Goal: Task Accomplishment & Management: Complete application form

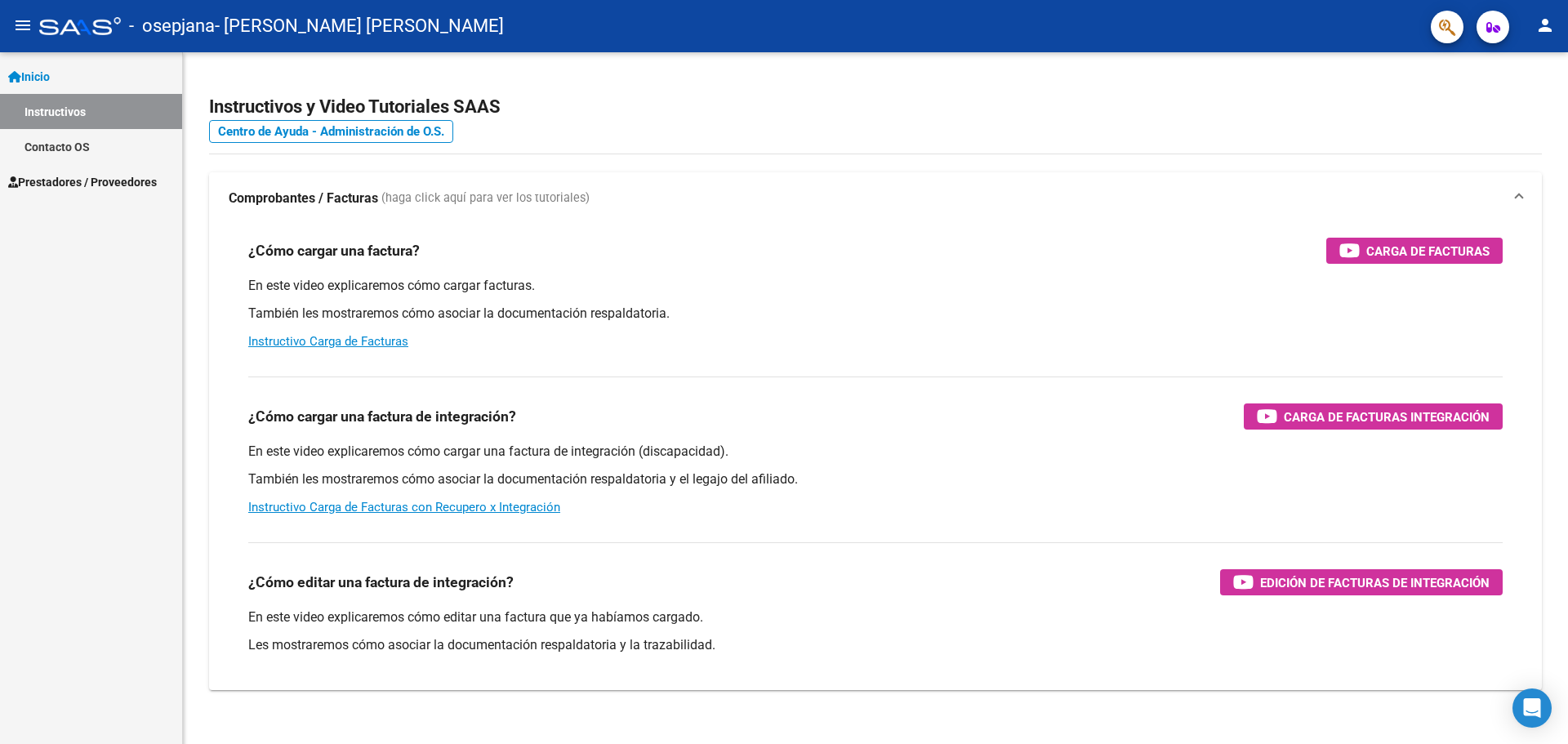
click at [1534, 0] on mat-toolbar "menu - osepjana - [PERSON_NAME][GEOGRAPHIC_DATA][PERSON_NAME] person" at bounding box center [784, 26] width 1568 height 52
drag, startPoint x: 1534, startPoint y: 0, endPoint x: 1092, endPoint y: 117, distance: 457.2
click at [1092, 117] on h2 "Instructivos y Video Tutoriales SAAS" at bounding box center [875, 107] width 1333 height 31
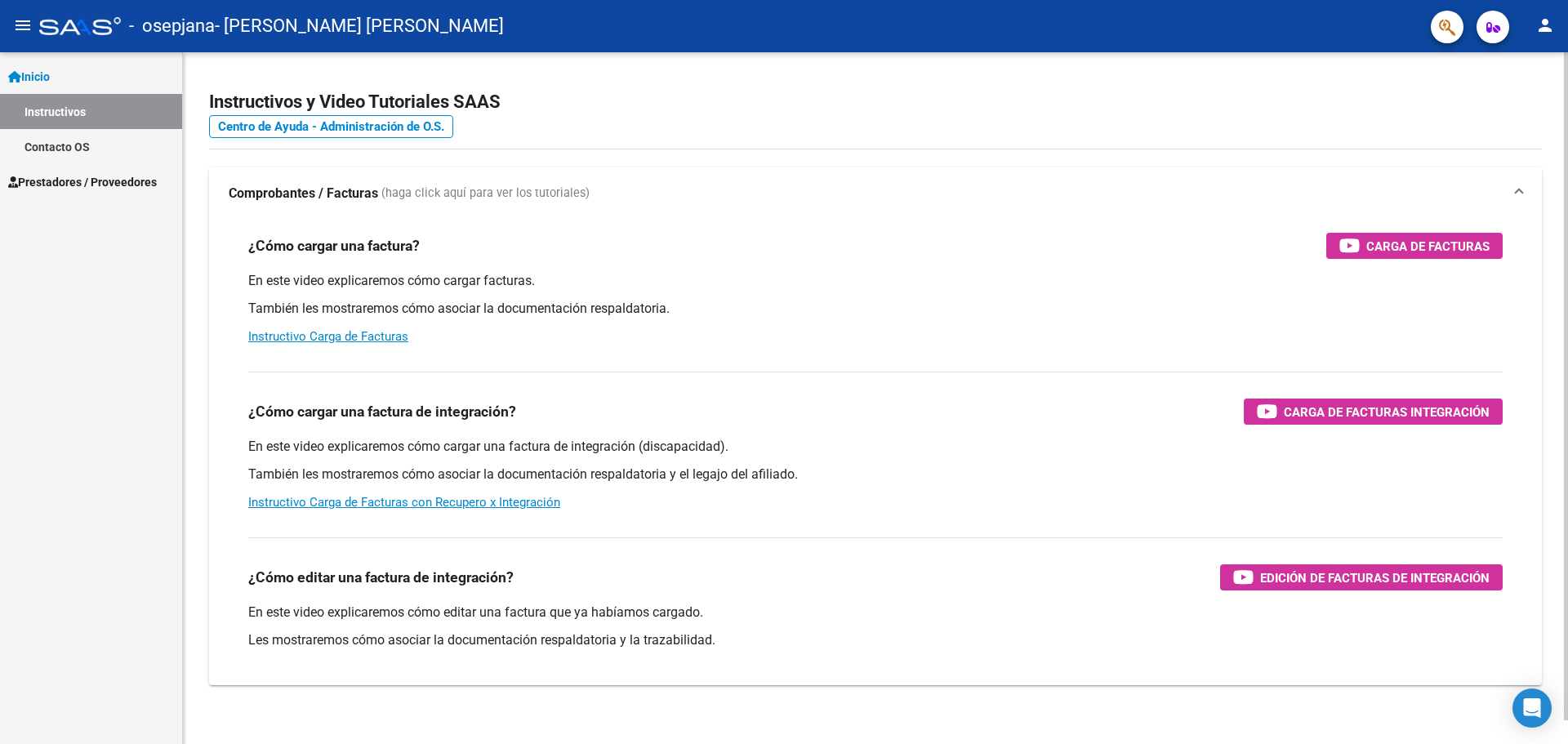
scroll to position [24, 0]
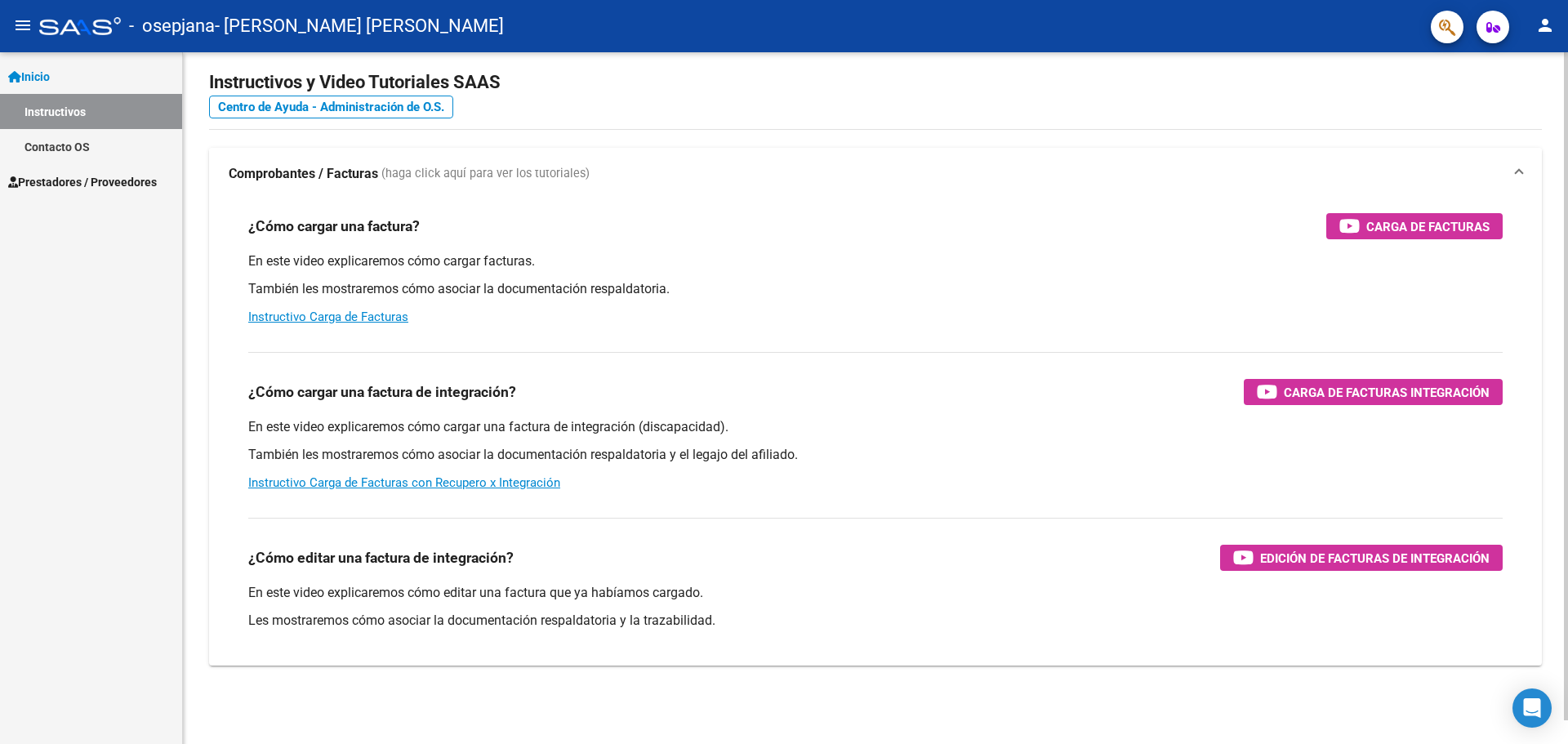
drag, startPoint x: 1092, startPoint y: 113, endPoint x: 1087, endPoint y: 148, distance: 35.4
click at [97, 188] on span "Prestadores / Proveedores" at bounding box center [82, 182] width 149 height 17
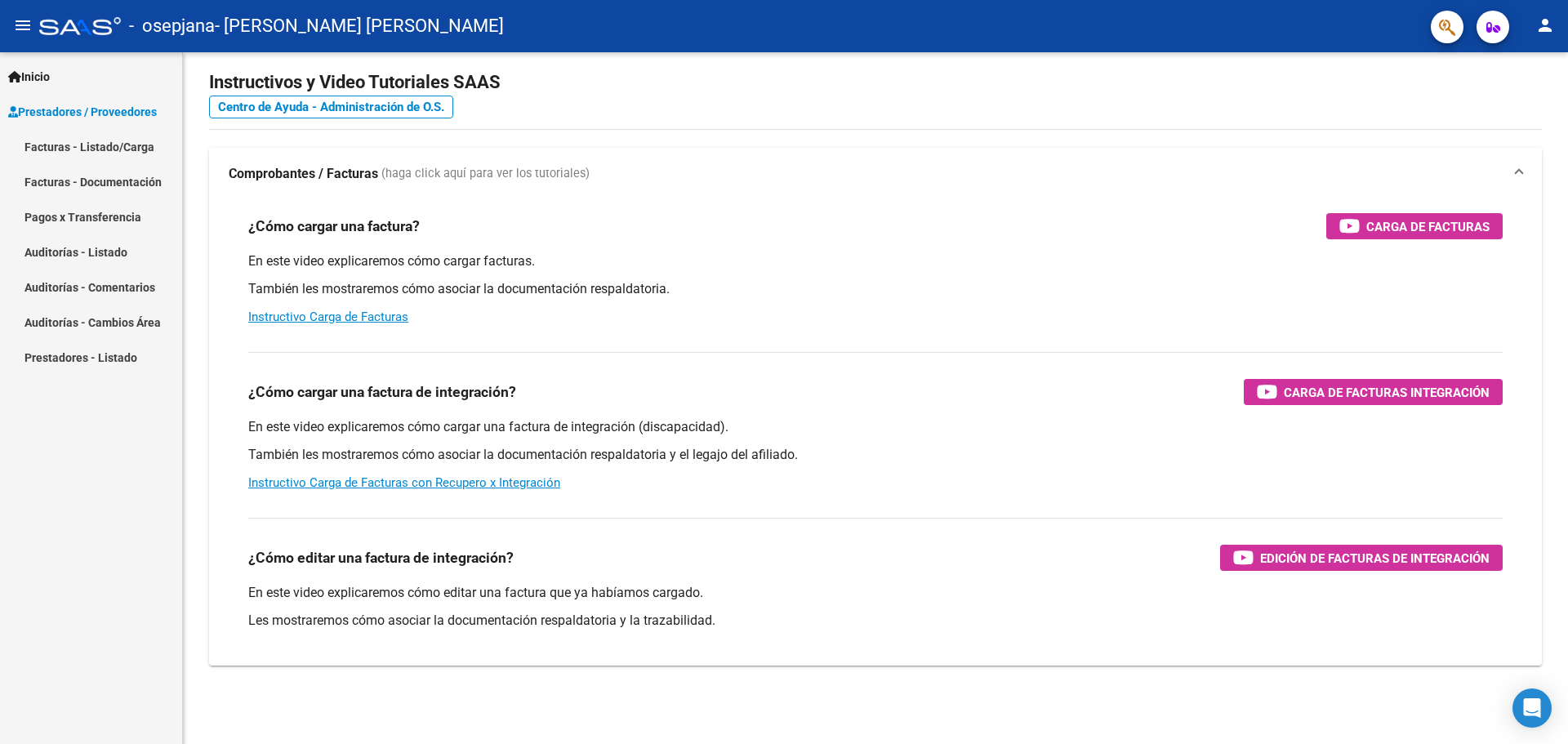
click at [127, 154] on link "Facturas - Listado/Carga" at bounding box center [90, 147] width 182 height 35
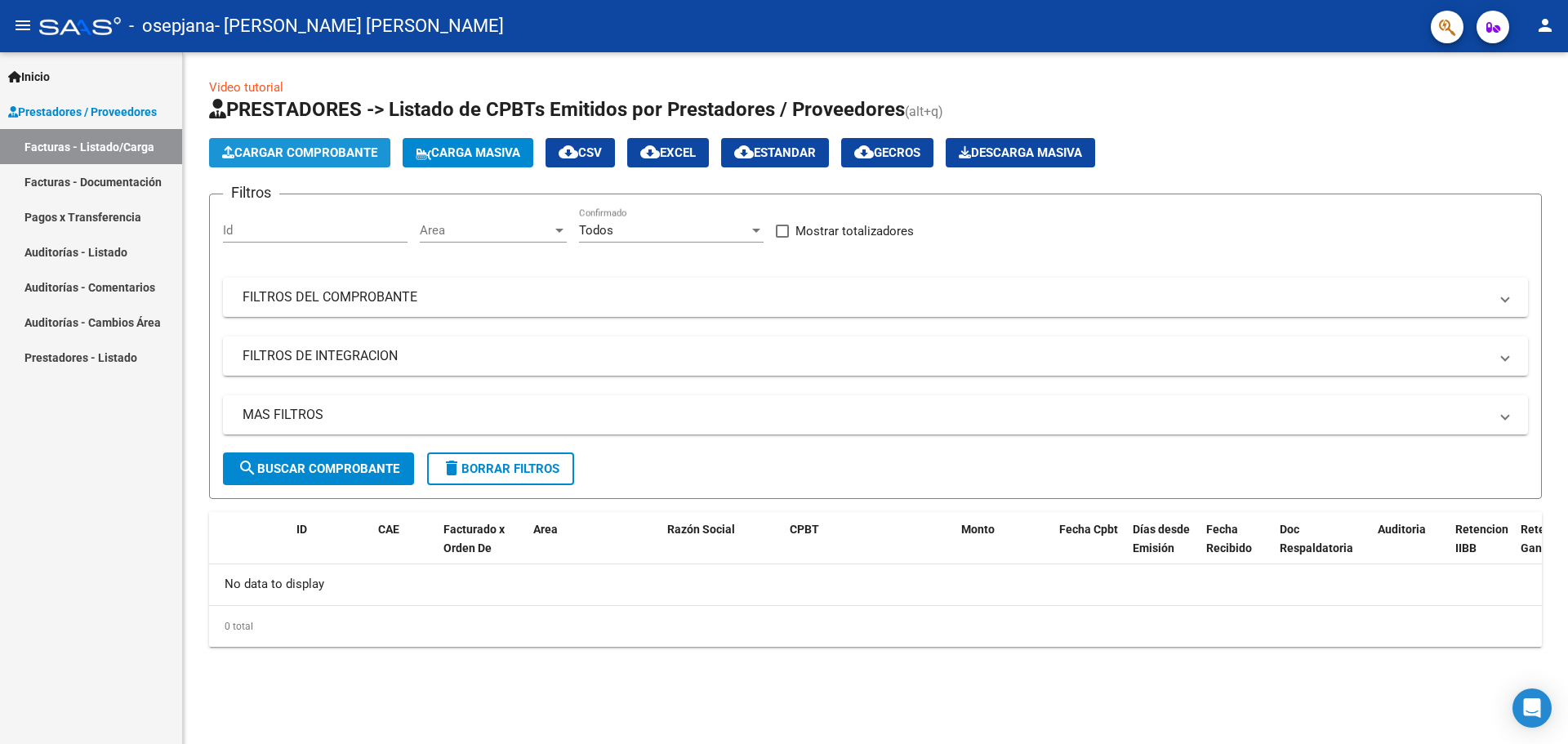
click at [316, 149] on span "Cargar Comprobante" at bounding box center [300, 152] width 155 height 15
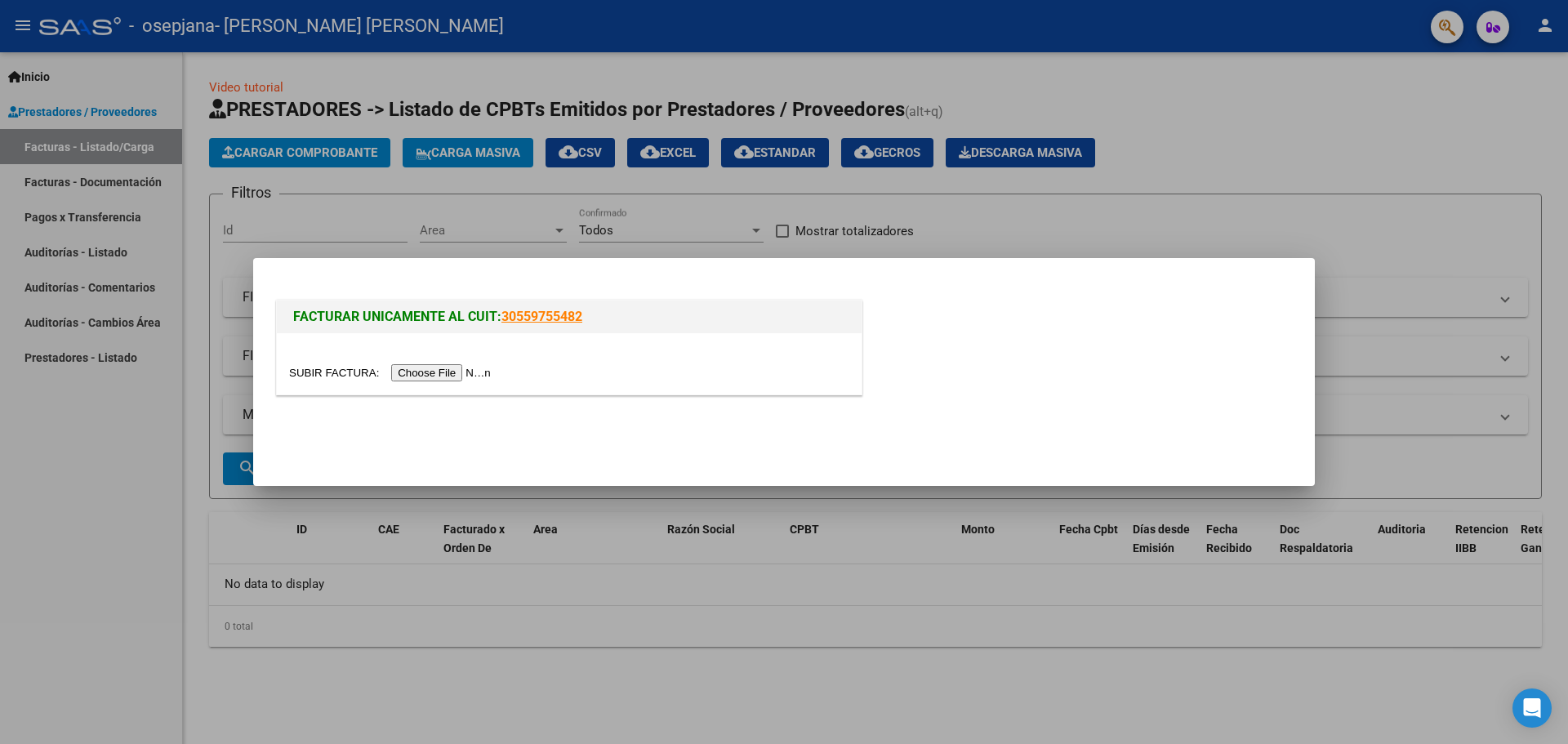
drag, startPoint x: 468, startPoint y: 368, endPoint x: 471, endPoint y: 55, distance: 313.0
click at [470, 57] on div "FACTURAR UNICAMENTE AL CUIT: 30559755482" at bounding box center [784, 372] width 1568 height 744
click at [462, 371] on input "file" at bounding box center [392, 373] width 207 height 17
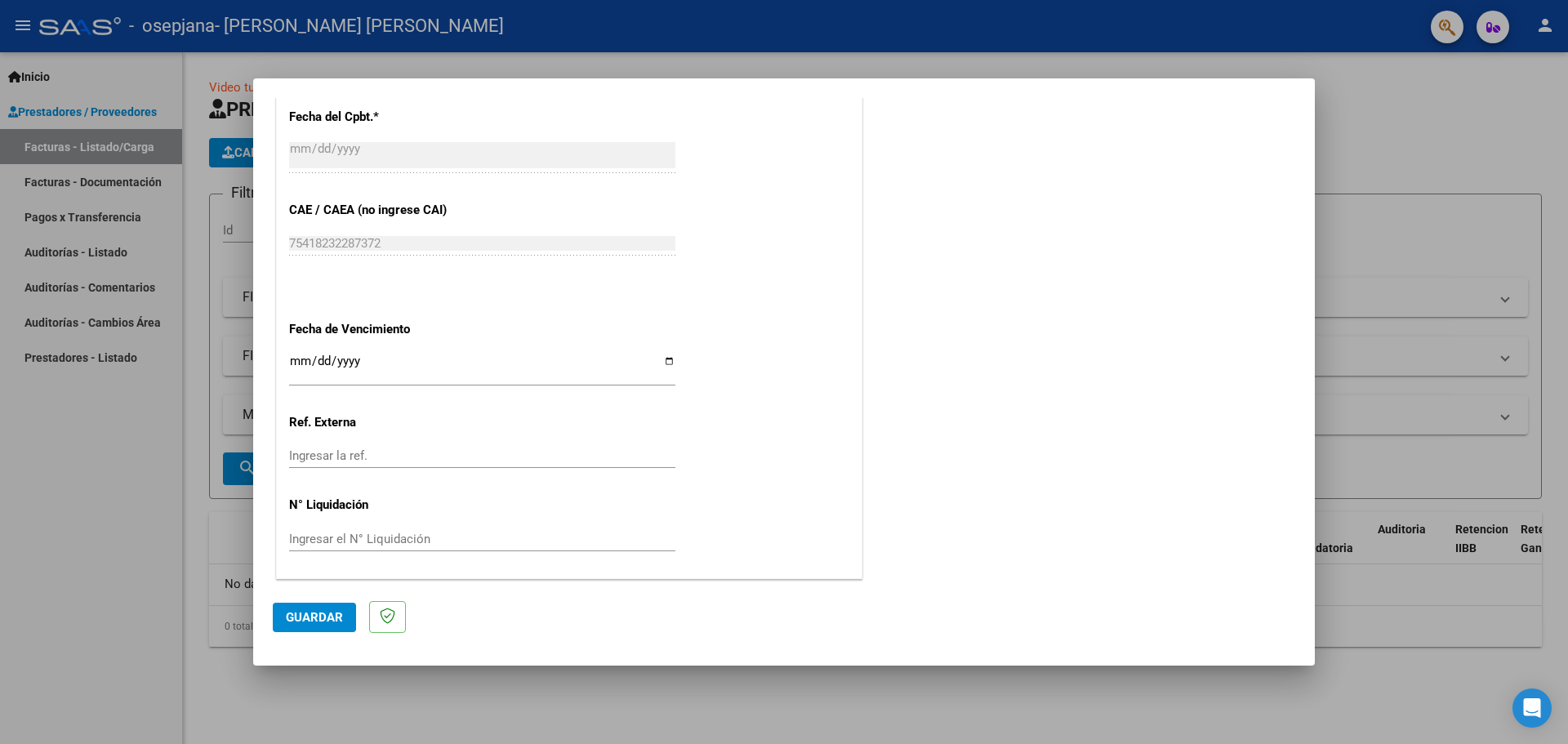
scroll to position [790, 0]
click at [304, 617] on span "Guardar" at bounding box center [314, 617] width 57 height 15
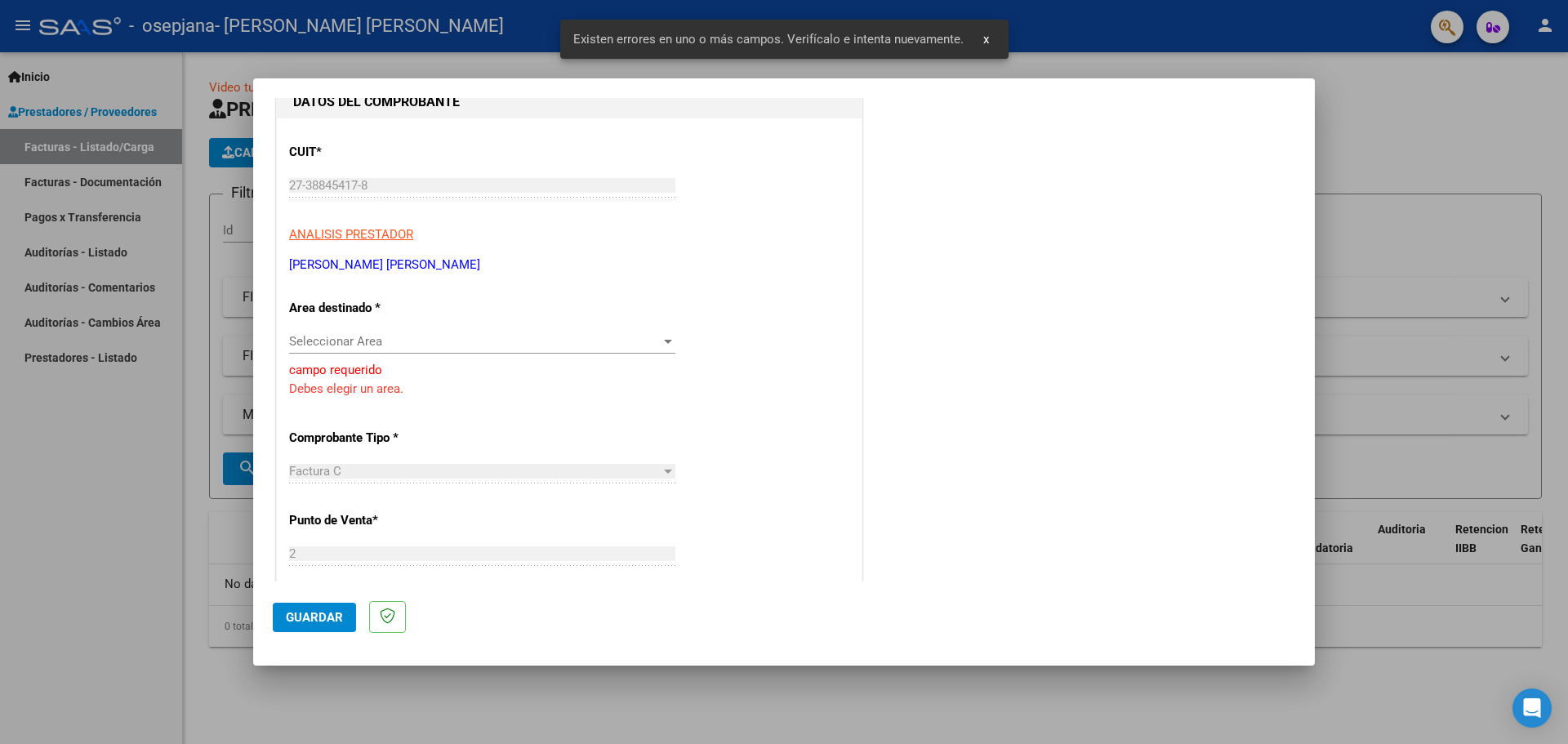
scroll to position [179, 0]
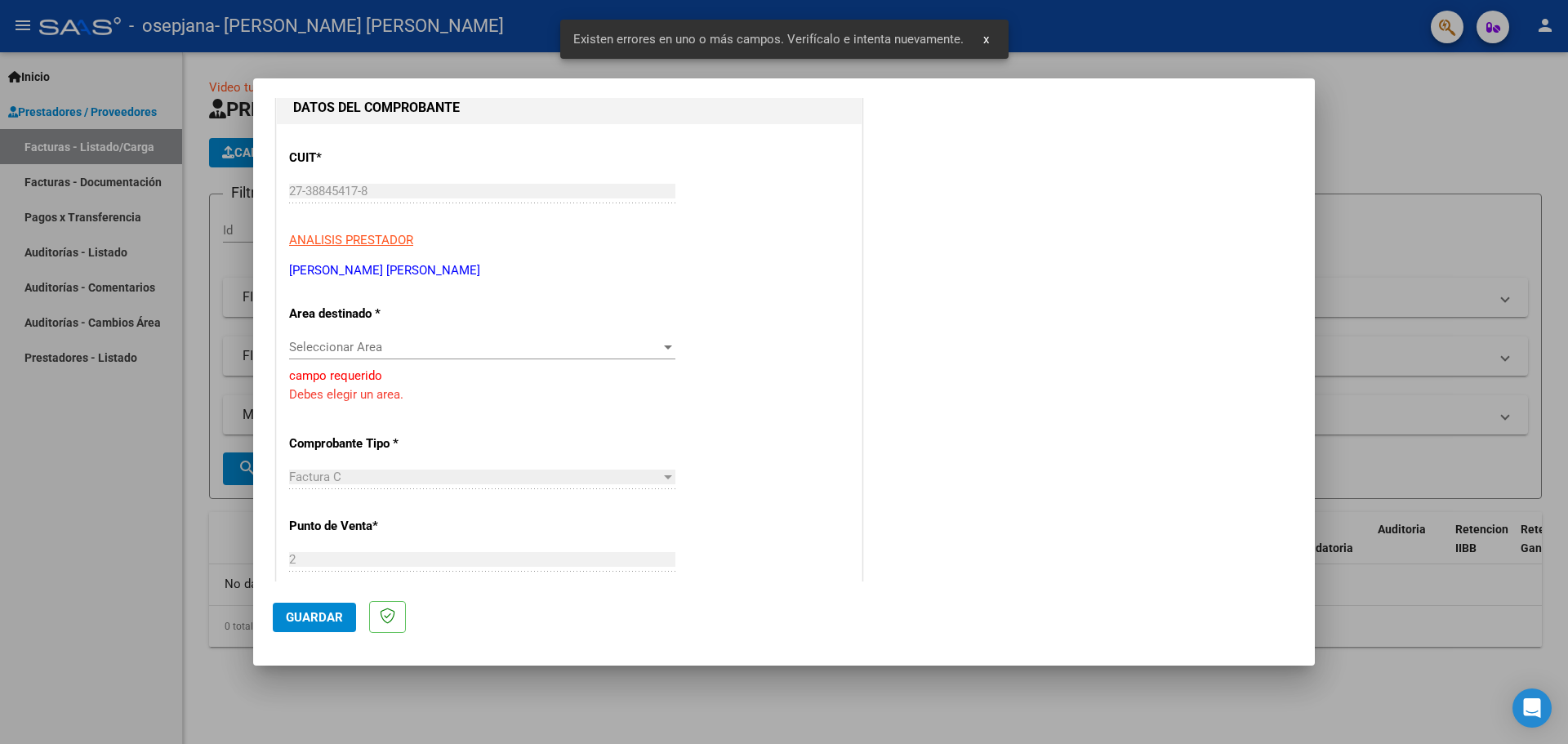
click at [452, 349] on span "Seleccionar Area" at bounding box center [475, 347] width 372 height 15
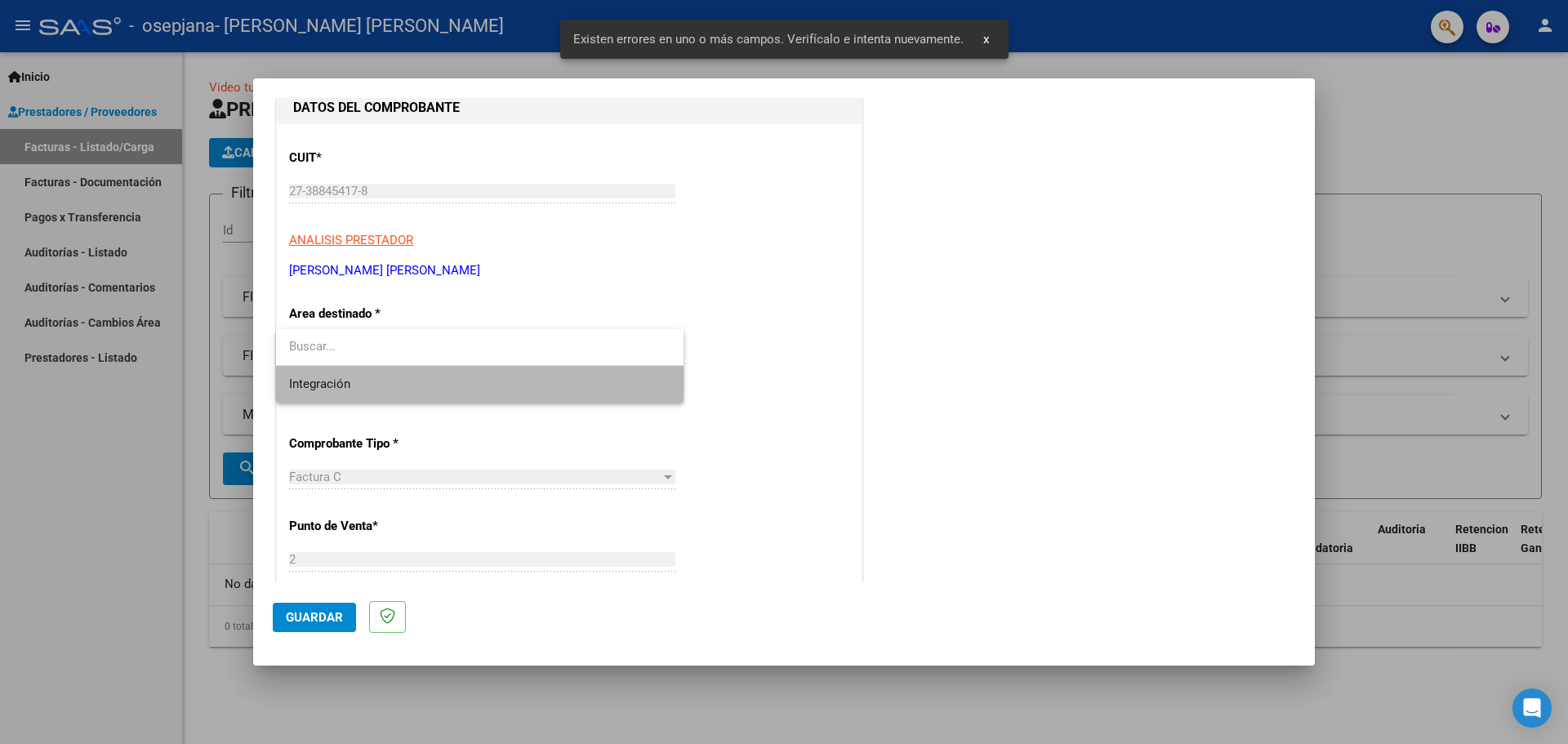
click at [438, 389] on span "Integración" at bounding box center [480, 385] width 382 height 37
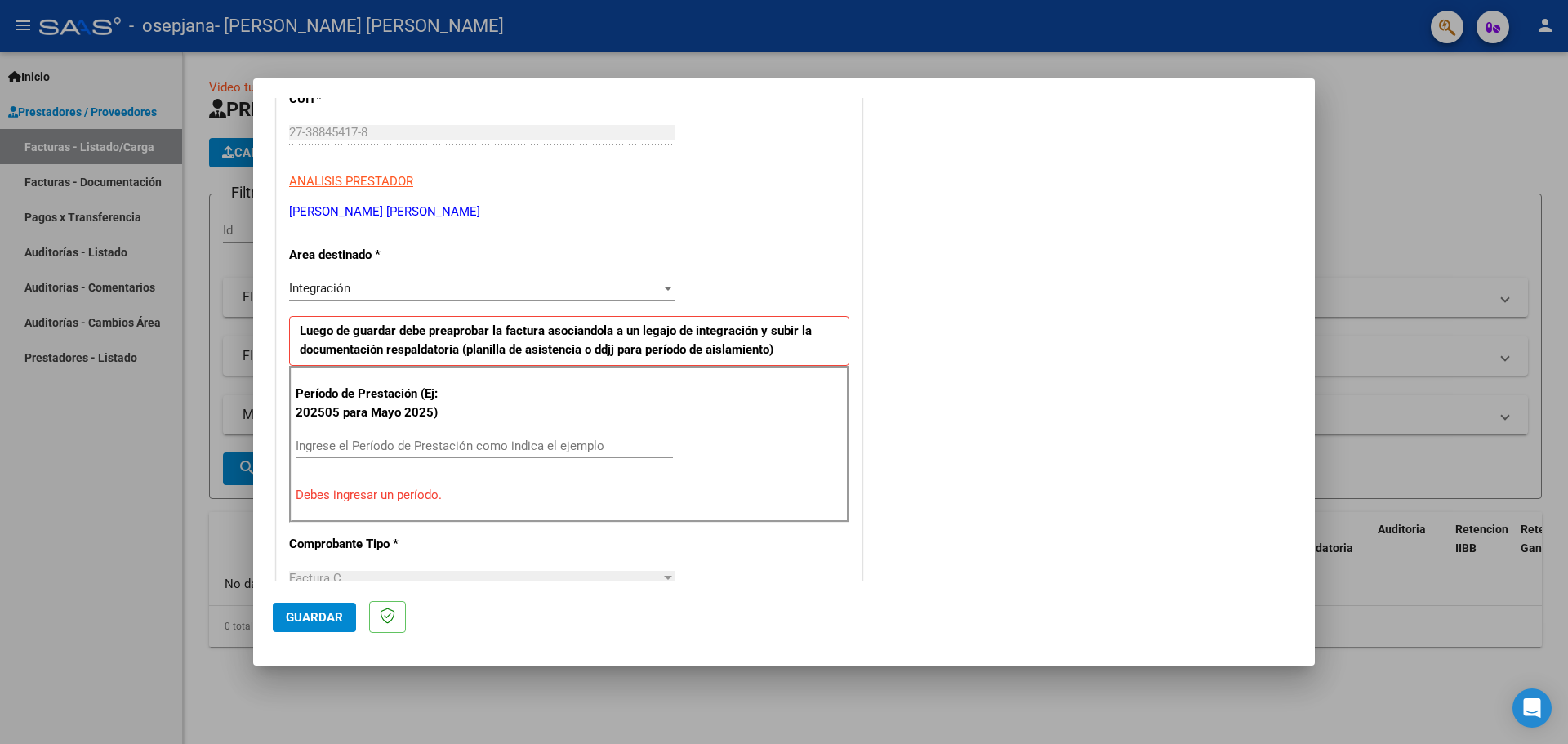
drag, startPoint x: 490, startPoint y: 428, endPoint x: 493, endPoint y: 454, distance: 26.2
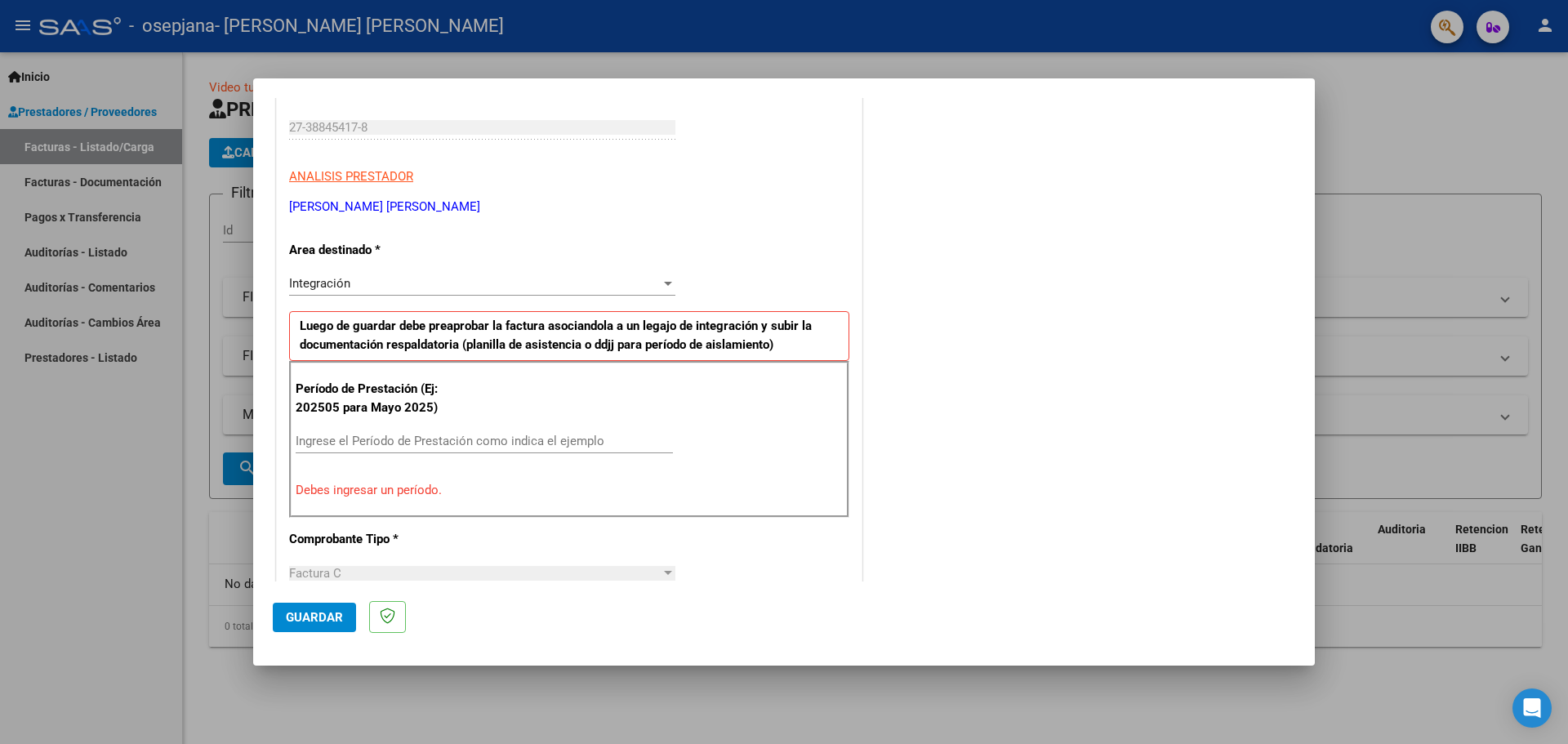
drag, startPoint x: 493, startPoint y: 454, endPoint x: 498, endPoint y: 464, distance: 11.2
click at [475, 440] on input "Ingrese el Período de Prestación como indica el ejemplo" at bounding box center [484, 440] width 377 height 15
type input "1"
type input "092025"
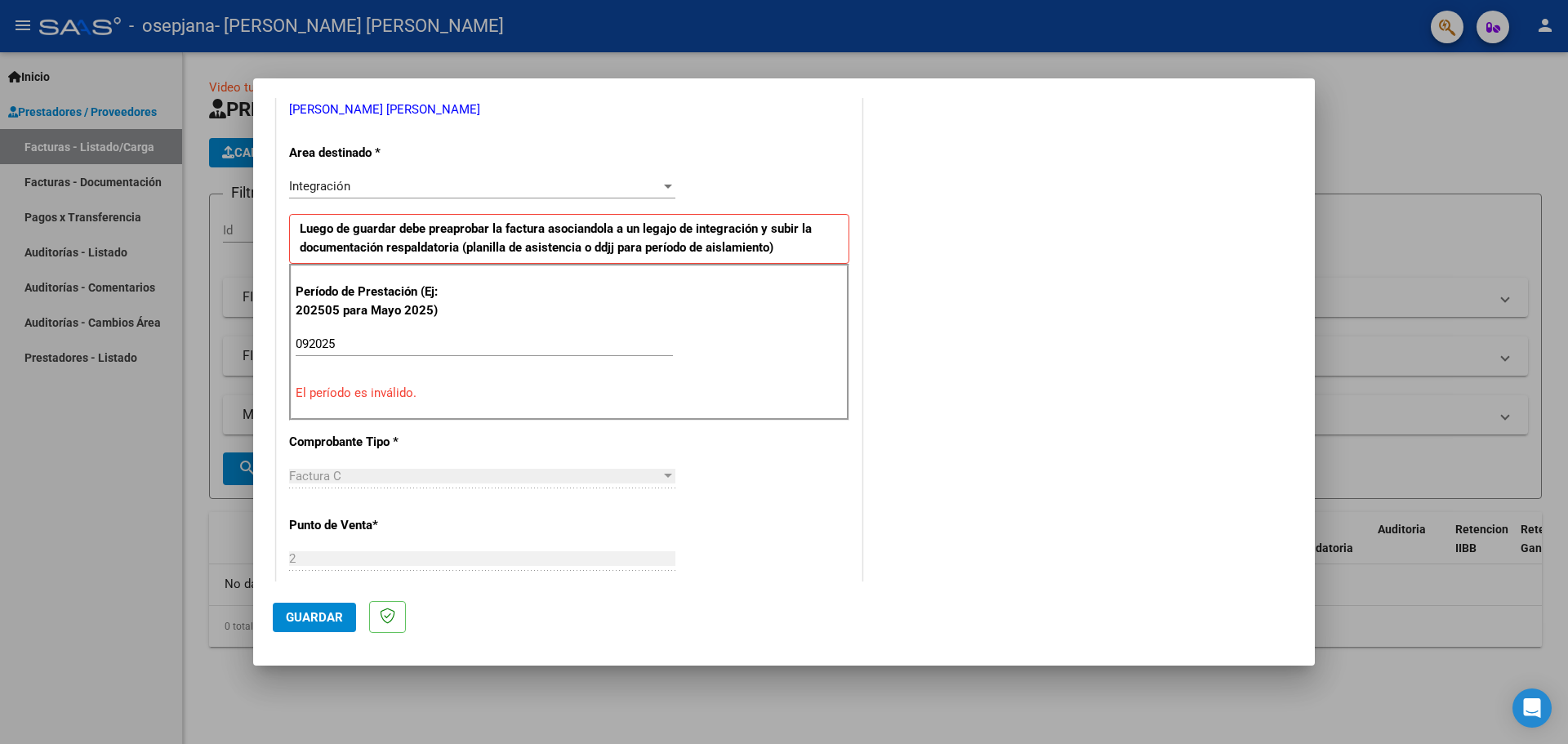
drag, startPoint x: 480, startPoint y: 429, endPoint x: 484, endPoint y: 478, distance: 49.2
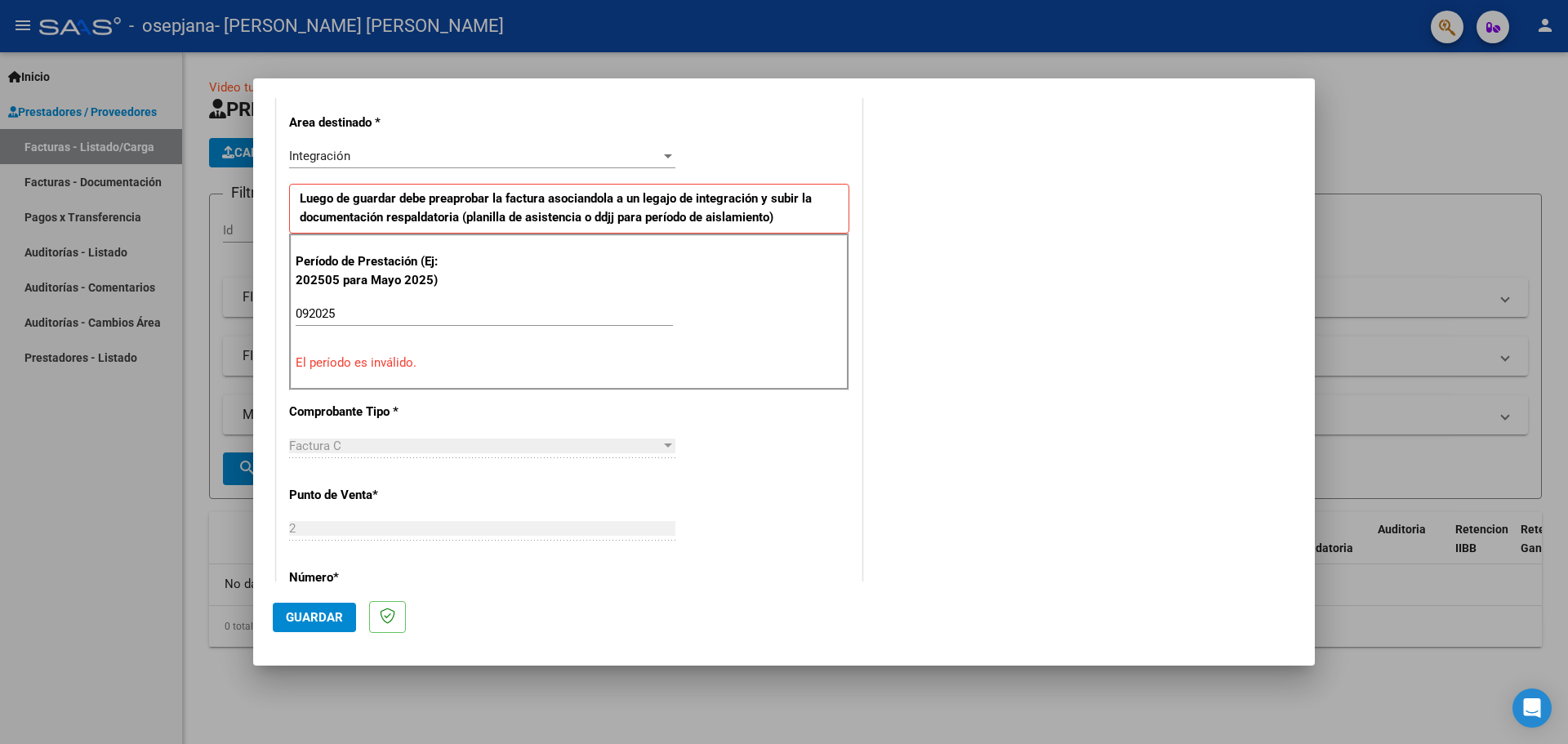
click at [321, 302] on div "092025 Ingrese el Período de Prestación como indica el ejemplo" at bounding box center [484, 313] width 377 height 24
click at [320, 316] on input "092025" at bounding box center [484, 313] width 377 height 15
click at [319, 316] on input "092025" at bounding box center [484, 313] width 377 height 15
click at [531, 321] on input "Ingrese el Período de Prestación como indica el ejemplo" at bounding box center [484, 313] width 377 height 15
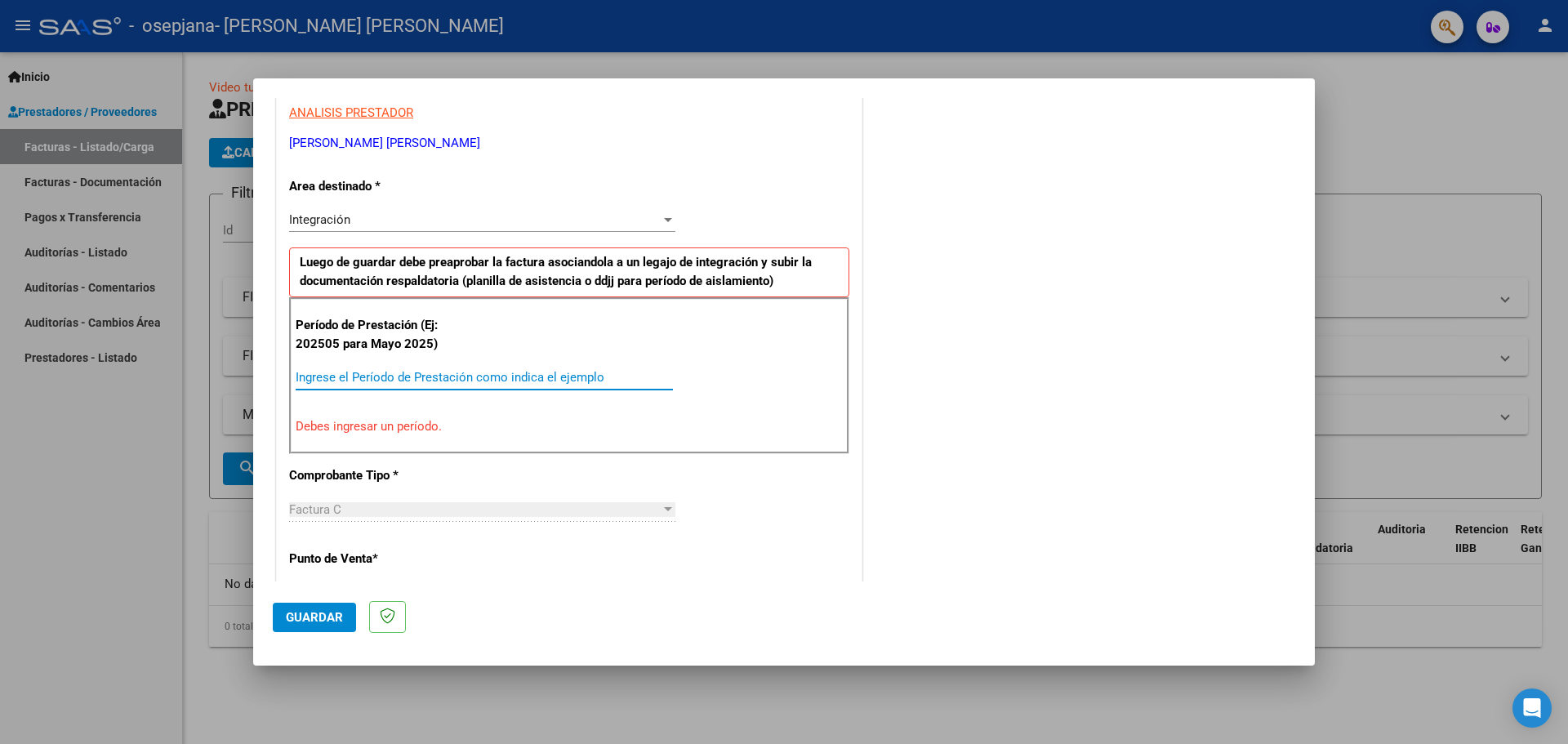
drag, startPoint x: 544, startPoint y: 302, endPoint x: 526, endPoint y: 247, distance: 57.9
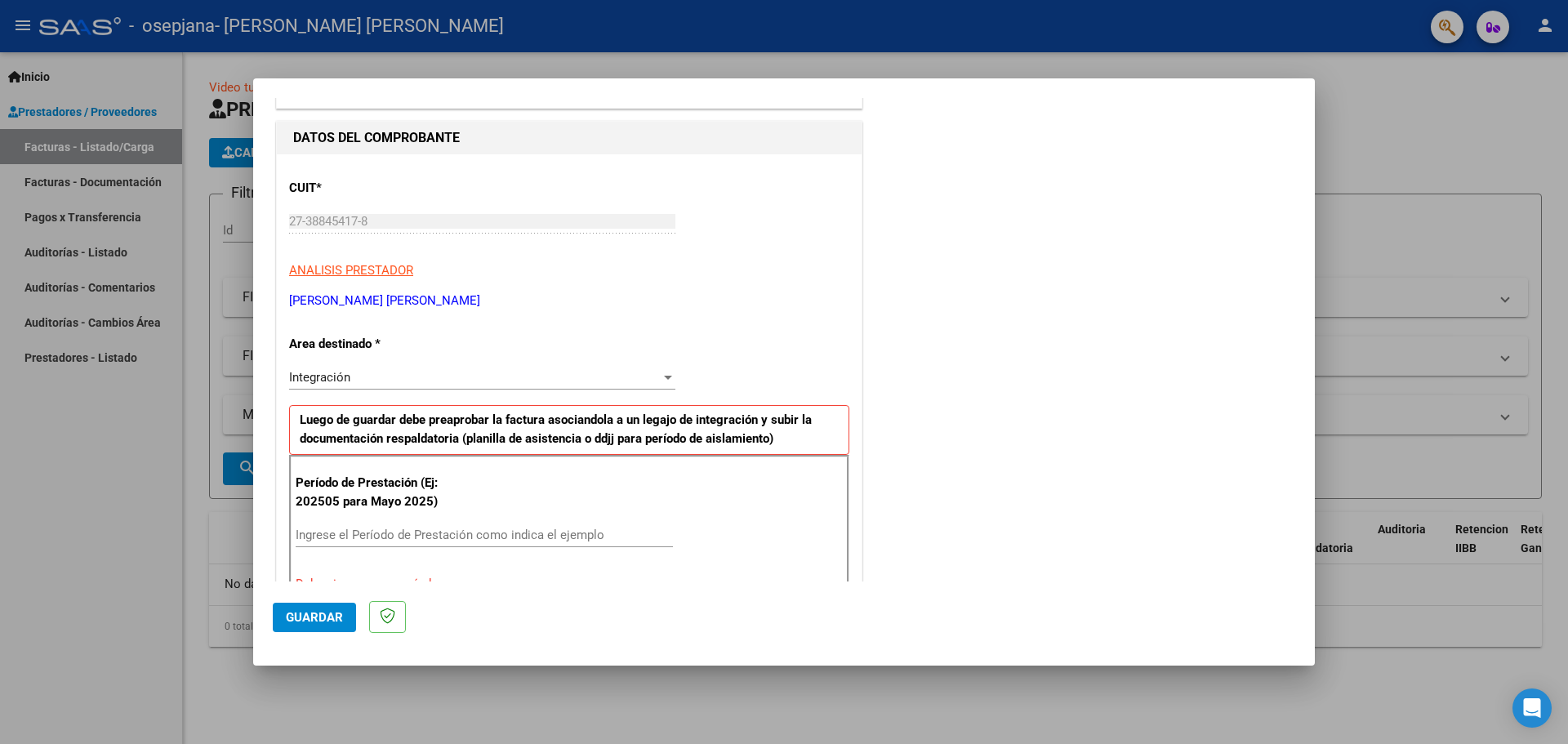
drag, startPoint x: 526, startPoint y: 247, endPoint x: 498, endPoint y: 205, distance: 50.5
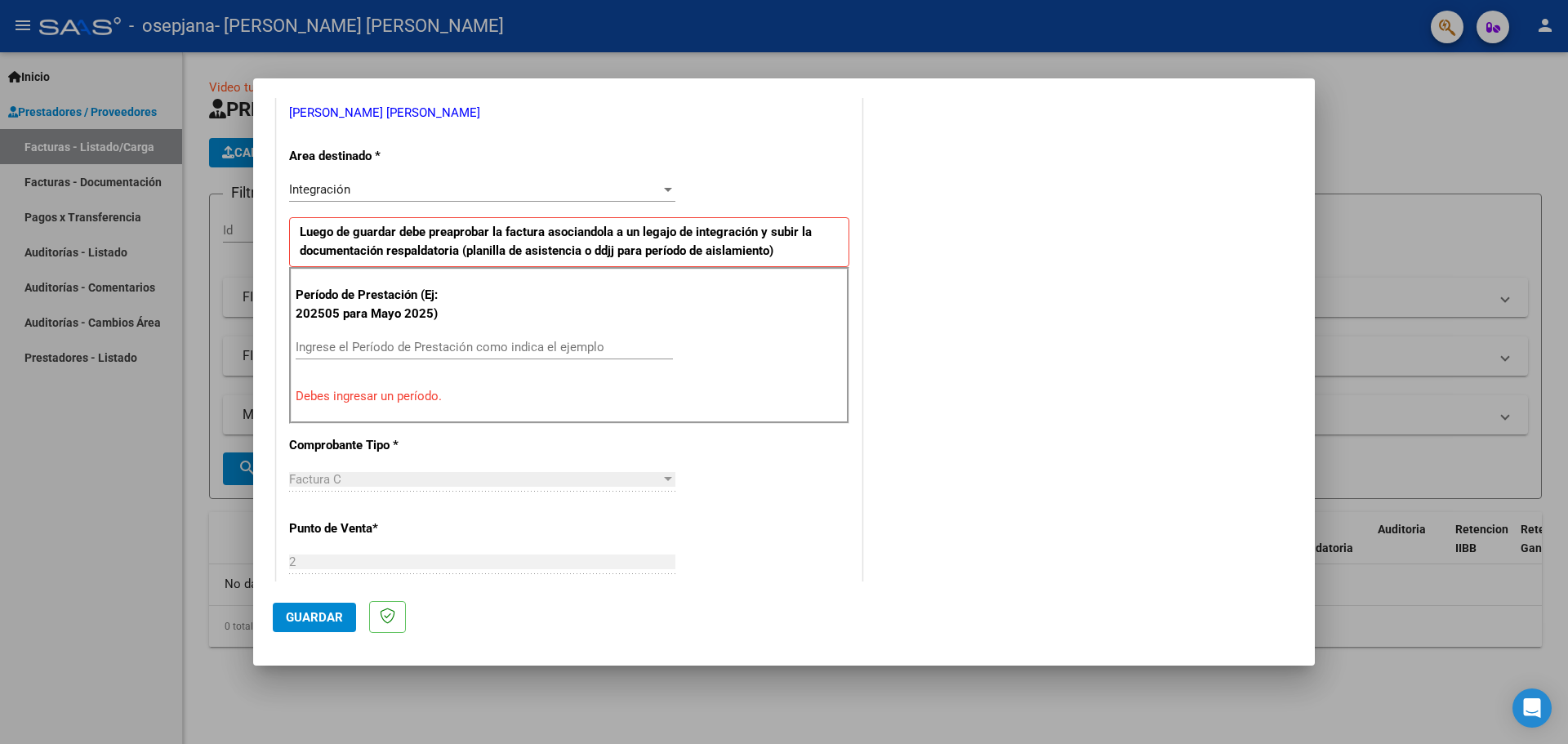
drag, startPoint x: 508, startPoint y: 185, endPoint x: 537, endPoint y: 237, distance: 59.5
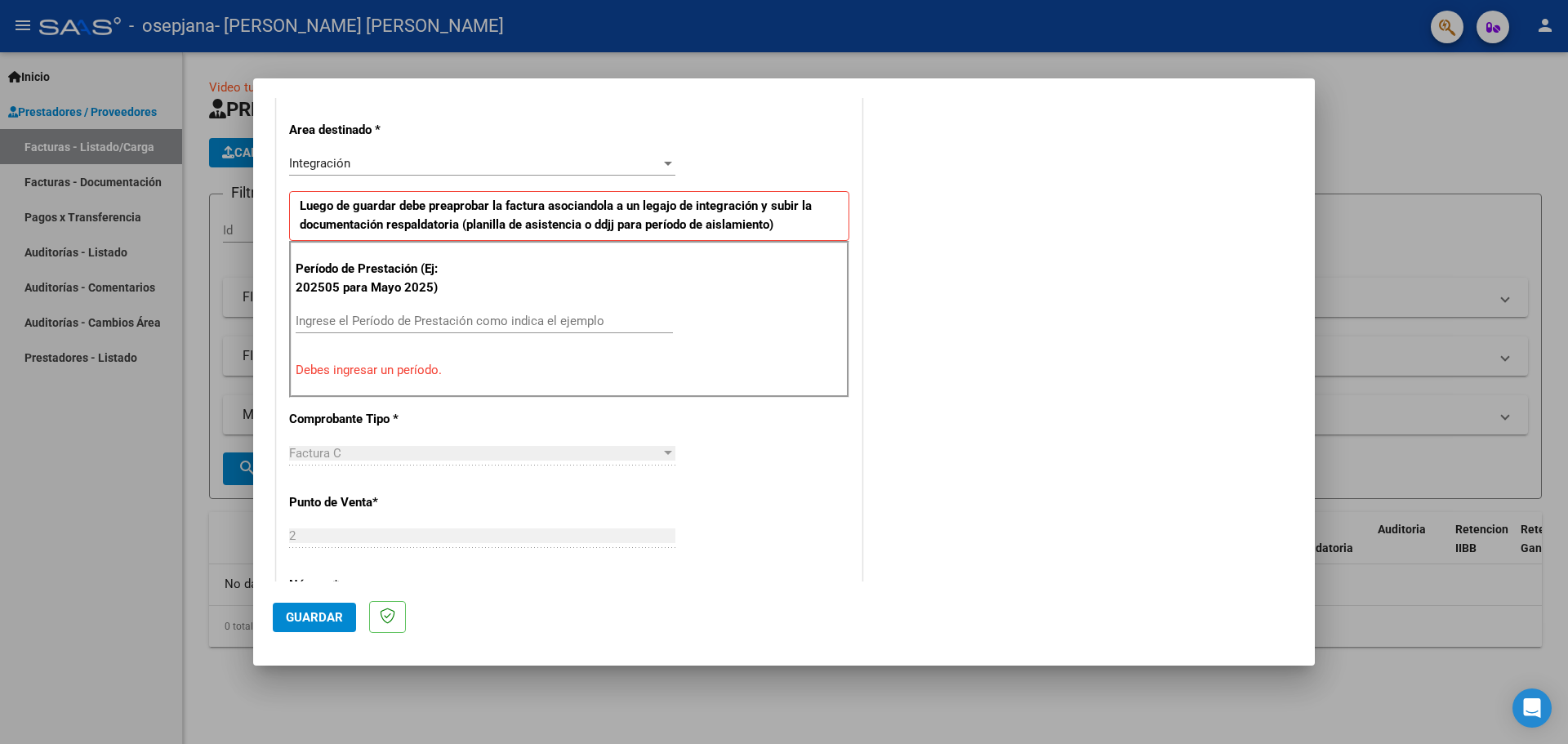
click at [474, 324] on input "Ingrese el Período de Prestación como indica el ejemplo" at bounding box center [484, 321] width 377 height 15
type input "2"
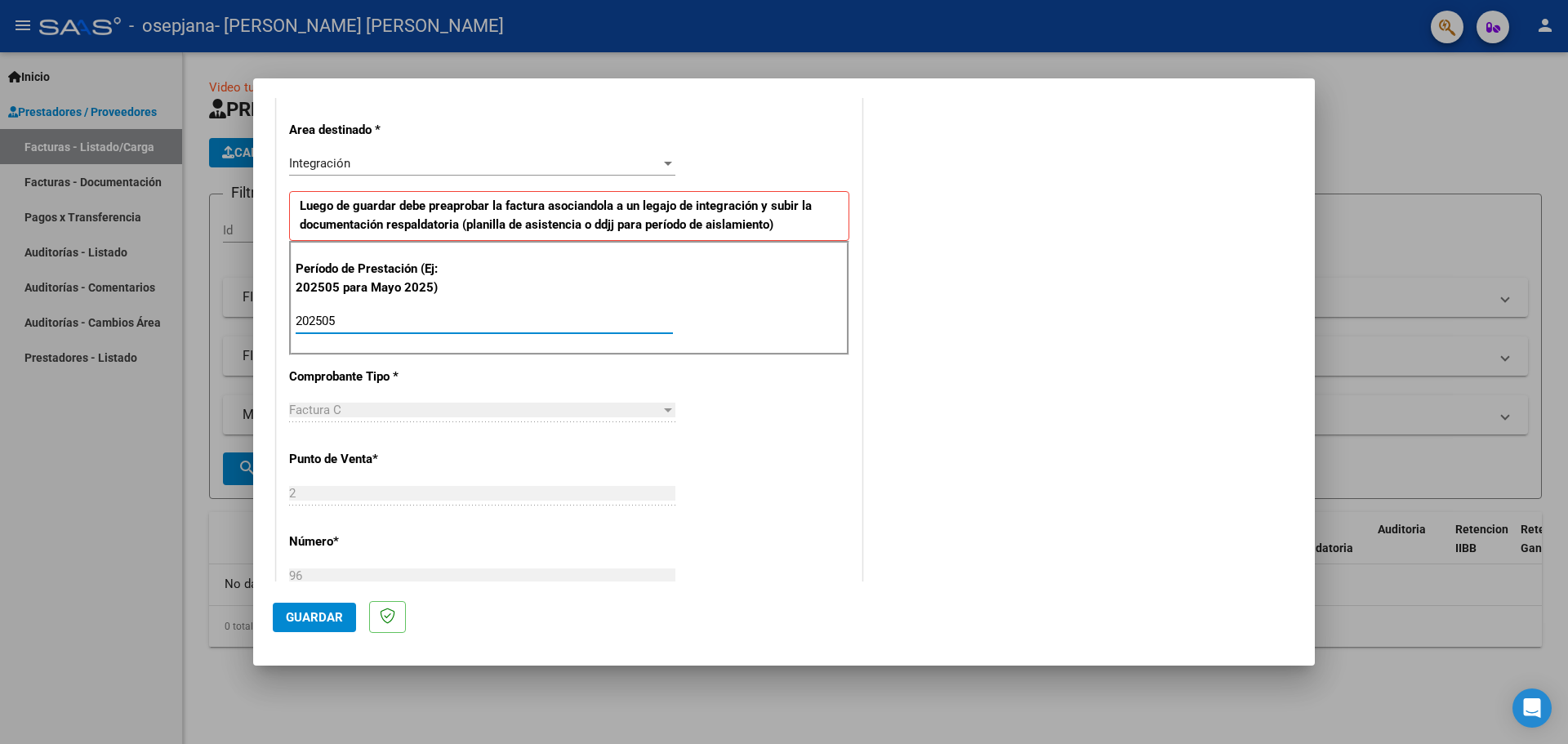
type input "202505"
drag, startPoint x: 1244, startPoint y: 334, endPoint x: 1478, endPoint y: 353, distance: 234.8
click at [1269, 331] on div "COMENTARIOS Comentarios del Prestador / Gerenciador:" at bounding box center [1080, 463] width 429 height 1419
drag, startPoint x: 1479, startPoint y: 353, endPoint x: 1236, endPoint y: 359, distance: 243.1
click at [1461, 351] on div at bounding box center [784, 372] width 1568 height 744
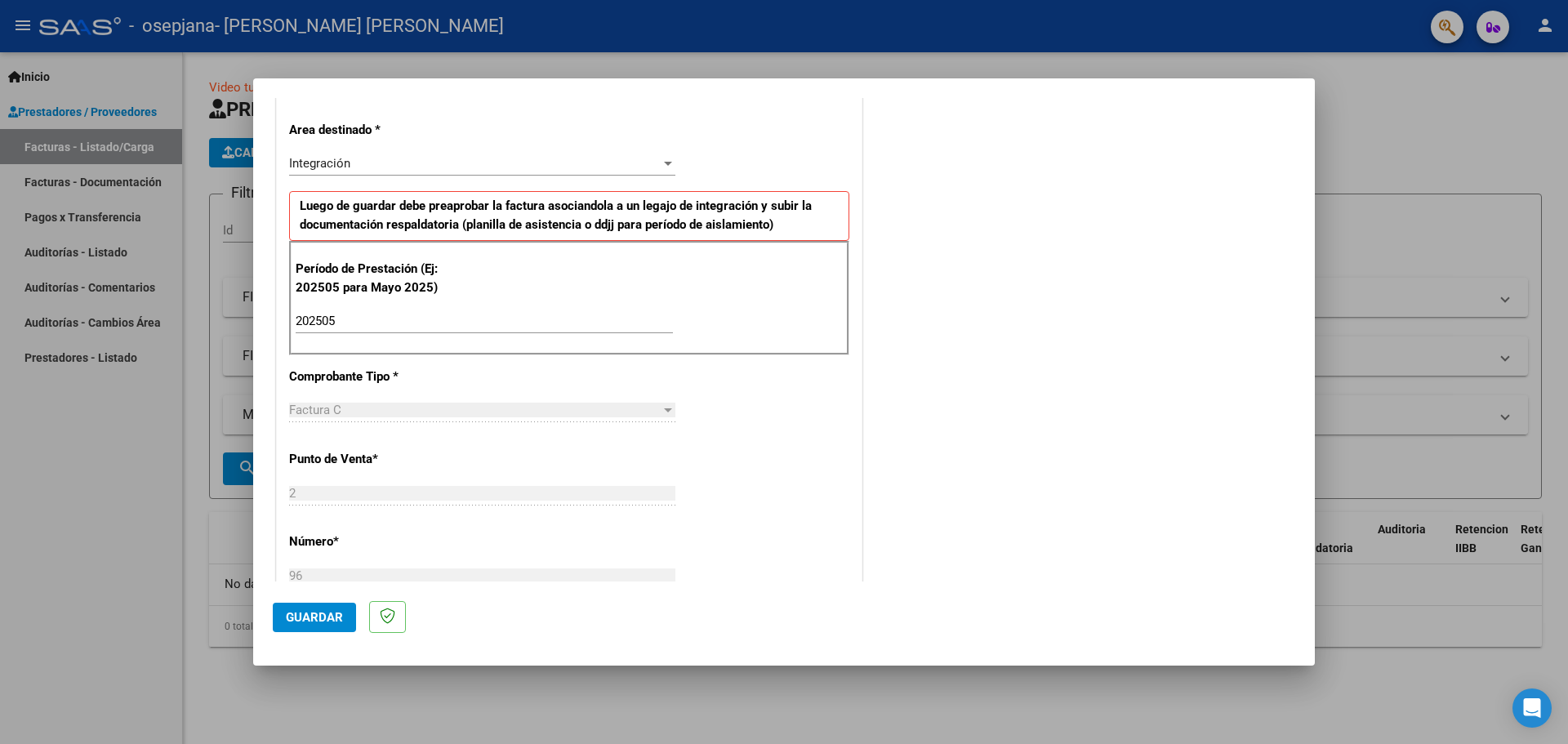
scroll to position [0, 0]
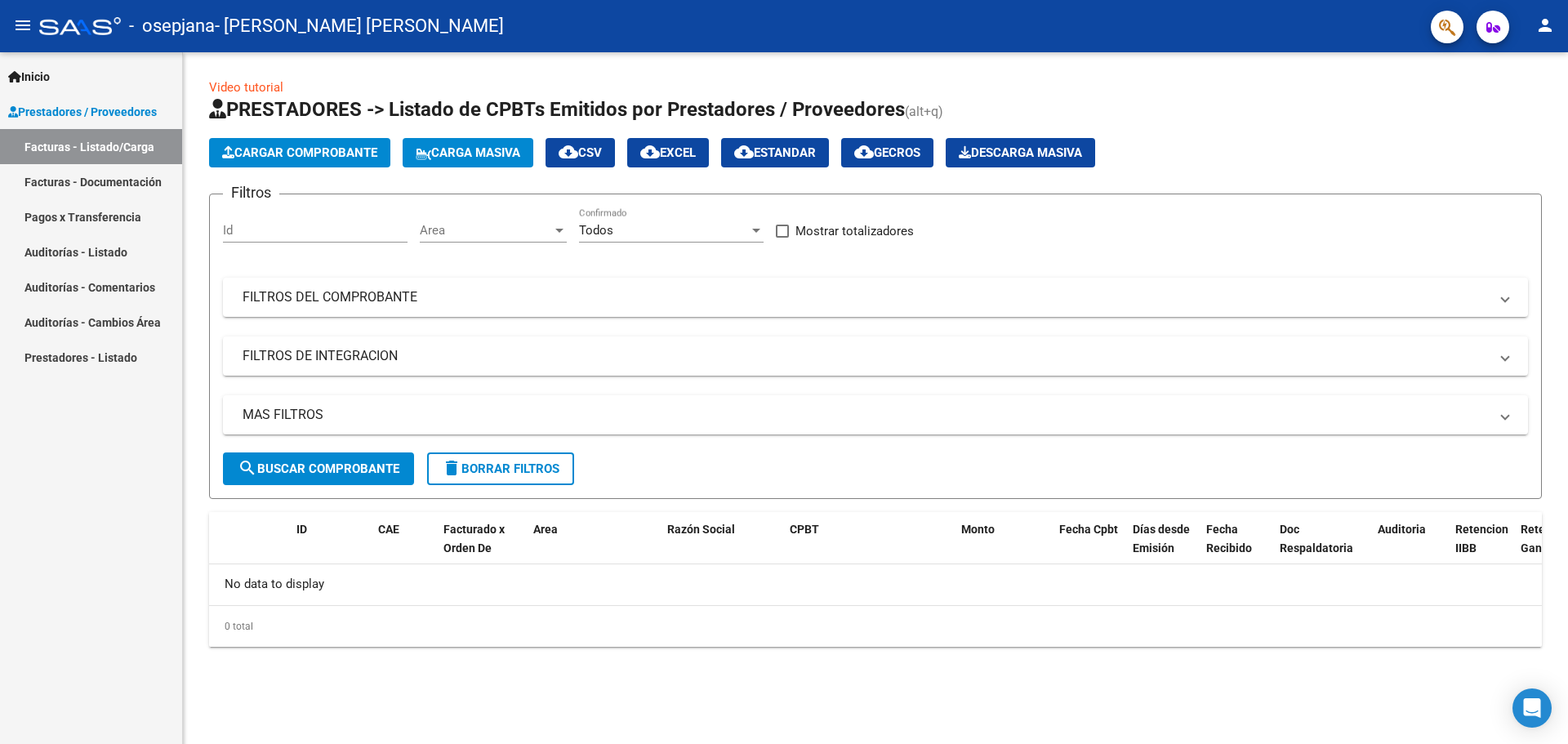
click at [386, 190] on app-list-header "PRESTADORES -> Listado de CPBTs Emitidos por Prestadores / Proveedores (alt+q) …" at bounding box center [875, 297] width 1333 height 402
click at [332, 146] on span "Cargar Comprobante" at bounding box center [300, 152] width 155 height 15
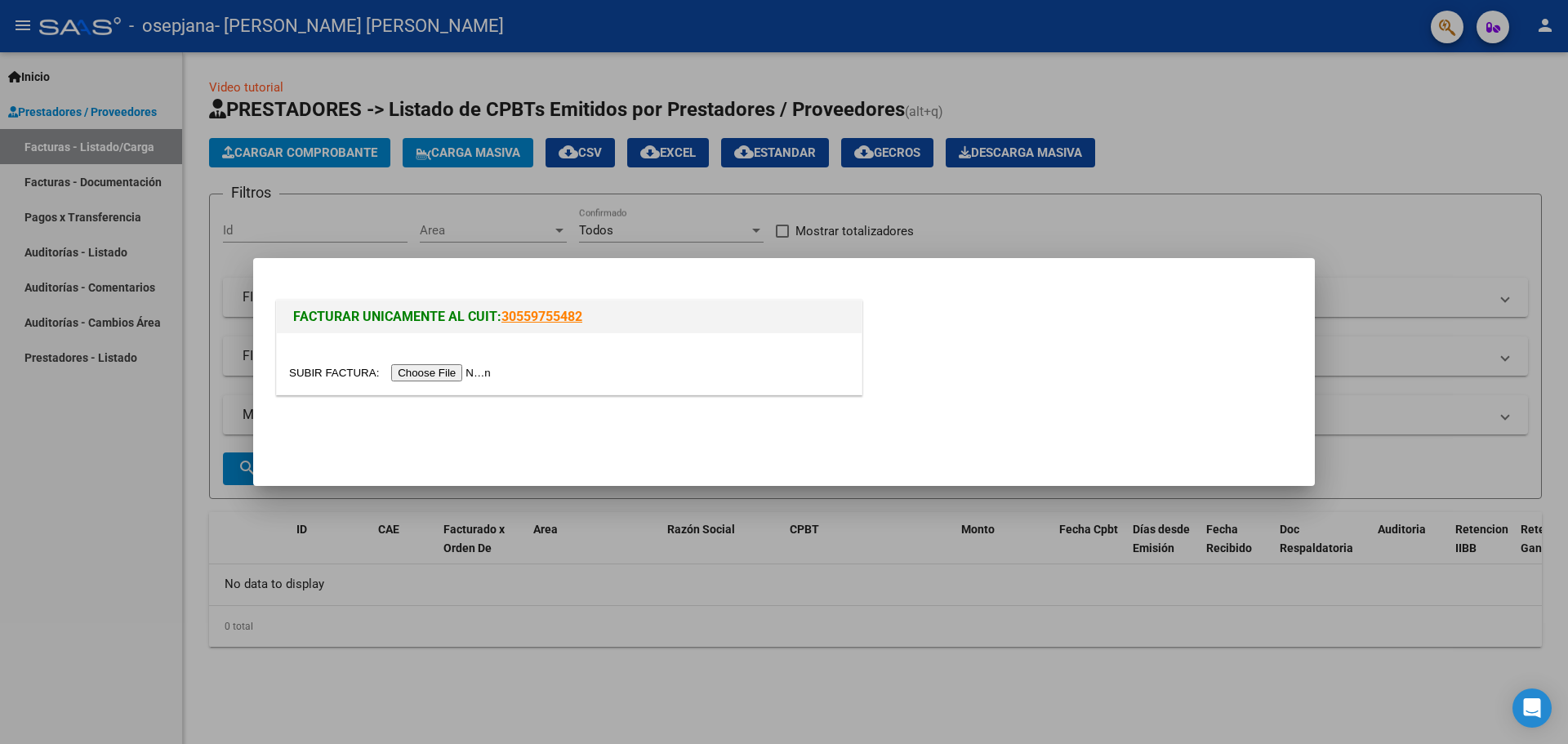
click at [446, 371] on input "file" at bounding box center [392, 373] width 207 height 17
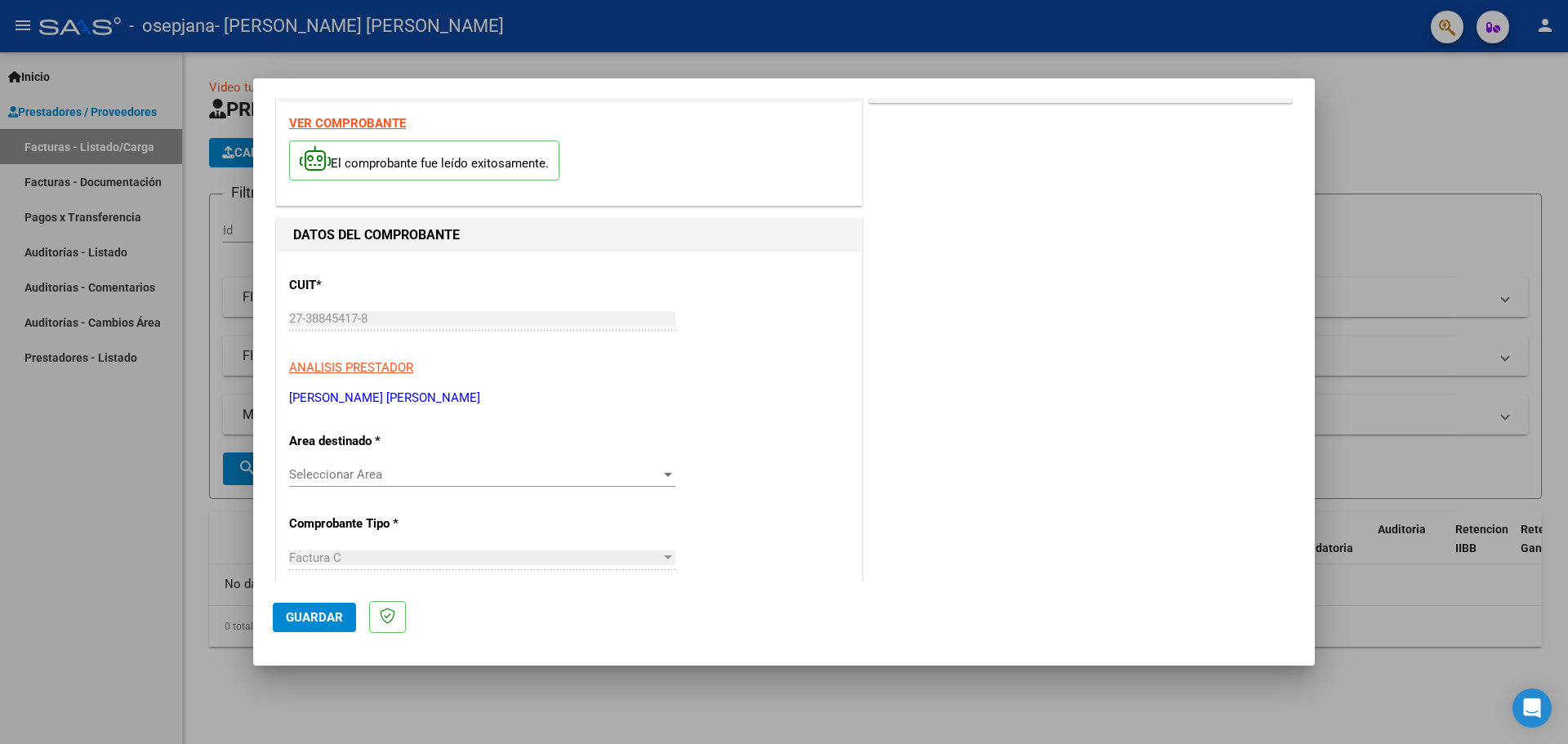
drag, startPoint x: 603, startPoint y: 219, endPoint x: 606, endPoint y: 263, distance: 44.1
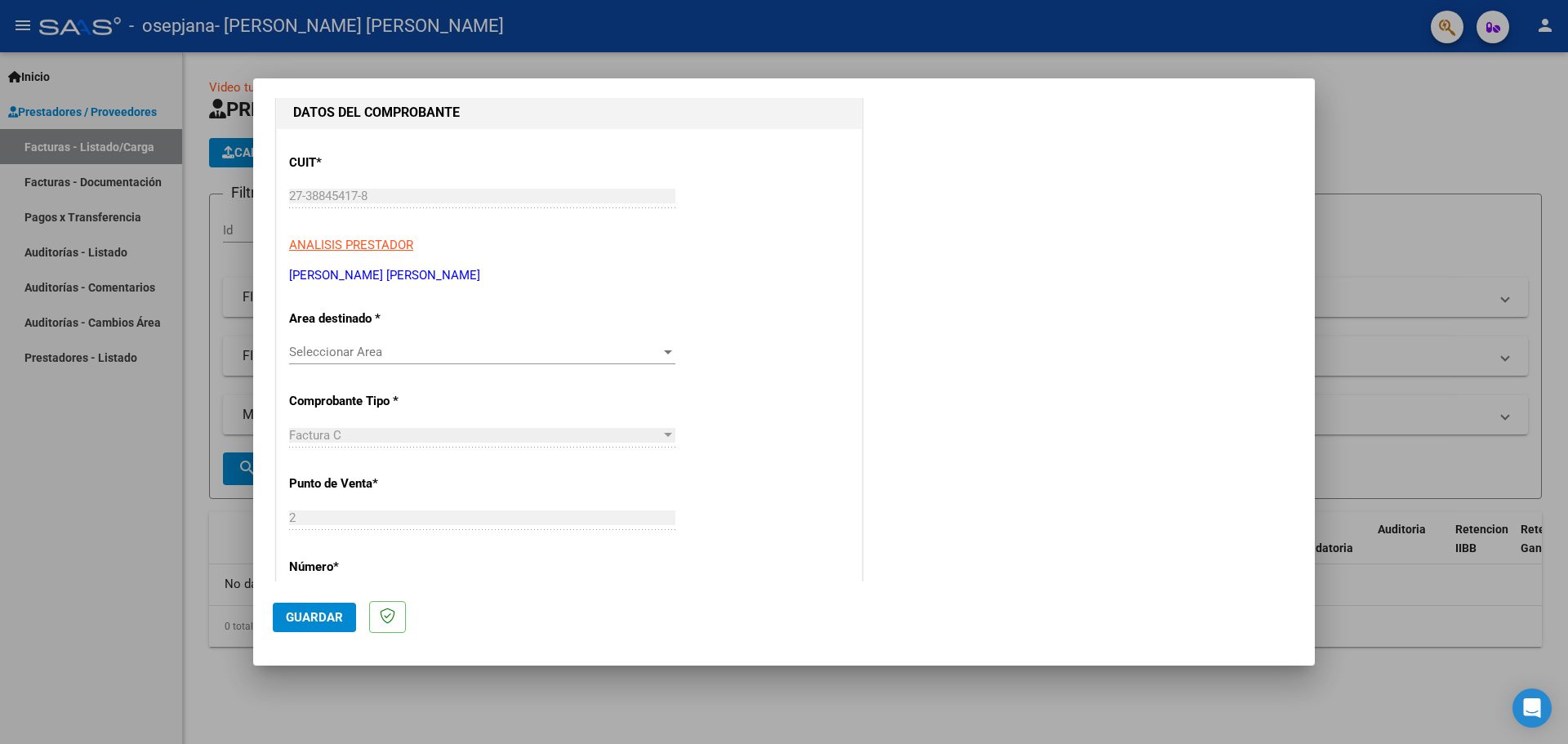
scroll to position [218, 0]
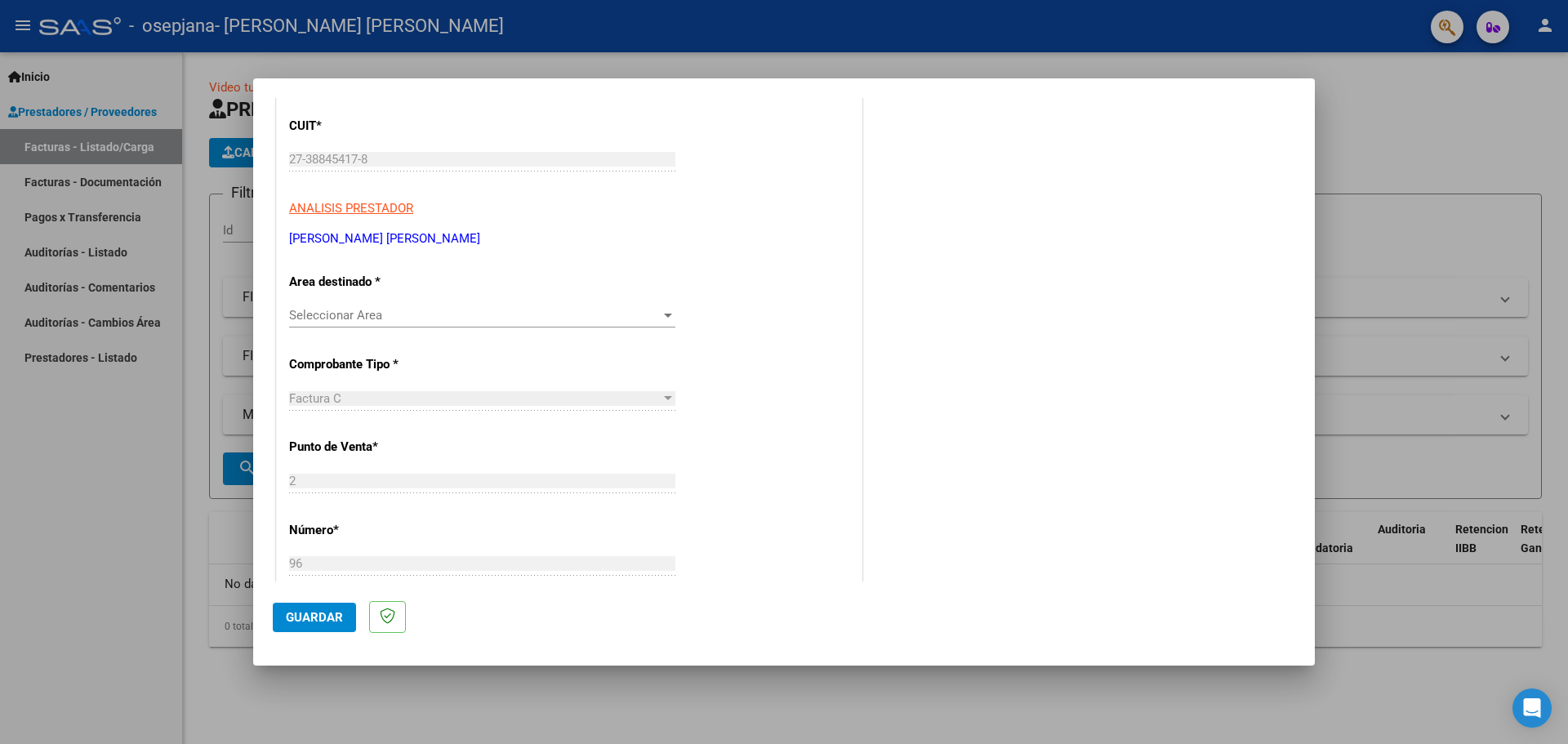
drag, startPoint x: 602, startPoint y: 249, endPoint x: 618, endPoint y: 297, distance: 50.6
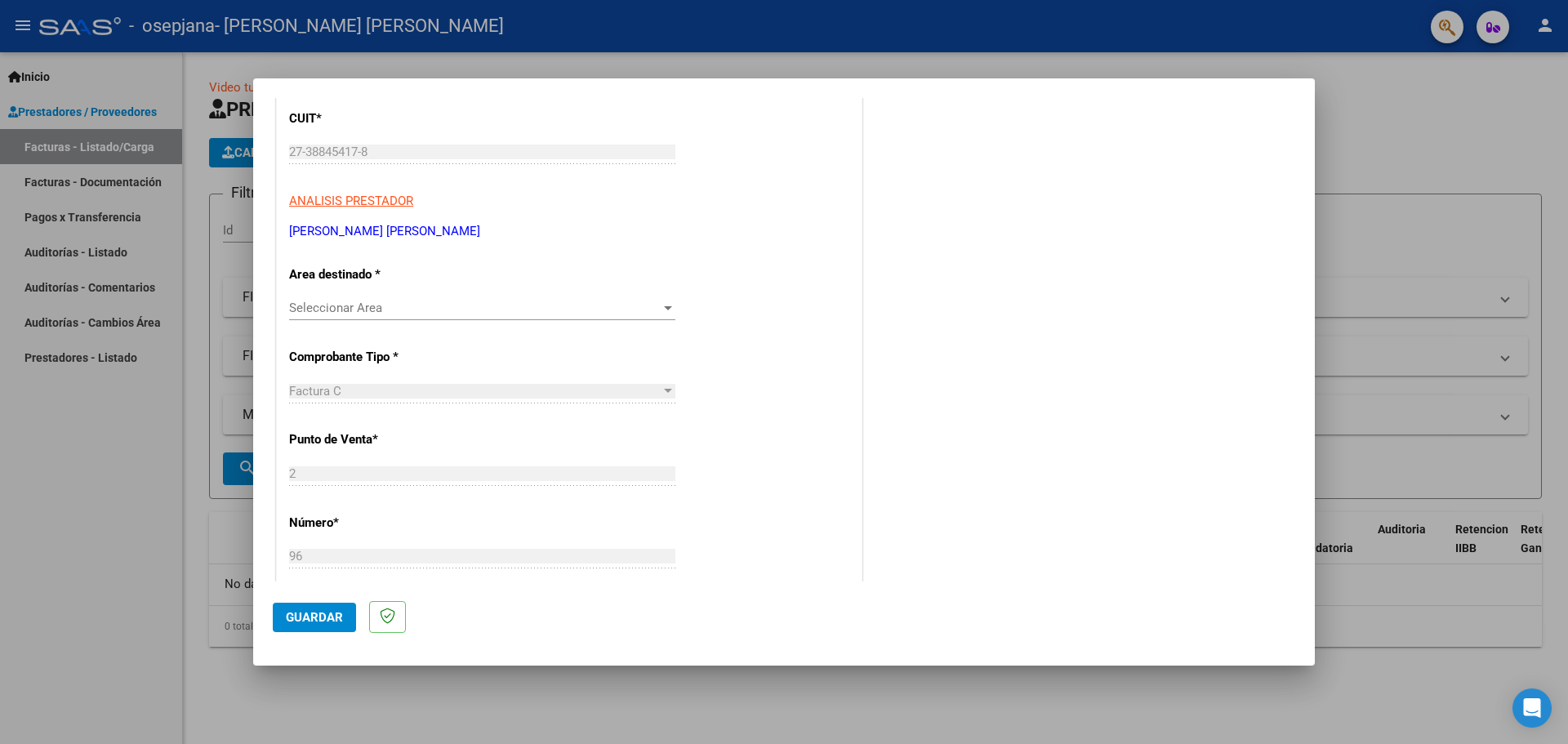
click at [628, 315] on span "Seleccionar Area" at bounding box center [475, 307] width 372 height 15
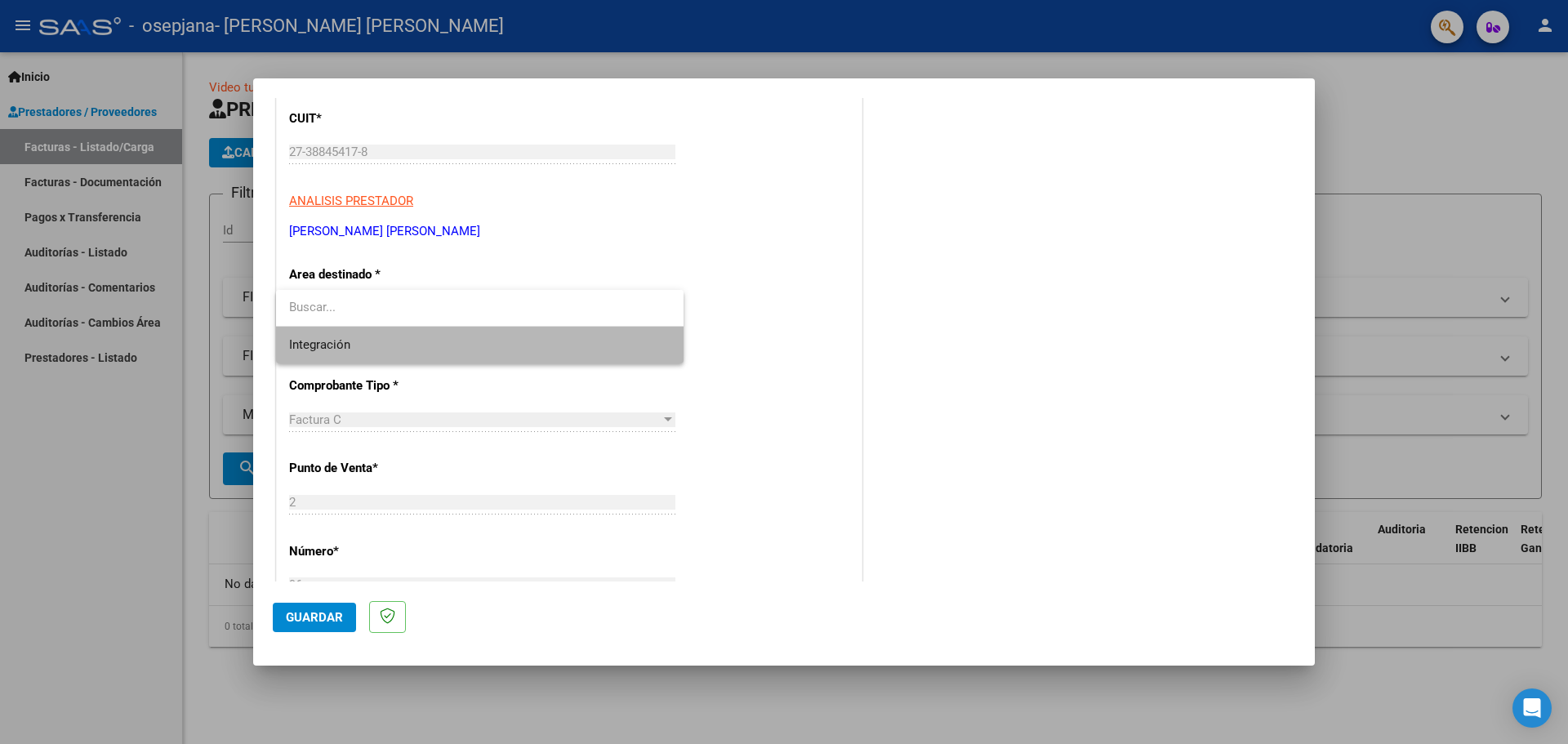
click at [485, 346] on span "Integración" at bounding box center [480, 345] width 382 height 37
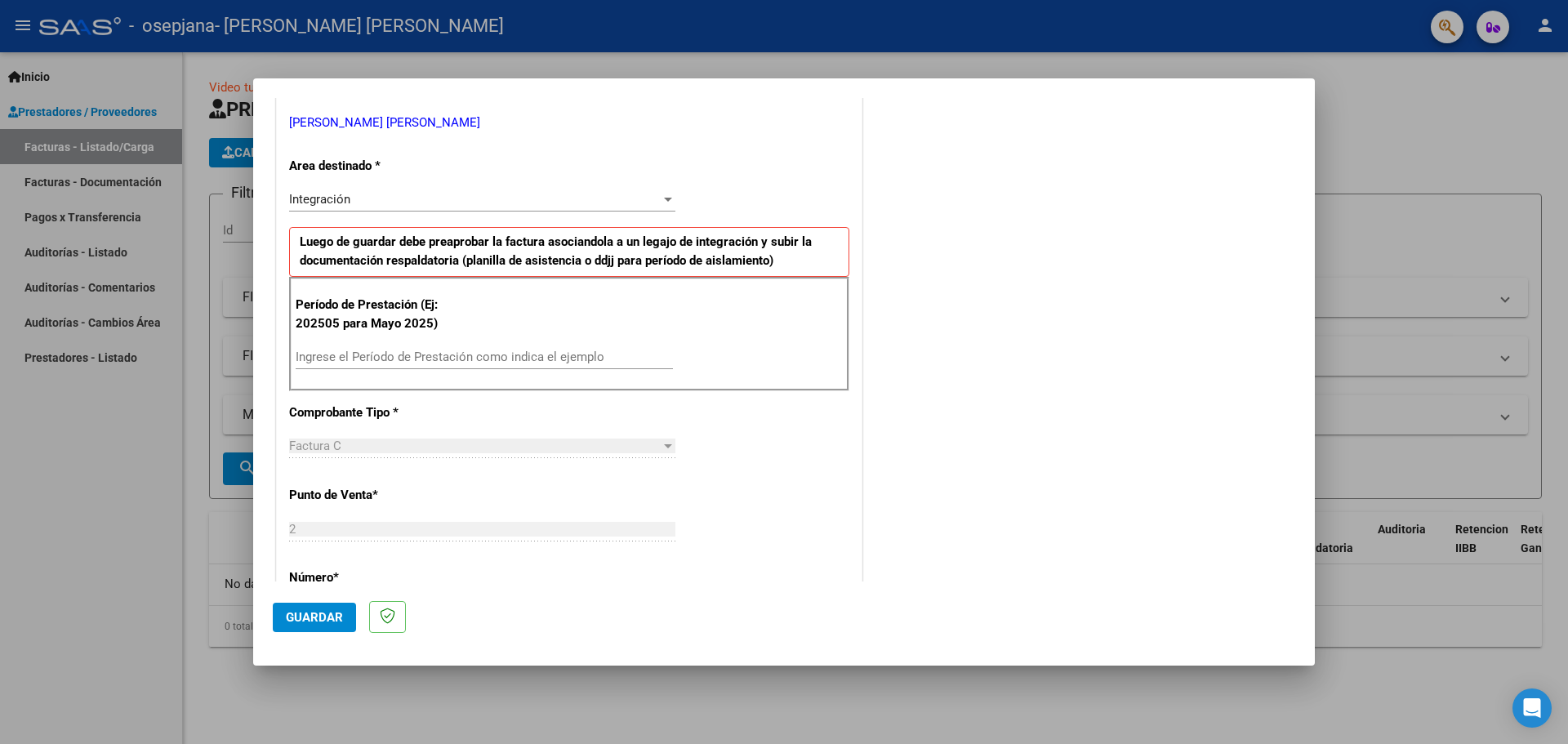
scroll to position [347, 0]
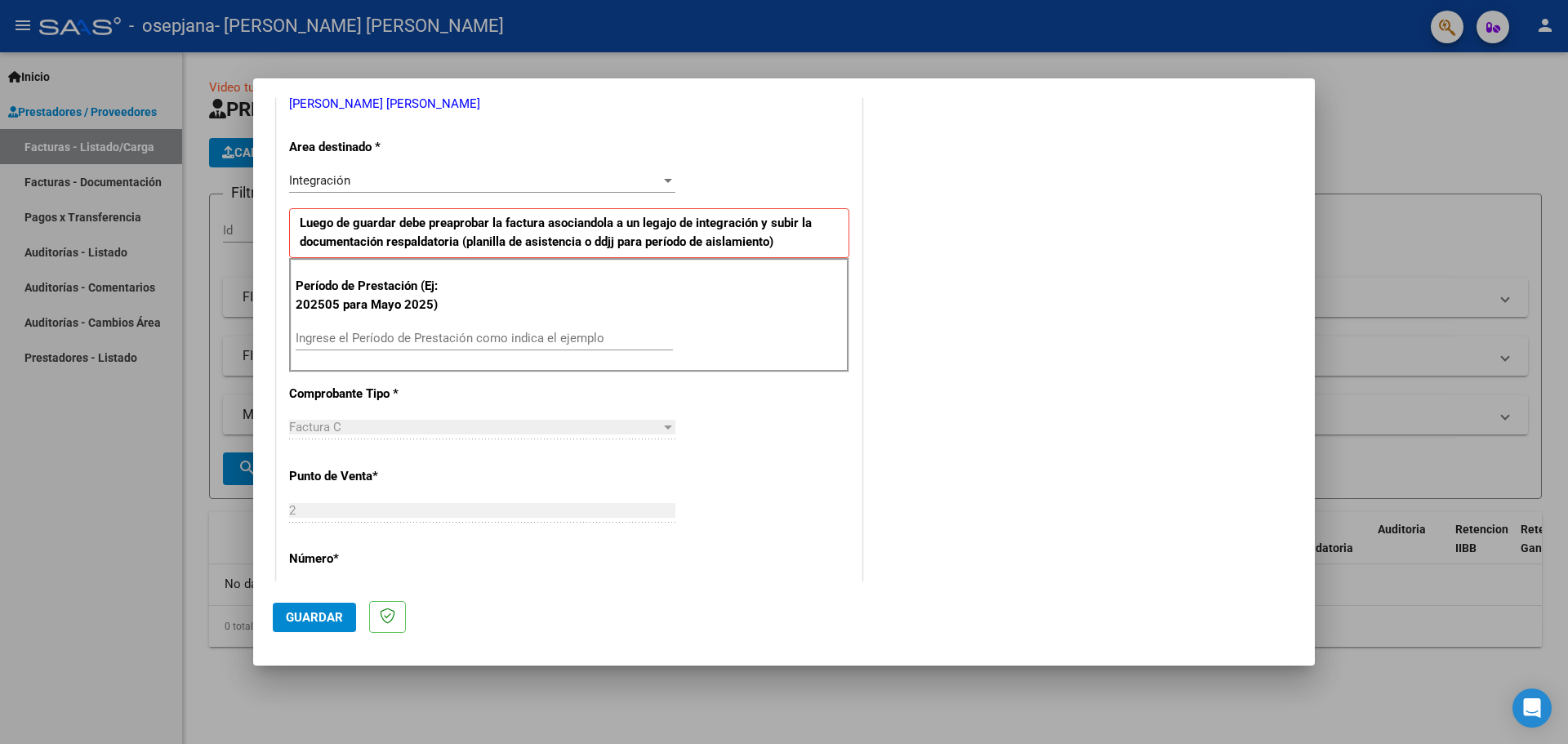
drag, startPoint x: 572, startPoint y: 280, endPoint x: 565, endPoint y: 312, distance: 32.8
click at [519, 329] on input "Ingrese el Período de Prestación como indica el ejemplo" at bounding box center [484, 336] width 377 height 15
drag, startPoint x: 298, startPoint y: 300, endPoint x: 427, endPoint y: 306, distance: 129.1
click at [427, 306] on p "Período de Prestación (Ej: 202505 para Mayo 2025)" at bounding box center [377, 293] width 164 height 37
copy p "202505 para [DATE]"
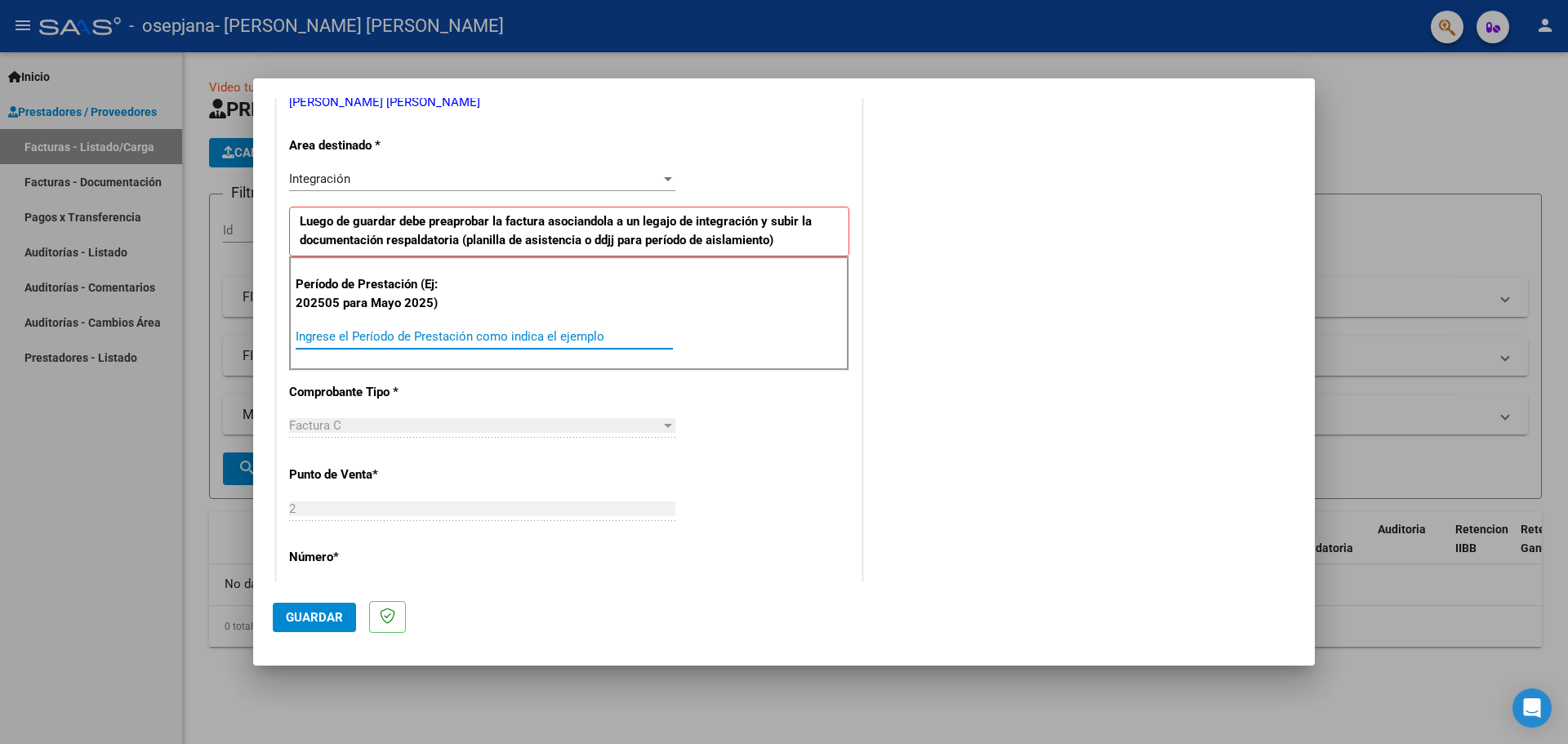
click at [418, 333] on input "Ingrese el Período de Prestación como indica el ejemplo" at bounding box center [484, 336] width 377 height 15
paste input "2025052025"
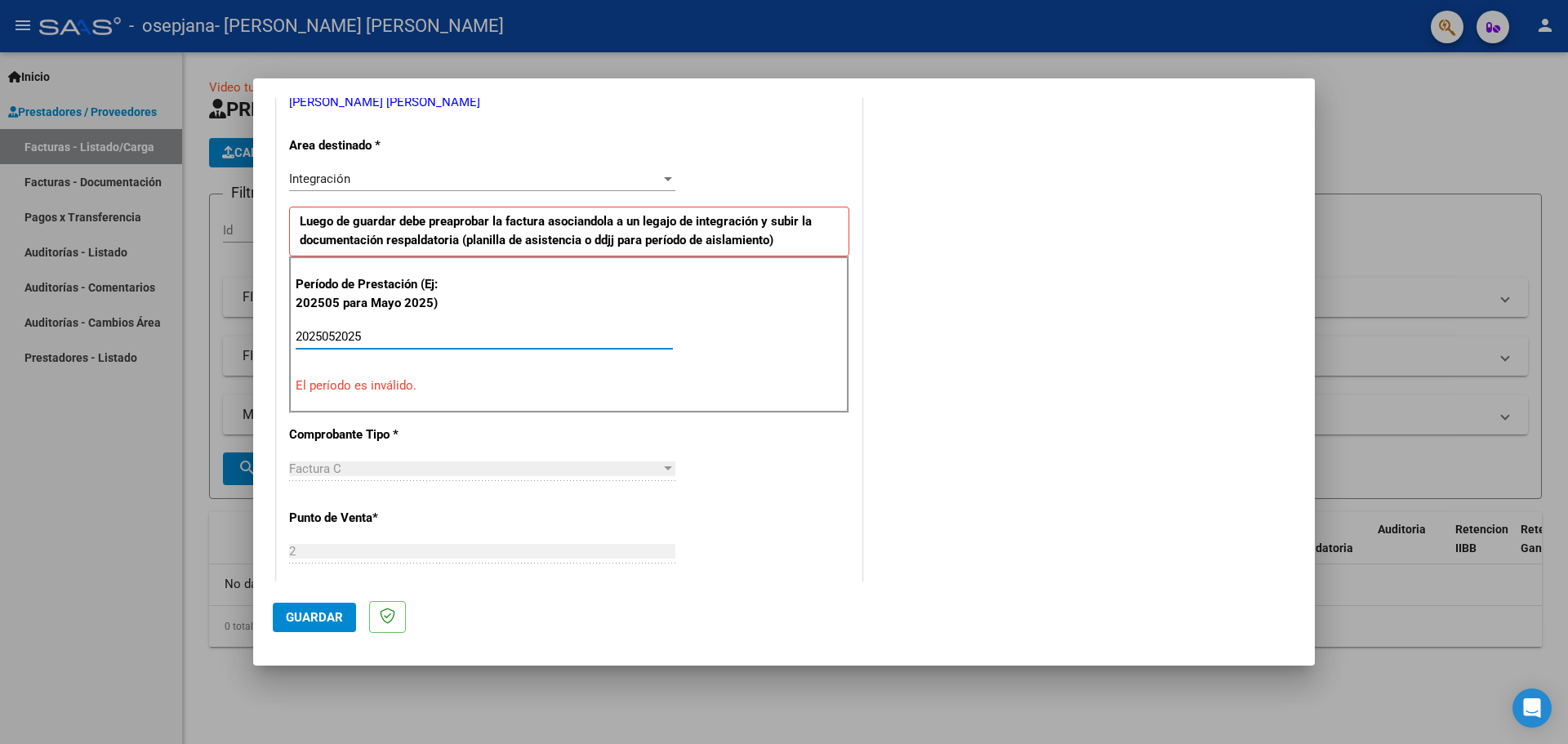
paste input "2025052025"
click at [413, 334] on input "2025052025" at bounding box center [484, 336] width 377 height 15
type input "20250520252025052025"
click at [357, 341] on input "20250520252025052025" at bounding box center [484, 336] width 377 height 15
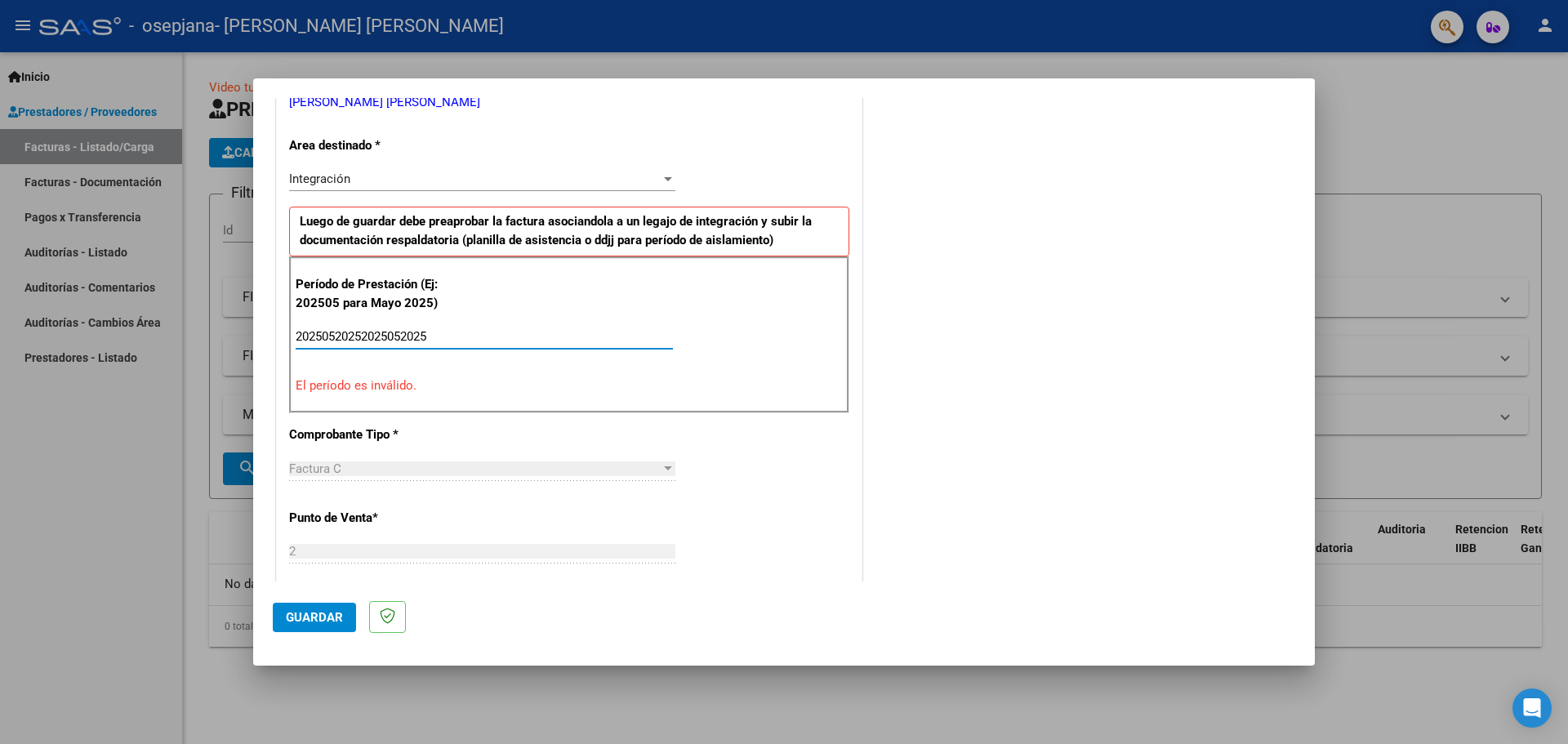
click at [357, 341] on input "20250520252025052025" at bounding box center [484, 336] width 377 height 15
type input "092025122025"
click at [485, 409] on div "Período de Prestación (Ej: 202505 para [DATE]) 092025122025 Ingrese el Período …" at bounding box center [569, 334] width 561 height 156
click at [359, 336] on input "092025122025" at bounding box center [484, 336] width 377 height 15
click at [340, 335] on input "092025122025" at bounding box center [484, 336] width 377 height 15
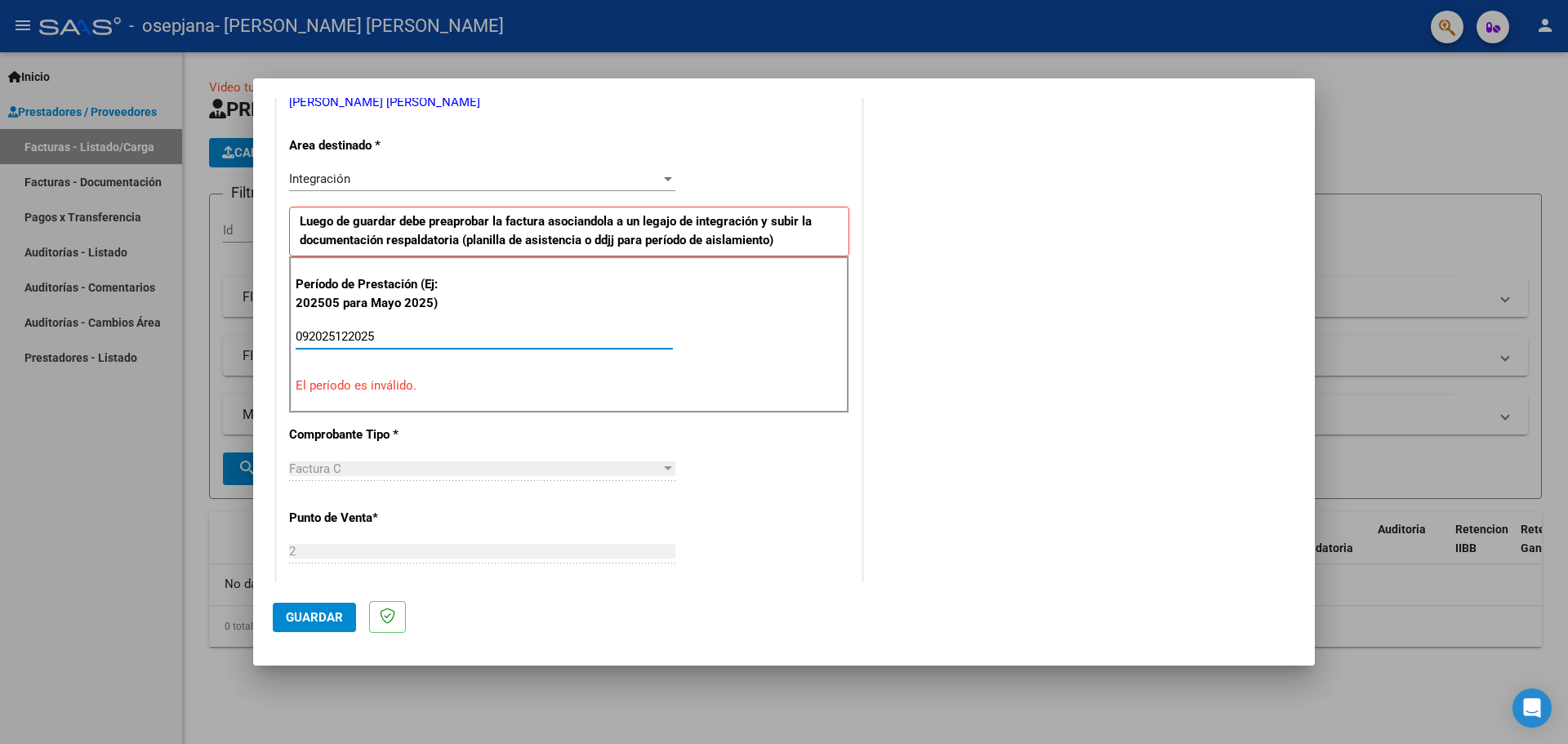
click at [337, 334] on input "092025122025" at bounding box center [484, 336] width 377 height 15
click at [349, 339] on input "092025122025" at bounding box center [484, 336] width 377 height 15
click at [336, 336] on input "092025122025" at bounding box center [484, 336] width 377 height 15
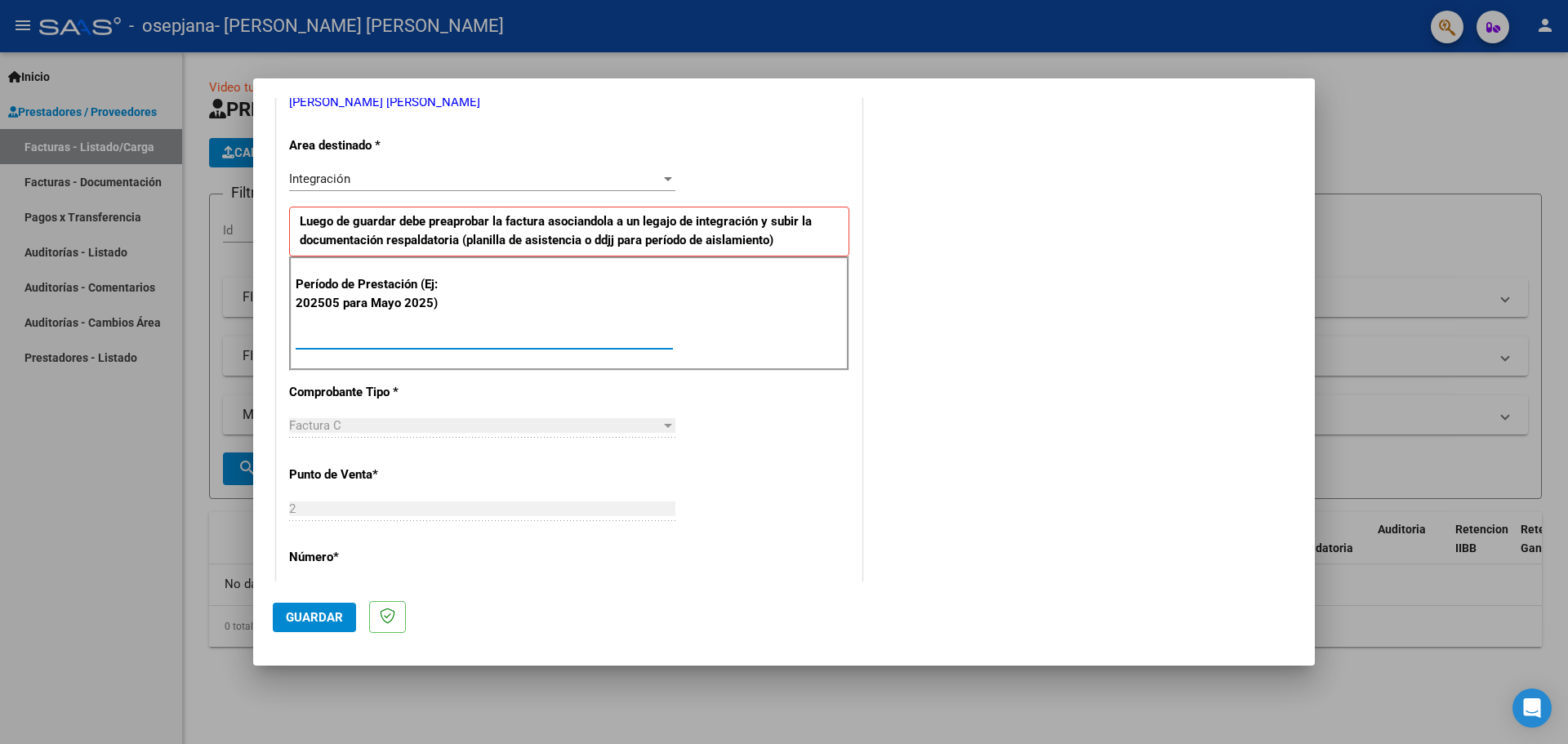
click at [388, 345] on div "Ingrese el Período de Prestación como indica el ejemplo" at bounding box center [484, 336] width 377 height 24
click at [418, 350] on div "Ingrese el Período de Prestación como indica el ejemplo" at bounding box center [484, 344] width 377 height 40
click at [449, 404] on div "CUIT * 27-38845417-8 Ingresar CUIT ANALISIS PRESTADOR [PERSON_NAME] [PERSON_NAM…" at bounding box center [569, 570] width 585 height 1229
click at [306, 335] on input "Ingrese el Período de Prestación como indica el ejemplo" at bounding box center [484, 336] width 377 height 15
click at [358, 336] on input "Ingrese el Período de Prestación como indica el ejemplo" at bounding box center [484, 336] width 377 height 15
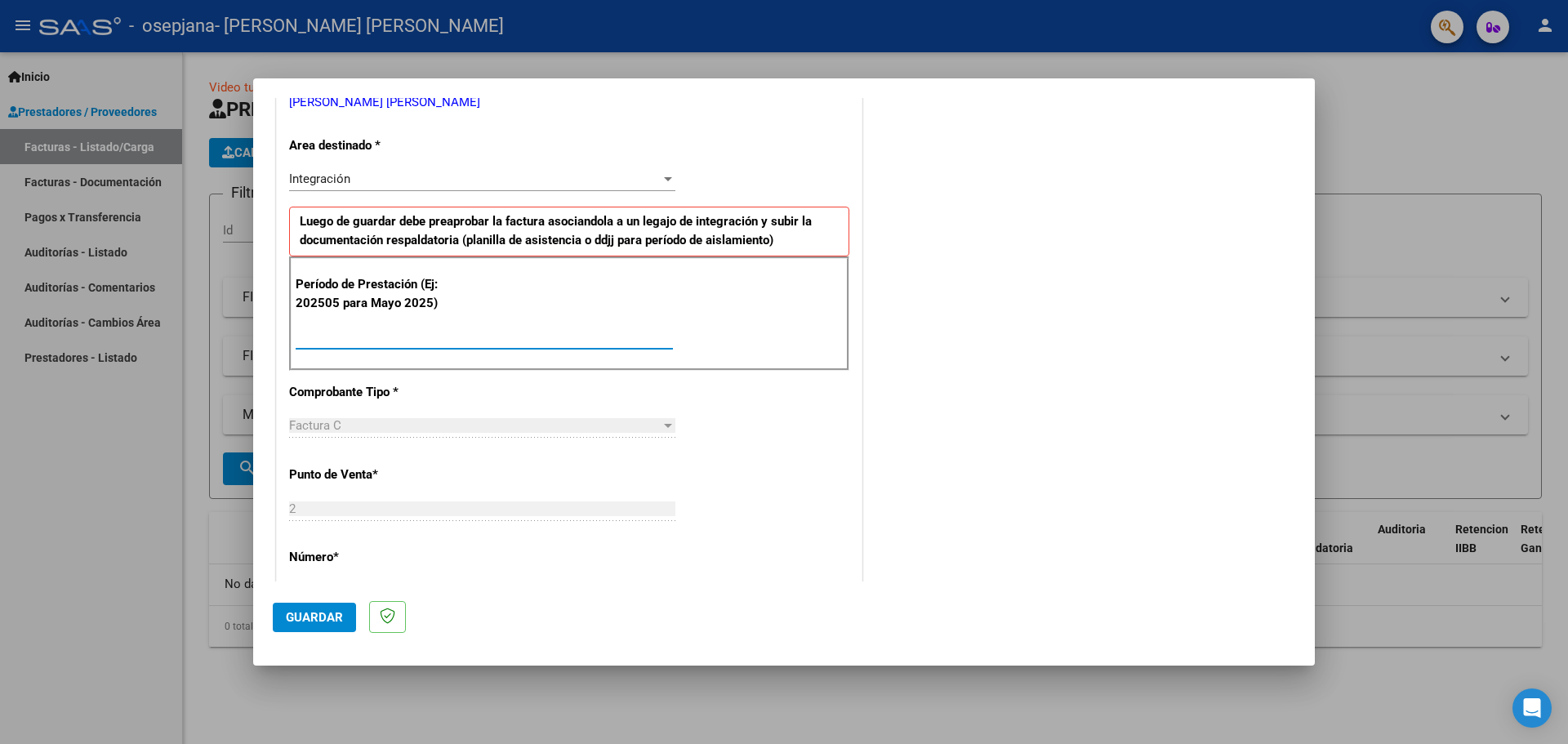
click at [313, 333] on input "Ingrese el Período de Prestación como indica el ejemplo" at bounding box center [484, 336] width 377 height 15
drag, startPoint x: 297, startPoint y: 304, endPoint x: 321, endPoint y: 325, distance: 31.9
click at [324, 305] on p "Período de Prestación (Ej: 202505 para Mayo 2025)" at bounding box center [377, 293] width 164 height 37
click at [330, 341] on input "Ingrese el Período de Prestación como indica el ejemplo" at bounding box center [484, 336] width 377 height 15
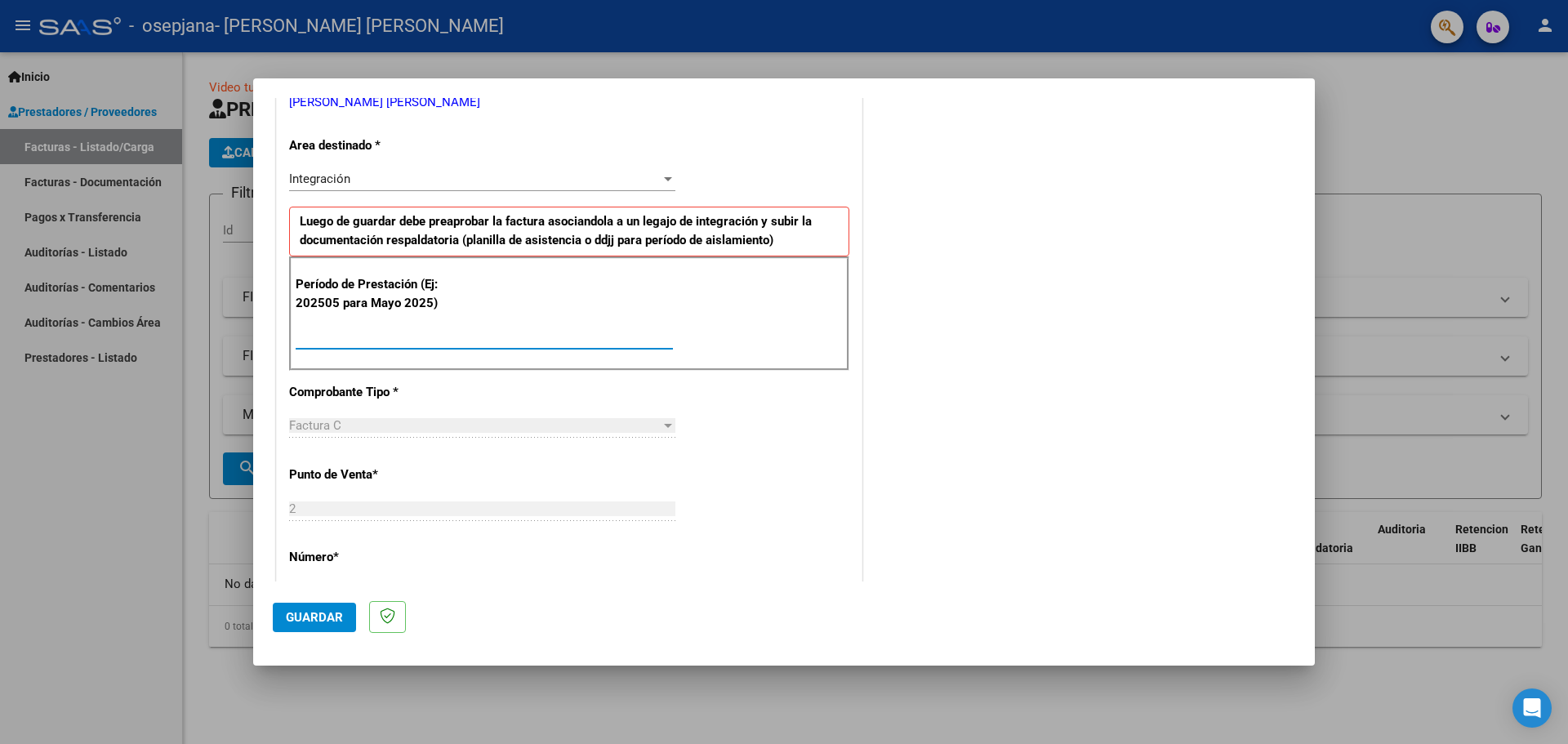
click at [330, 341] on input "Ingrese el Período de Prestación como indica el ejemplo" at bounding box center [484, 336] width 377 height 15
type input "202509"
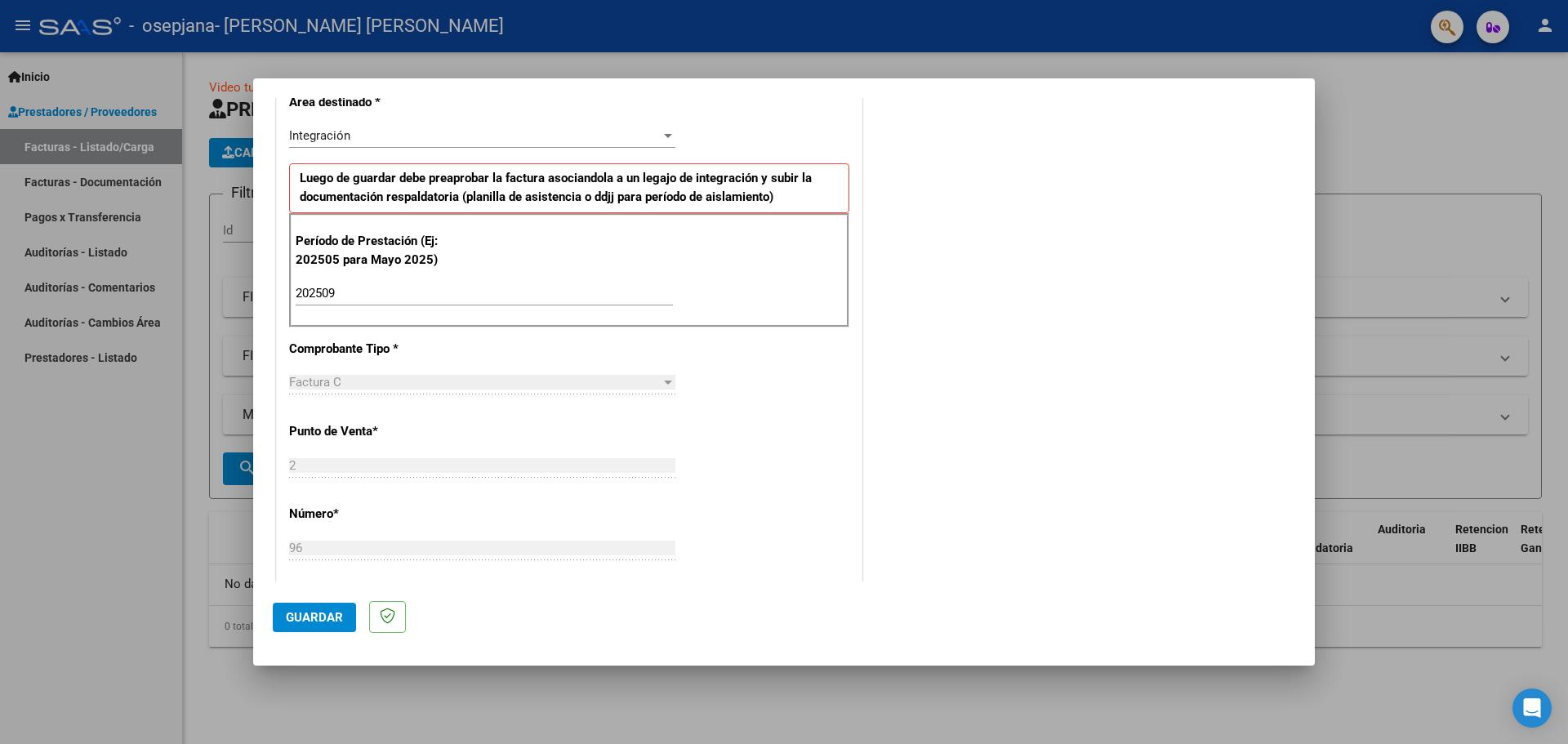
drag, startPoint x: 607, startPoint y: 322, endPoint x: 613, endPoint y: 359, distance: 37.5
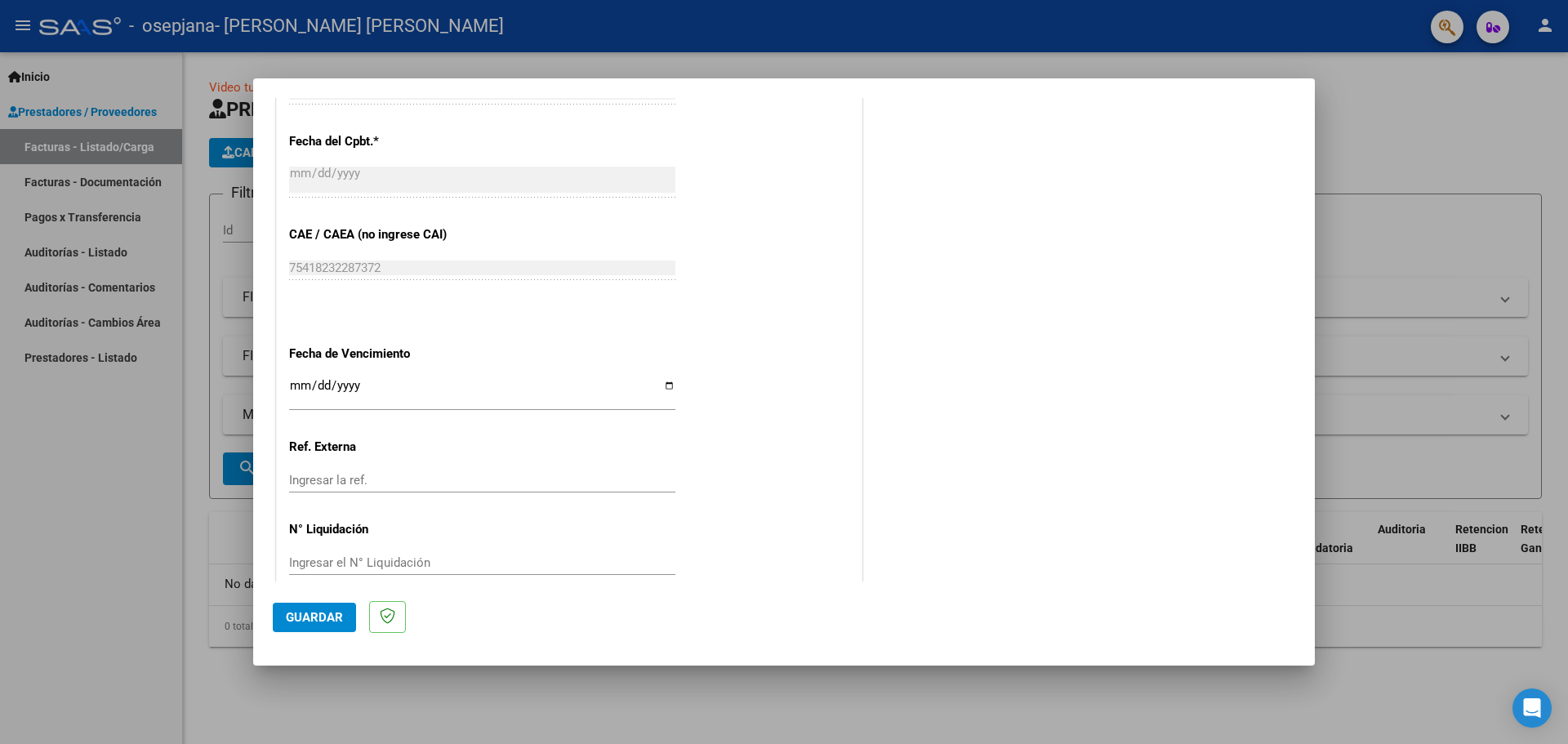
drag, startPoint x: 646, startPoint y: 334, endPoint x: 664, endPoint y: 380, distance: 49.4
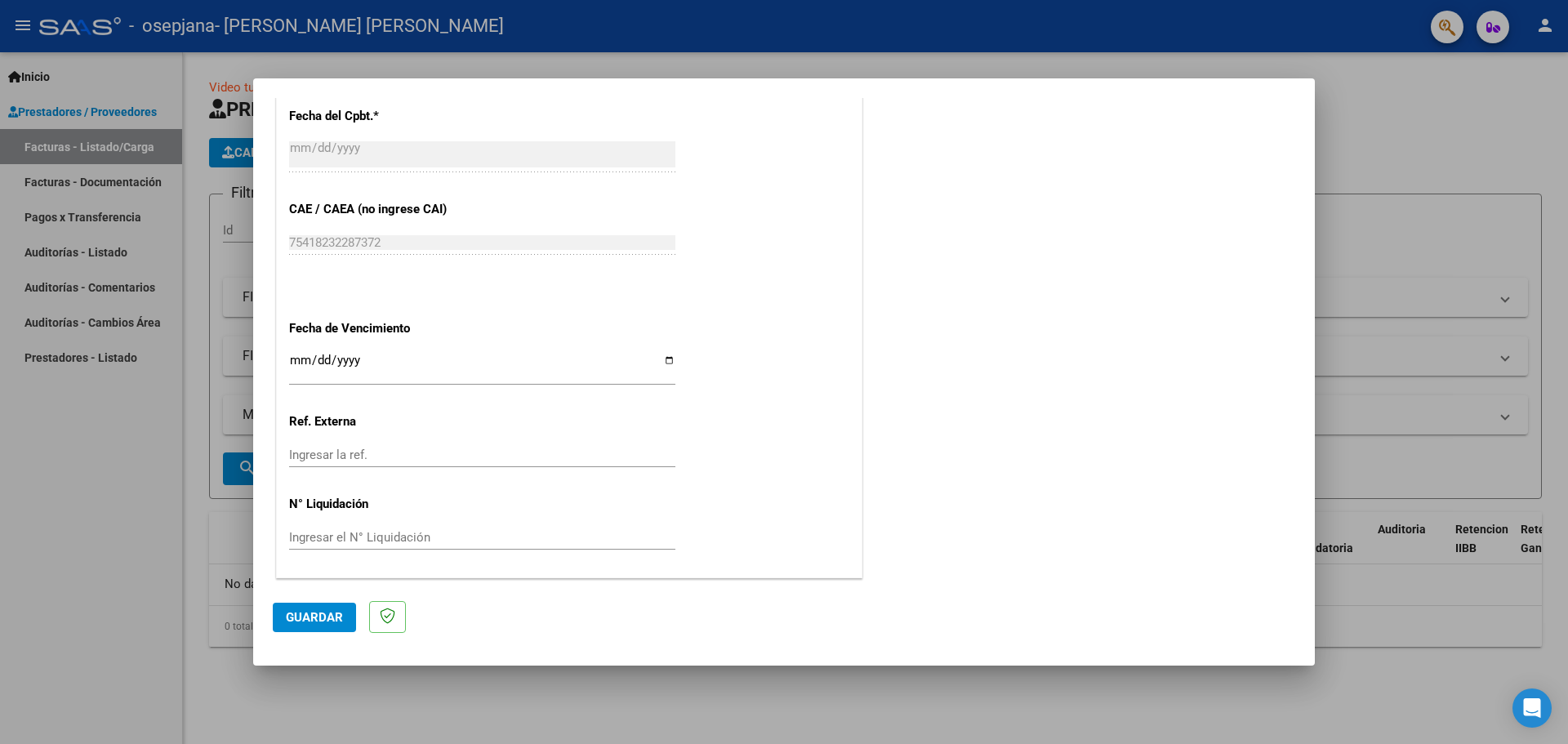
click at [586, 358] on input "Ingresar la fecha" at bounding box center [483, 366] width 387 height 26
click at [664, 364] on input "Ingresar la fecha" at bounding box center [483, 366] width 387 height 26
click at [546, 361] on input "Ingresar la fecha" at bounding box center [483, 366] width 387 height 26
click at [665, 362] on input "Ingresar la fecha" at bounding box center [483, 366] width 387 height 26
type input "[DATE]"
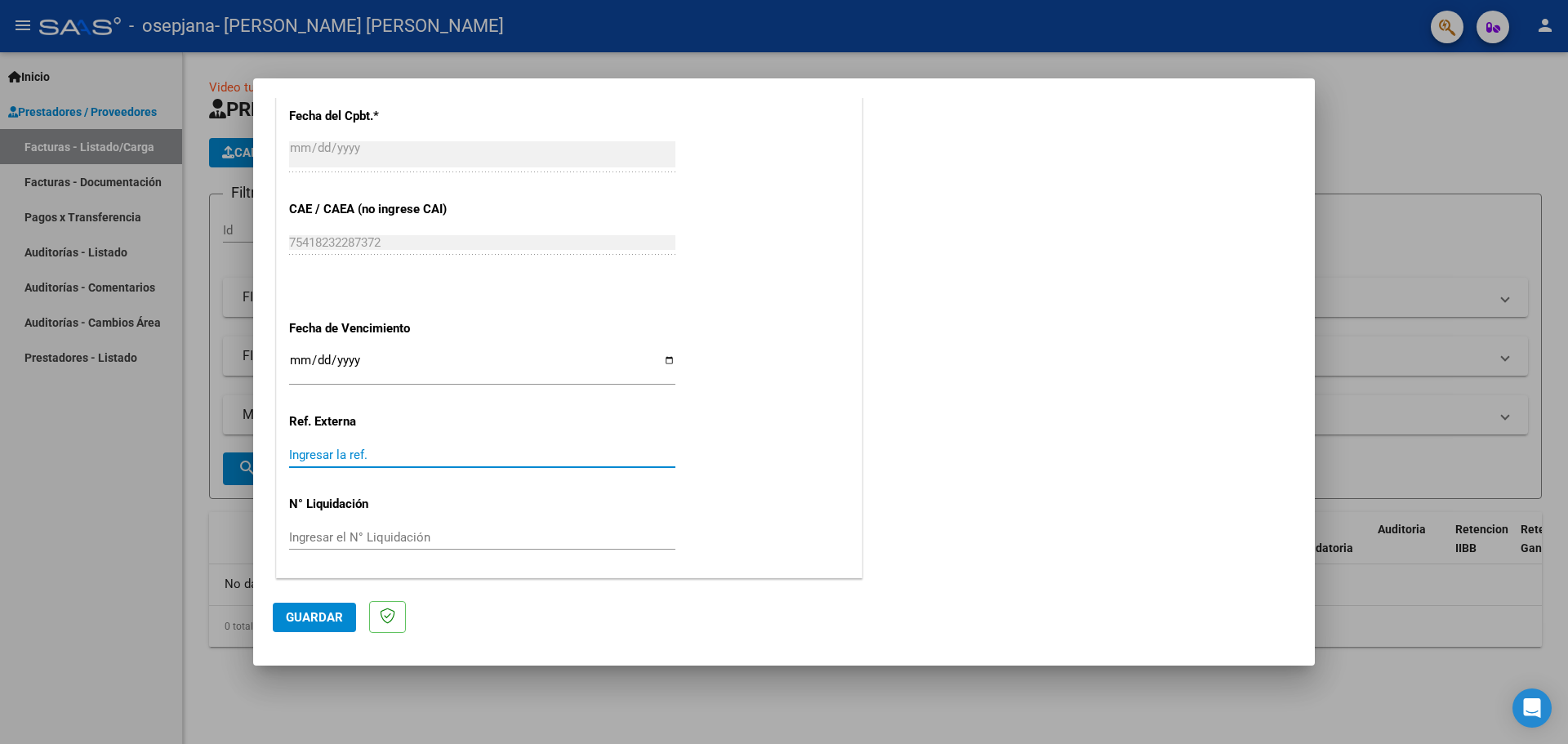
drag, startPoint x: 473, startPoint y: 450, endPoint x: 494, endPoint y: 494, distance: 48.8
click at [338, 613] on span "Guardar" at bounding box center [314, 617] width 57 height 15
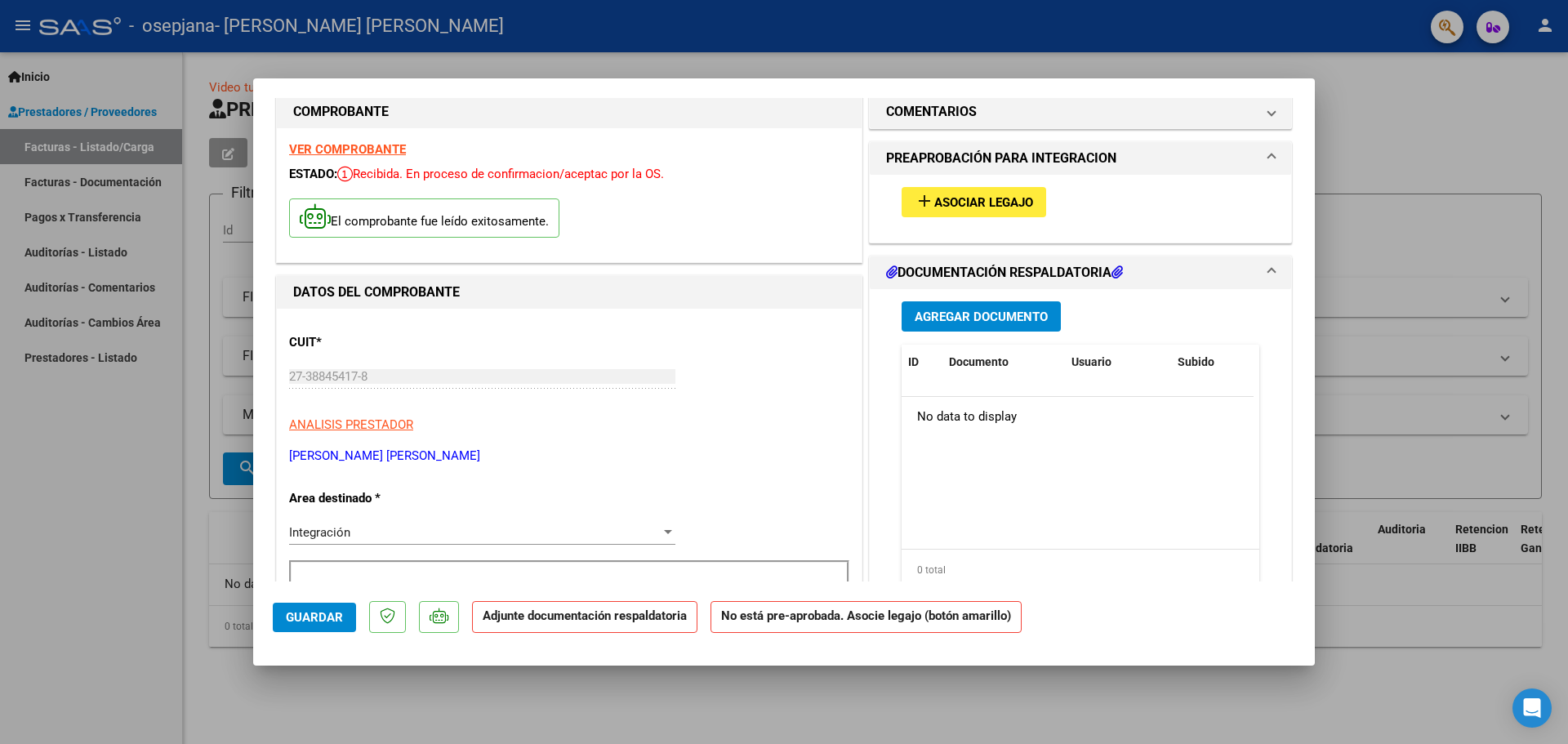
drag, startPoint x: 545, startPoint y: 326, endPoint x: 567, endPoint y: 361, distance: 41.3
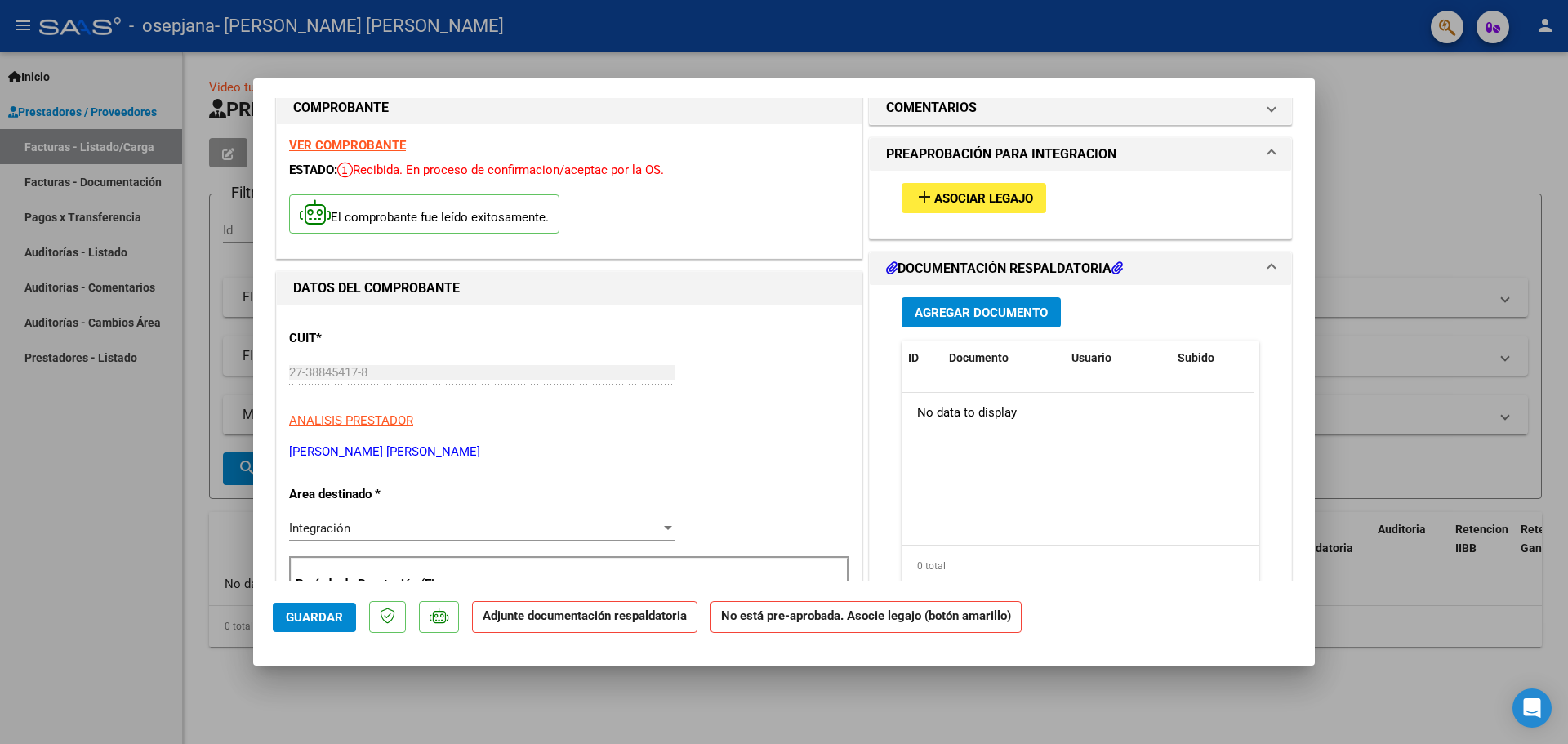
scroll to position [16, 0]
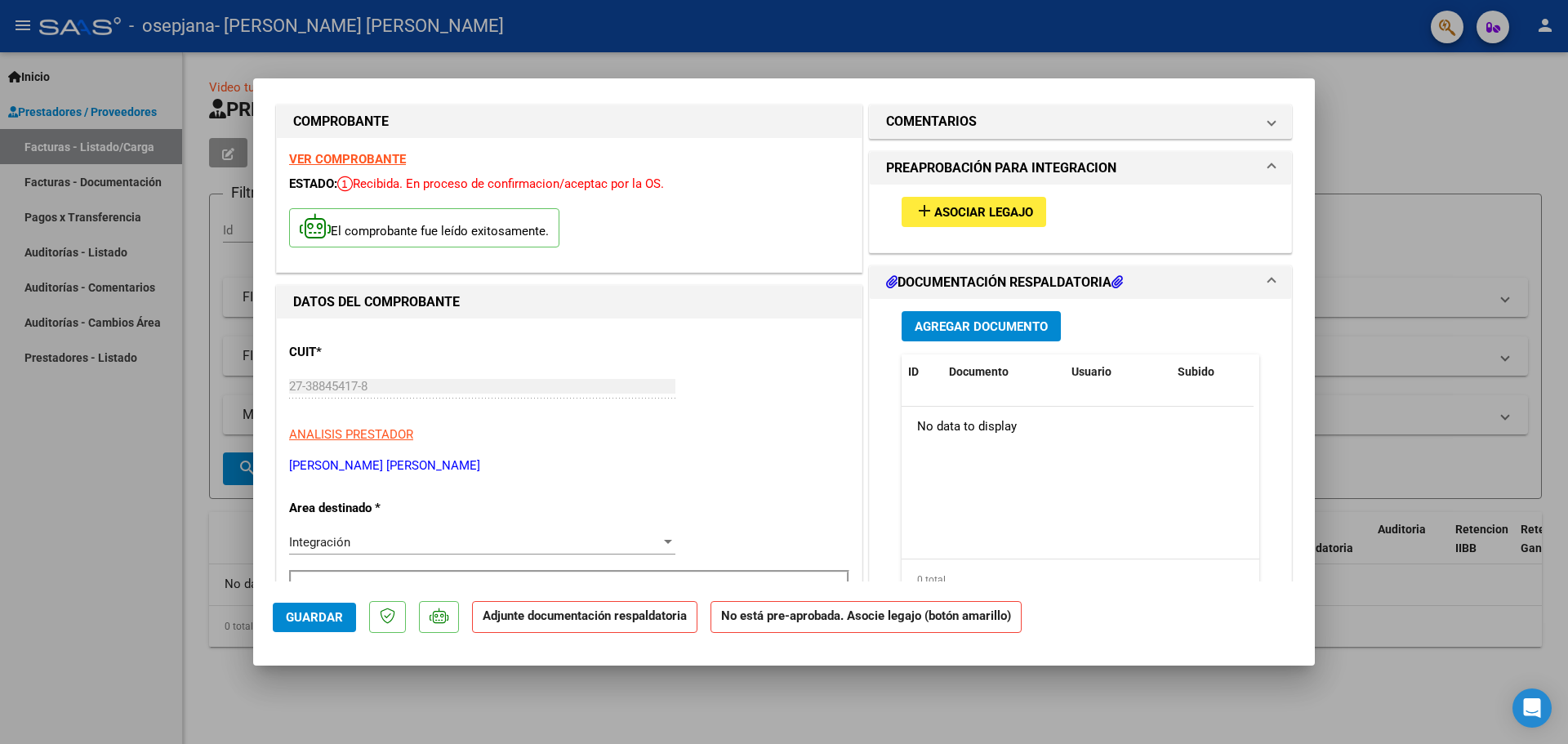
drag, startPoint x: 815, startPoint y: 337, endPoint x: 820, endPoint y: 305, distance: 32.4
click at [956, 316] on button "Agregar Documento" at bounding box center [981, 325] width 159 height 30
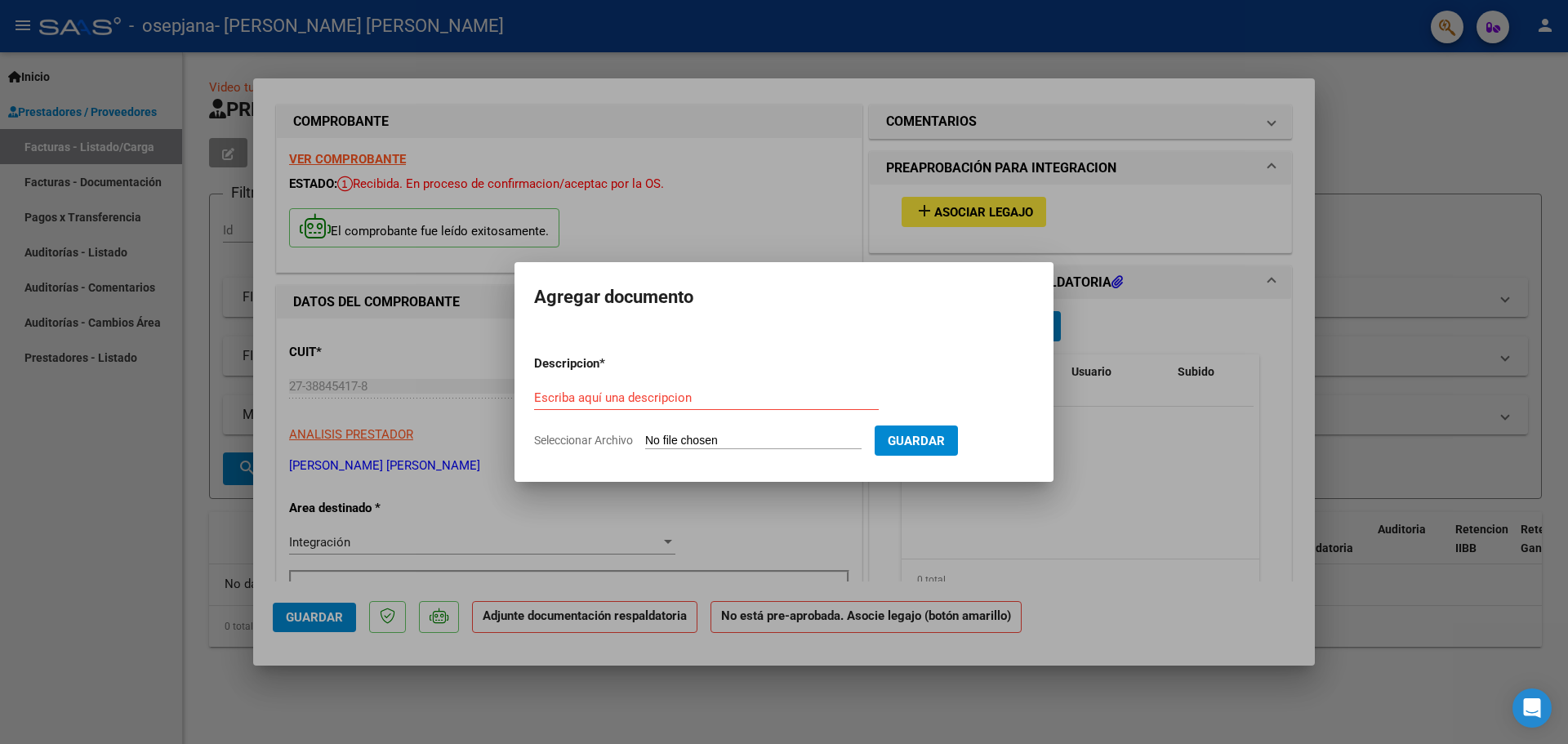
click at [1102, 260] on div at bounding box center [784, 372] width 1568 height 744
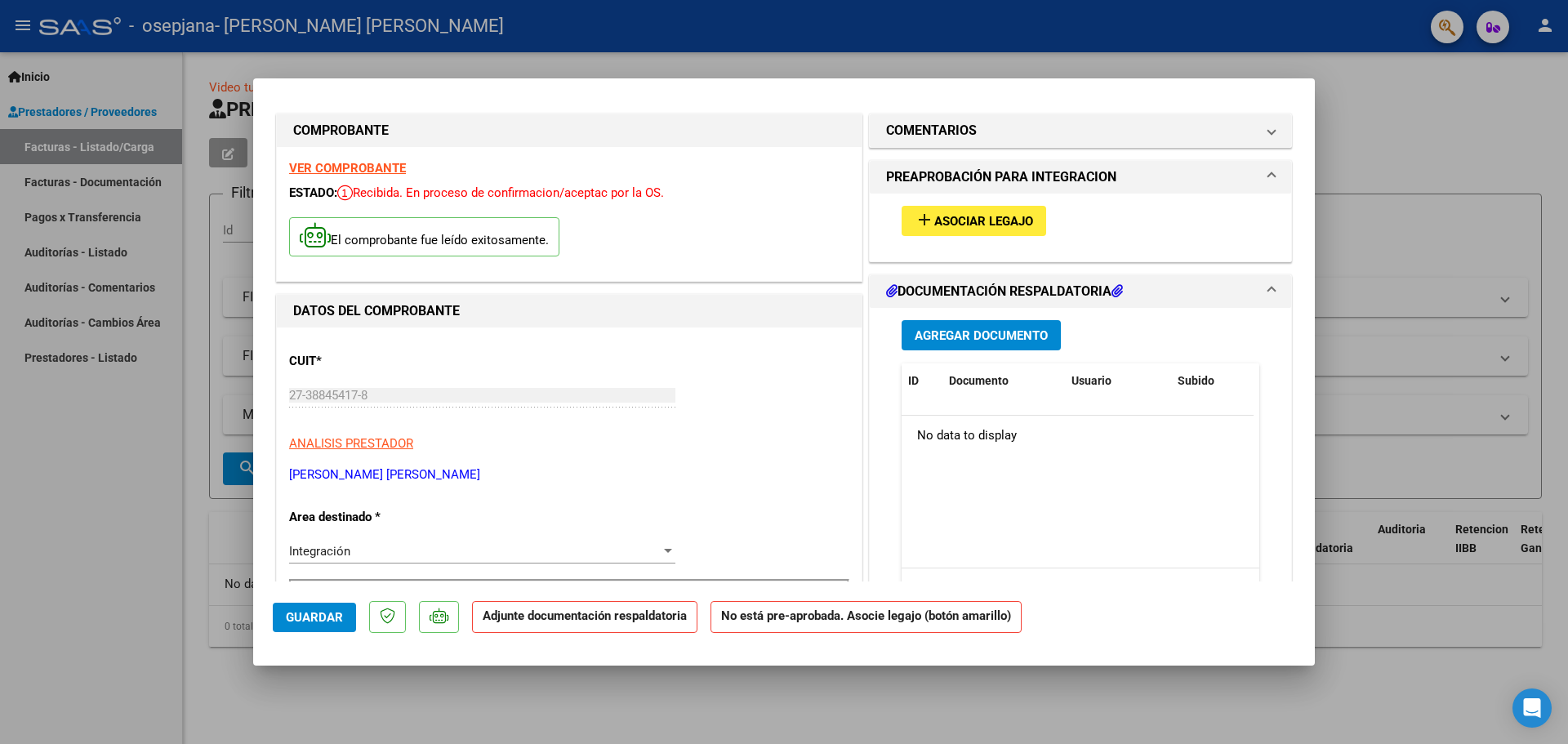
scroll to position [0, 0]
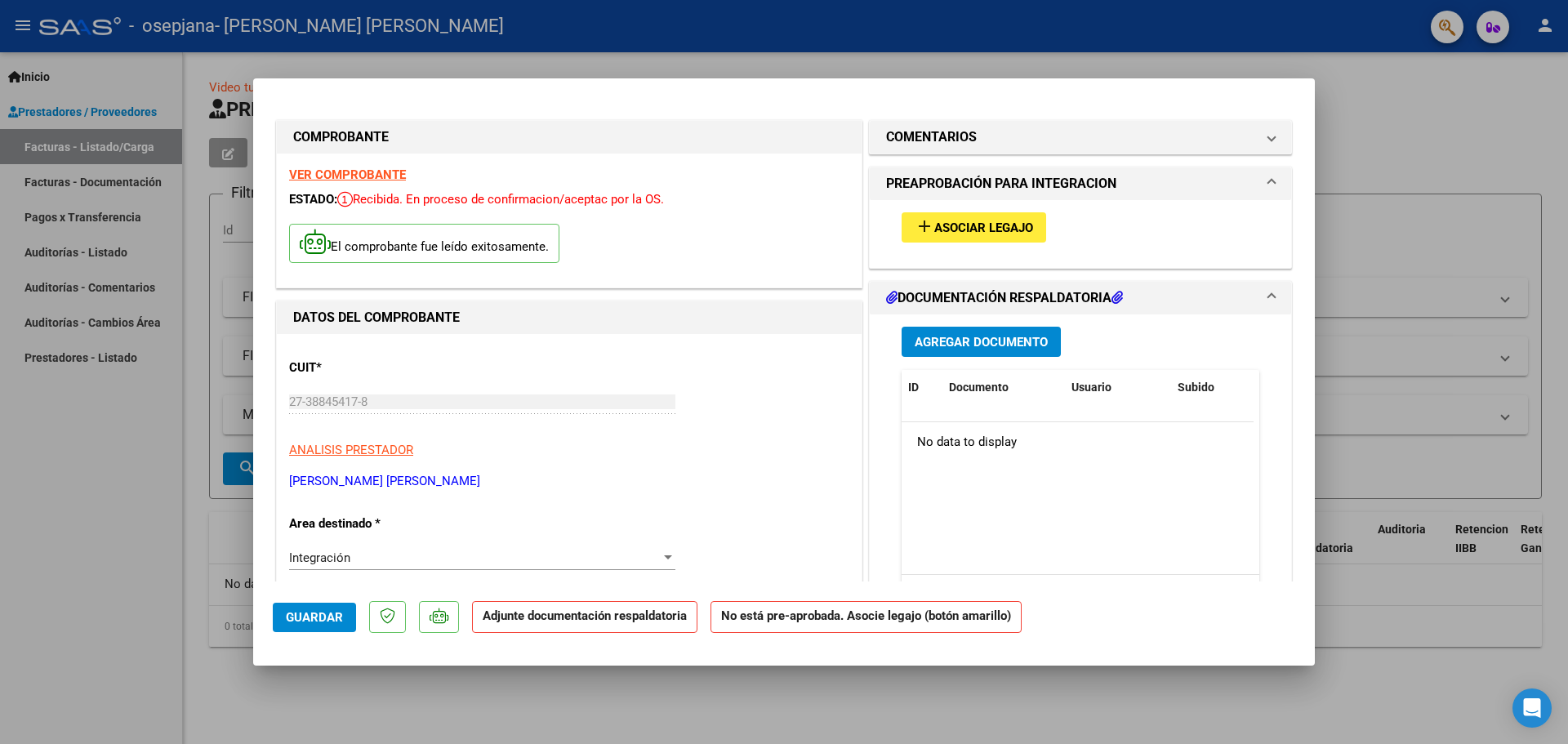
drag, startPoint x: 1093, startPoint y: 291, endPoint x: 1099, endPoint y: 233, distance: 58.3
click at [1012, 227] on span "Asociar Legajo" at bounding box center [984, 227] width 99 height 15
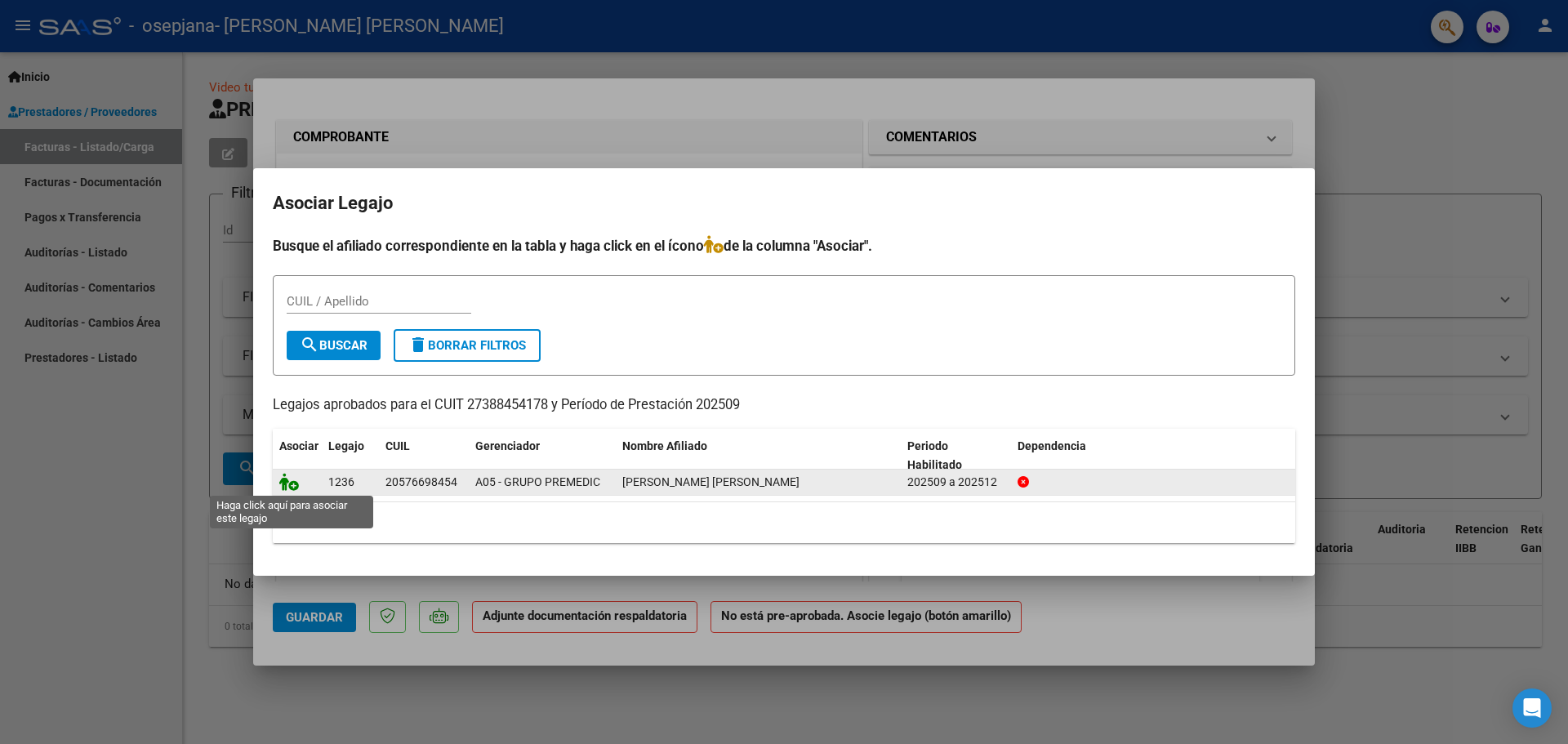
click at [291, 484] on icon at bounding box center [290, 482] width 19 height 17
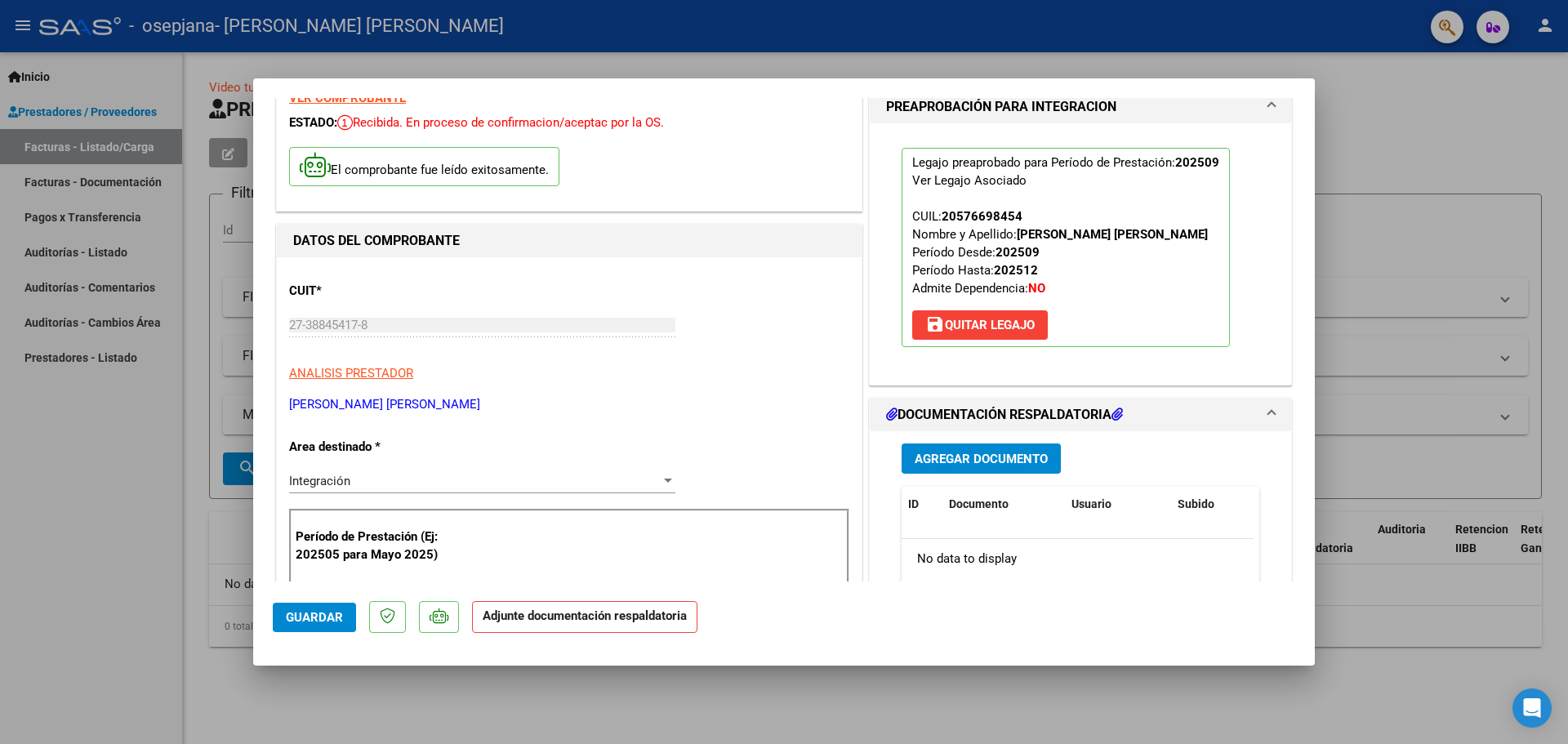
drag, startPoint x: 1134, startPoint y: 469, endPoint x: 1136, endPoint y: 530, distance: 61.0
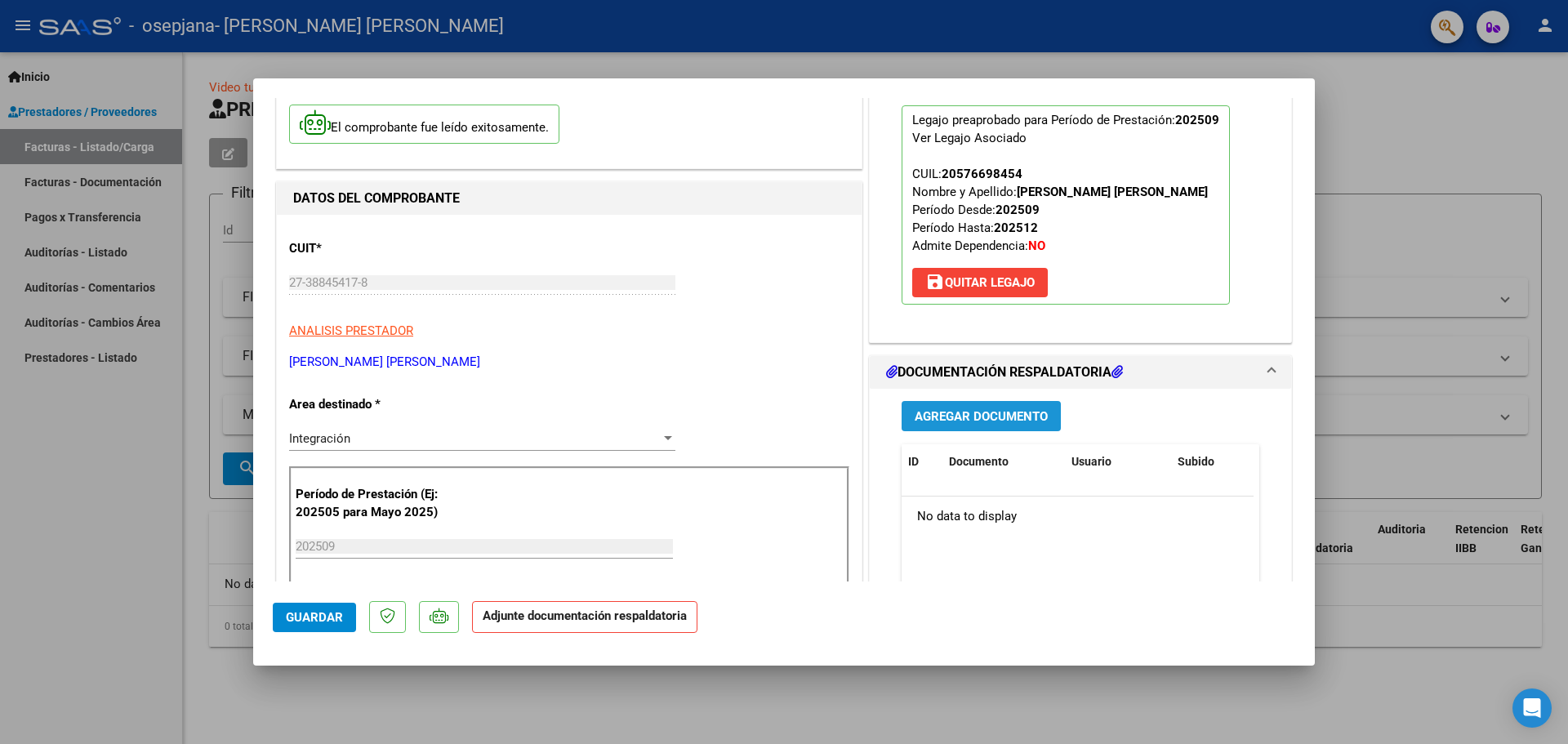
click at [1028, 413] on span "Agregar Documento" at bounding box center [981, 416] width 133 height 15
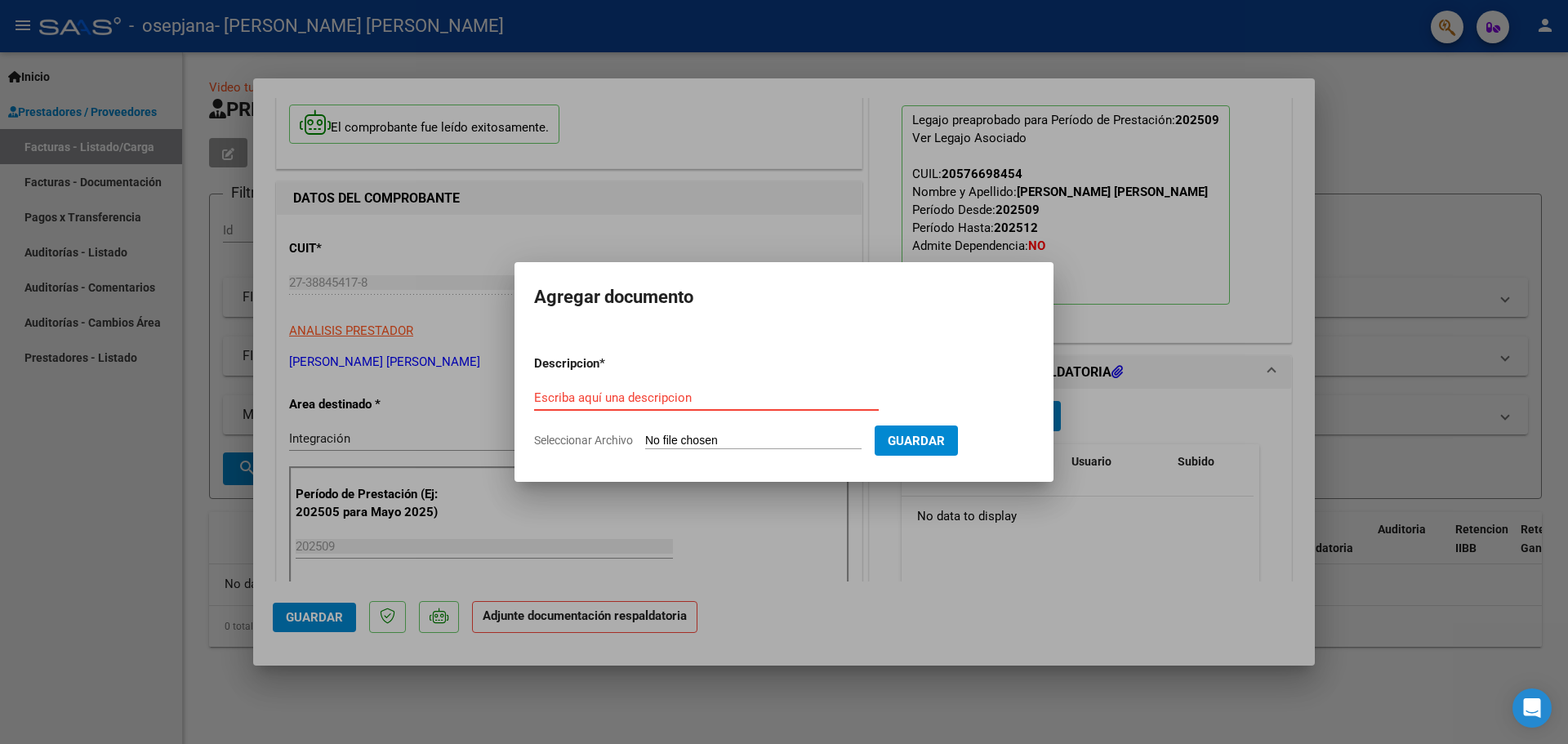
click at [841, 433] on input "Seleccionar Archivo" at bounding box center [753, 441] width 217 height 16
click at [686, 402] on input "Escriba aquí una descripcion" at bounding box center [706, 397] width 345 height 15
type input "Planilla de asistencia"
click at [915, 435] on span "Guardar" at bounding box center [916, 440] width 57 height 15
click at [938, 448] on button "Guardar" at bounding box center [916, 440] width 84 height 30
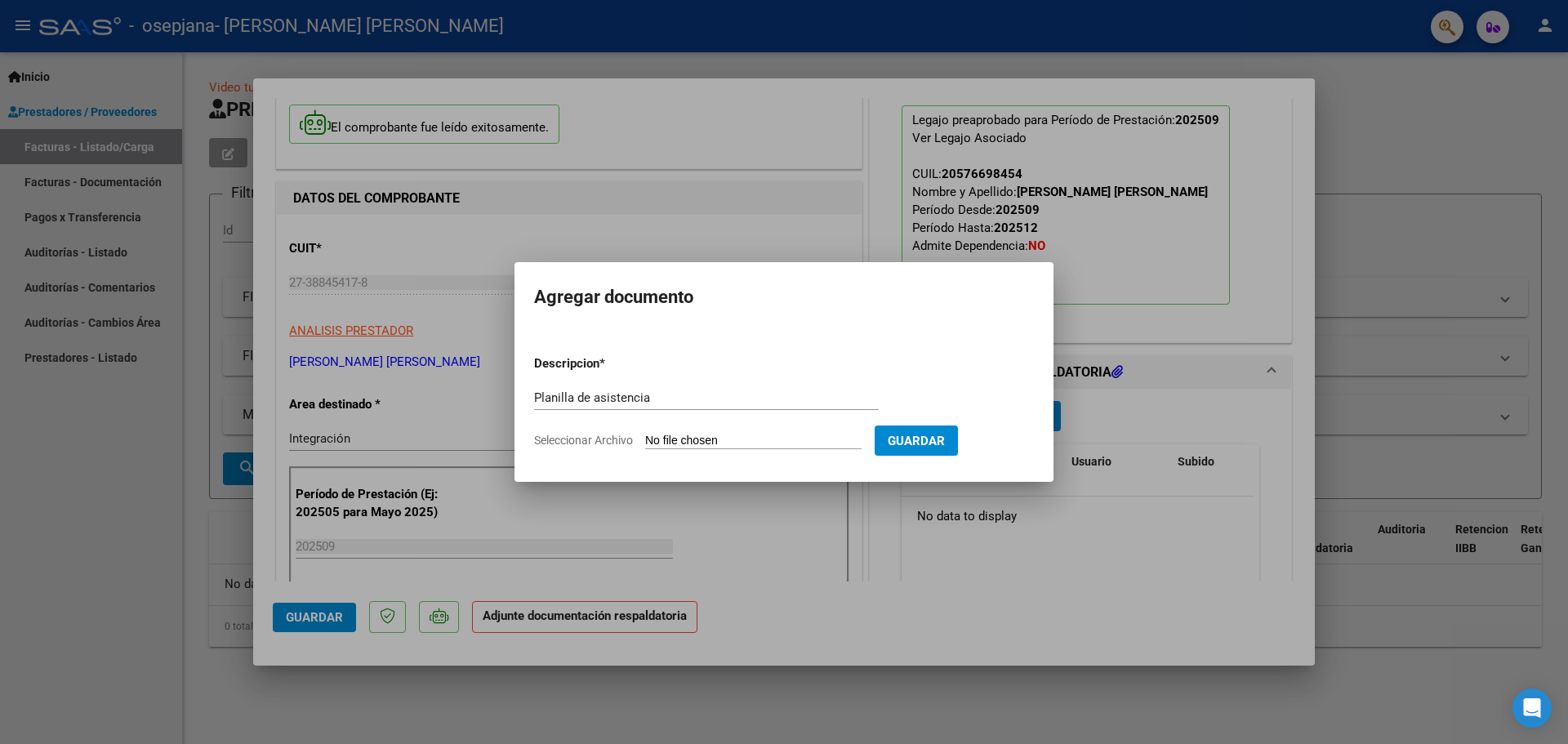
click at [818, 434] on input "Seleccionar Archivo" at bounding box center [753, 441] width 217 height 16
type input "C:\fakepath\Sep- asistencia [PERSON_NAME] .pdf"
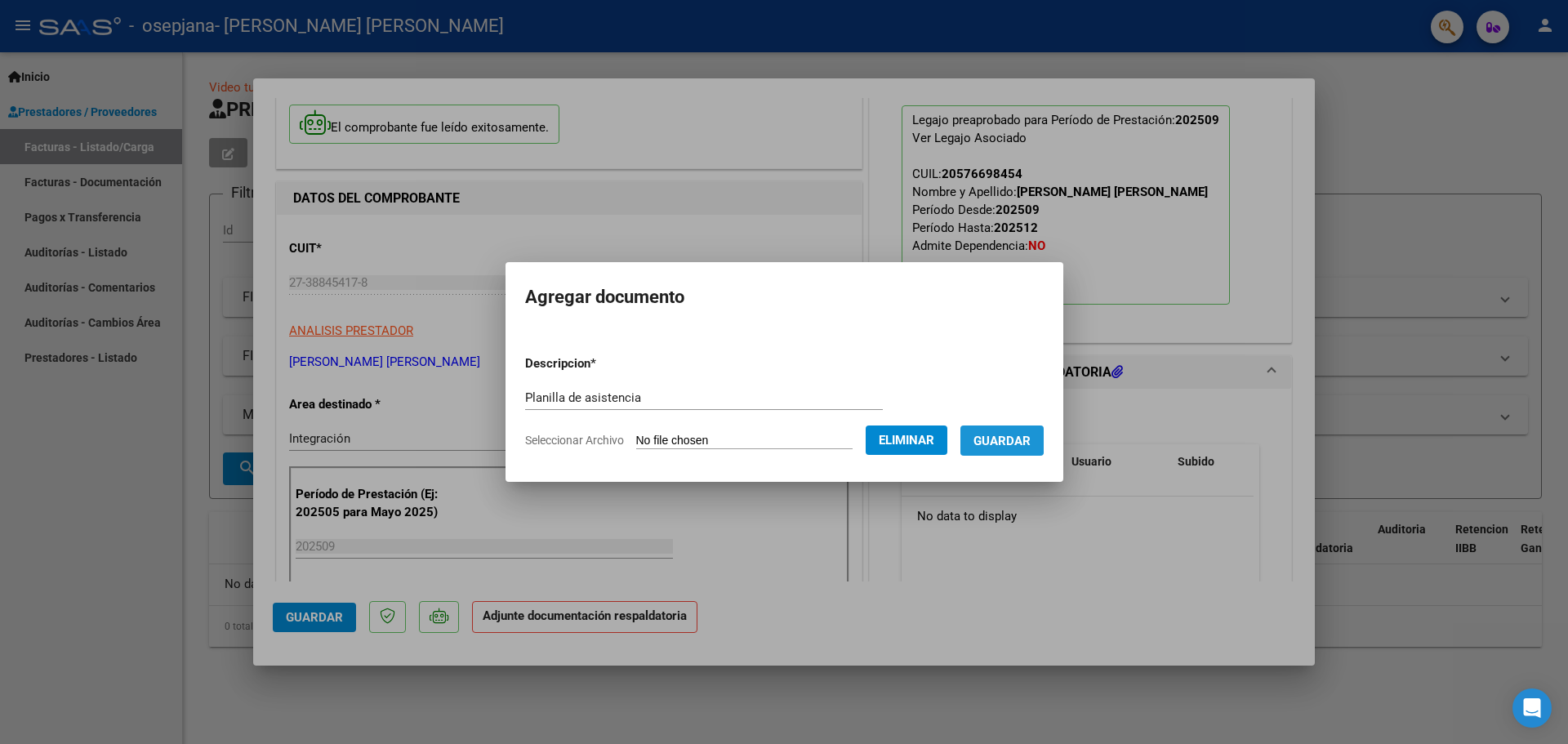
click at [1006, 438] on span "Guardar" at bounding box center [1002, 440] width 57 height 15
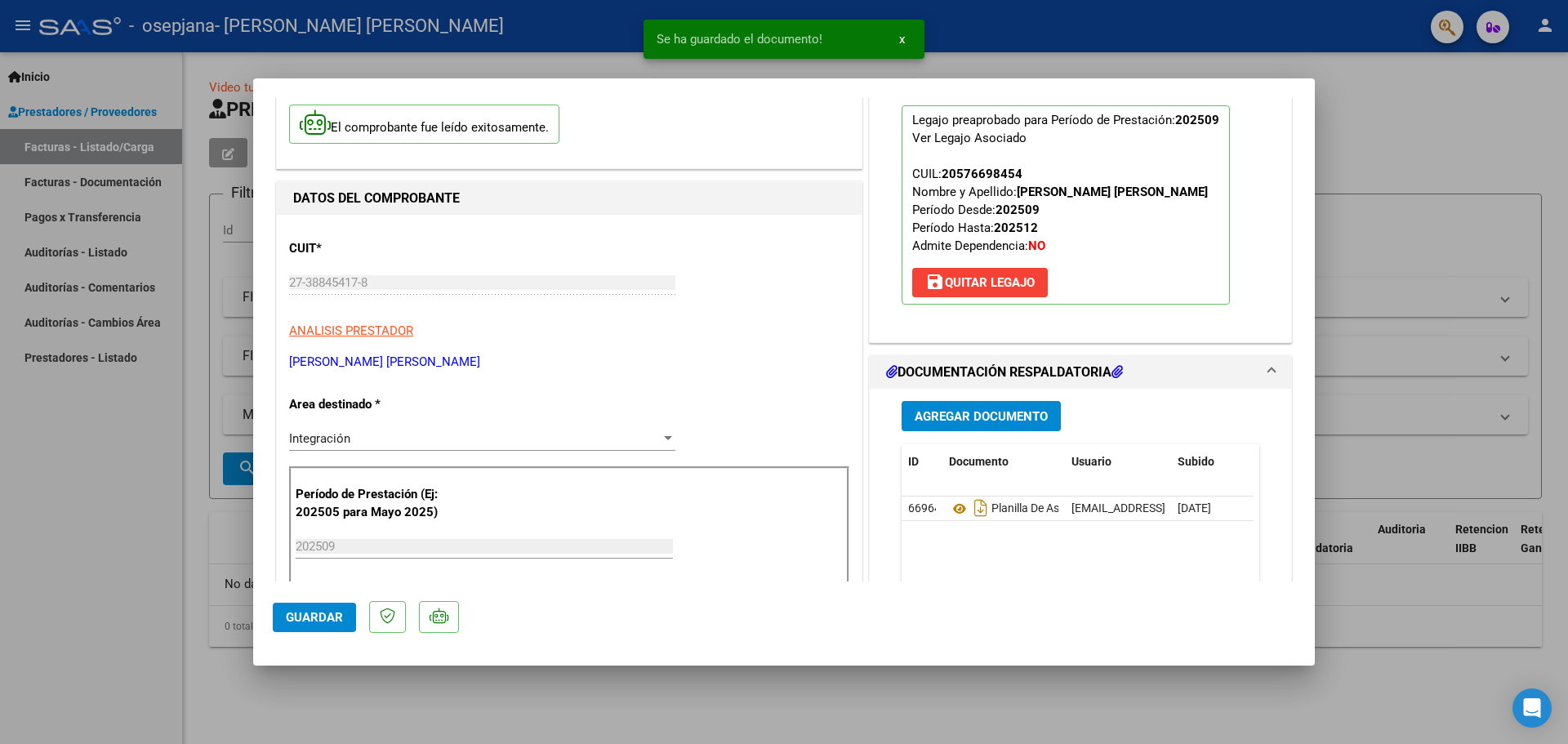
drag, startPoint x: 1315, startPoint y: 259, endPoint x: 1305, endPoint y: 273, distance: 17.2
click at [1305, 273] on div "COMPROBANTE VER COMPROBANTE ESTADO: Recibida. En proceso de confirmacion/acepta…" at bounding box center [784, 372] width 1568 height 744
click at [1179, 387] on mat-expansion-panel-header "DOCUMENTACIÓN RESPALDATORIA" at bounding box center [1080, 373] width 422 height 33
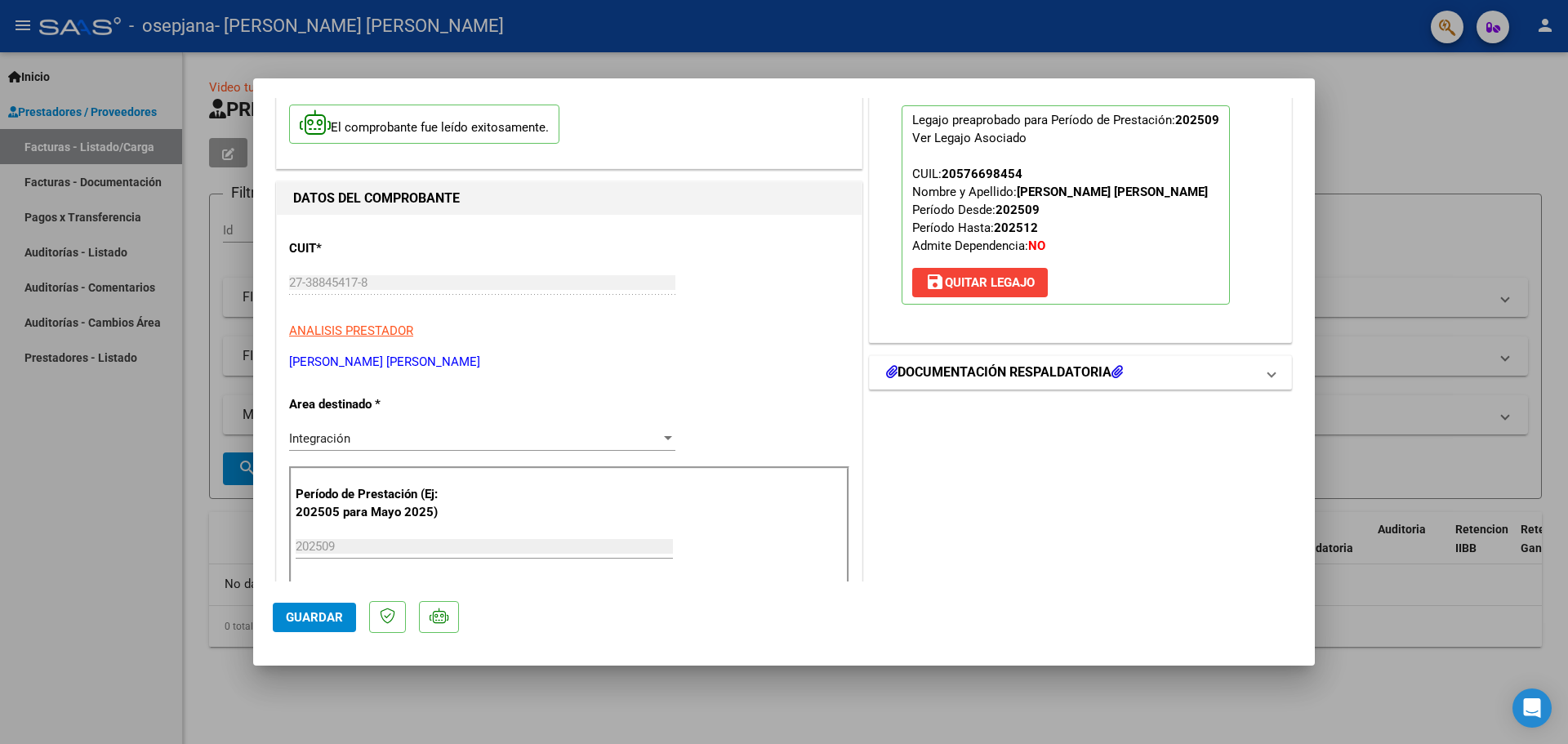
click at [1269, 363] on span at bounding box center [1272, 372] width 7 height 19
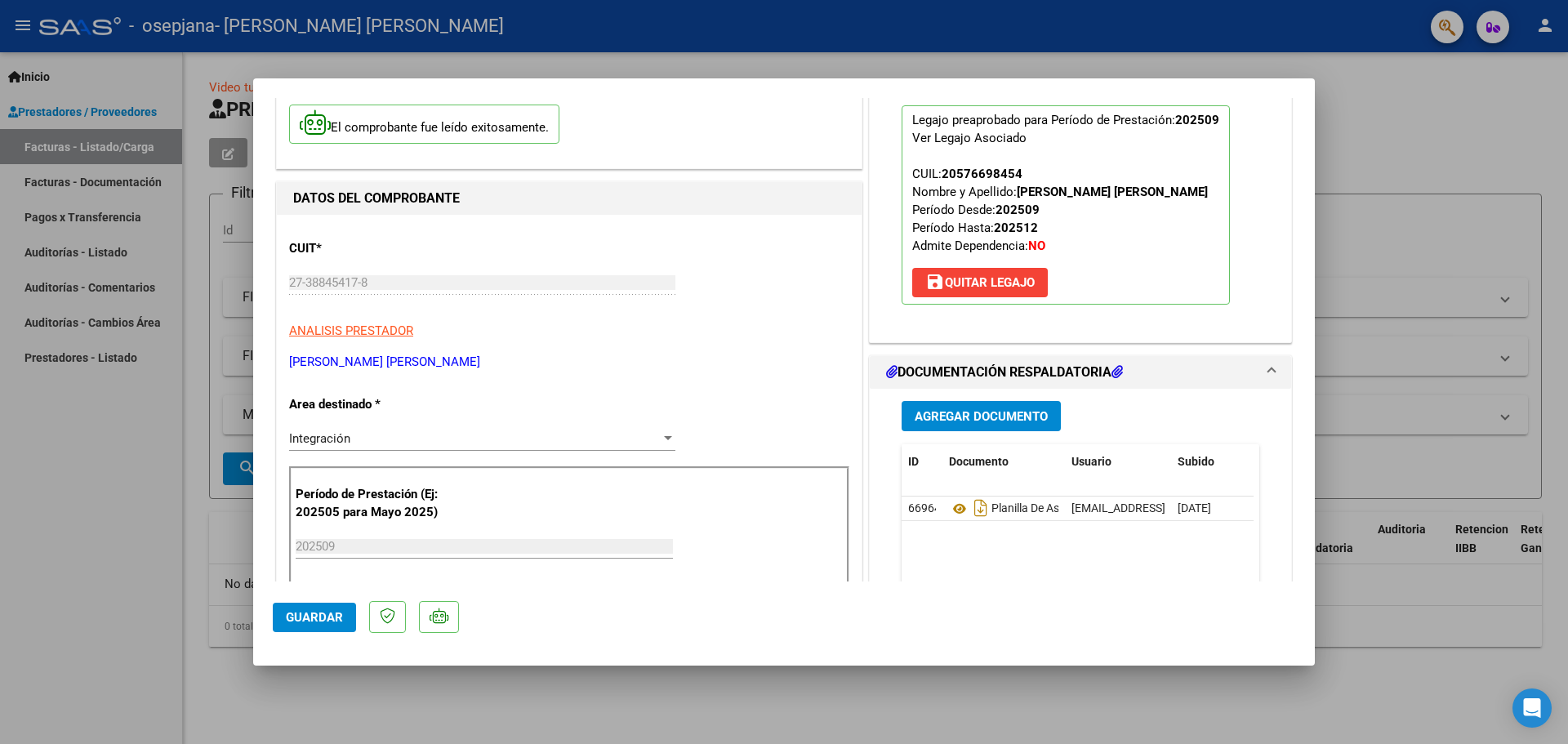
click at [889, 367] on icon at bounding box center [892, 371] width 12 height 13
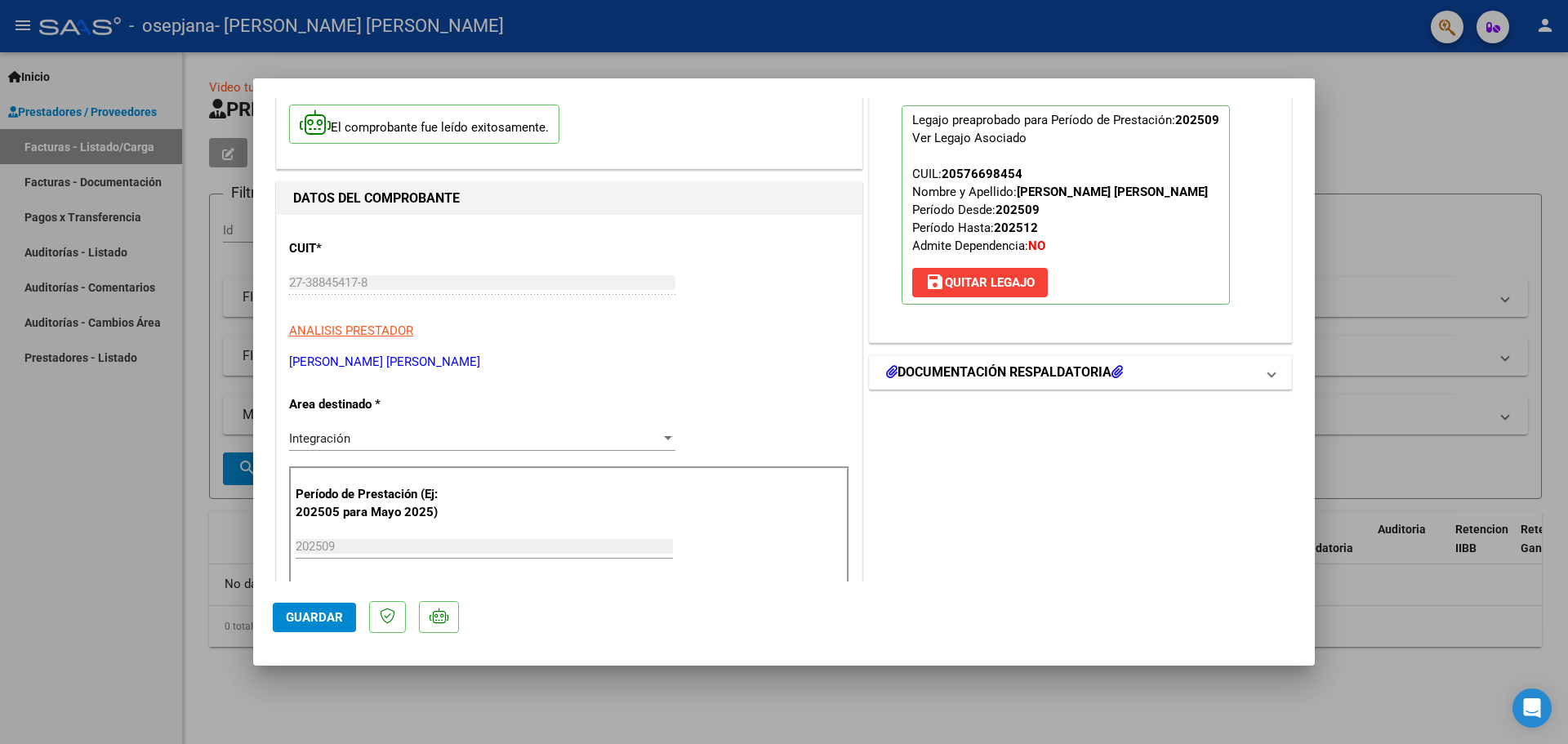
click at [886, 368] on icon at bounding box center [892, 371] width 12 height 13
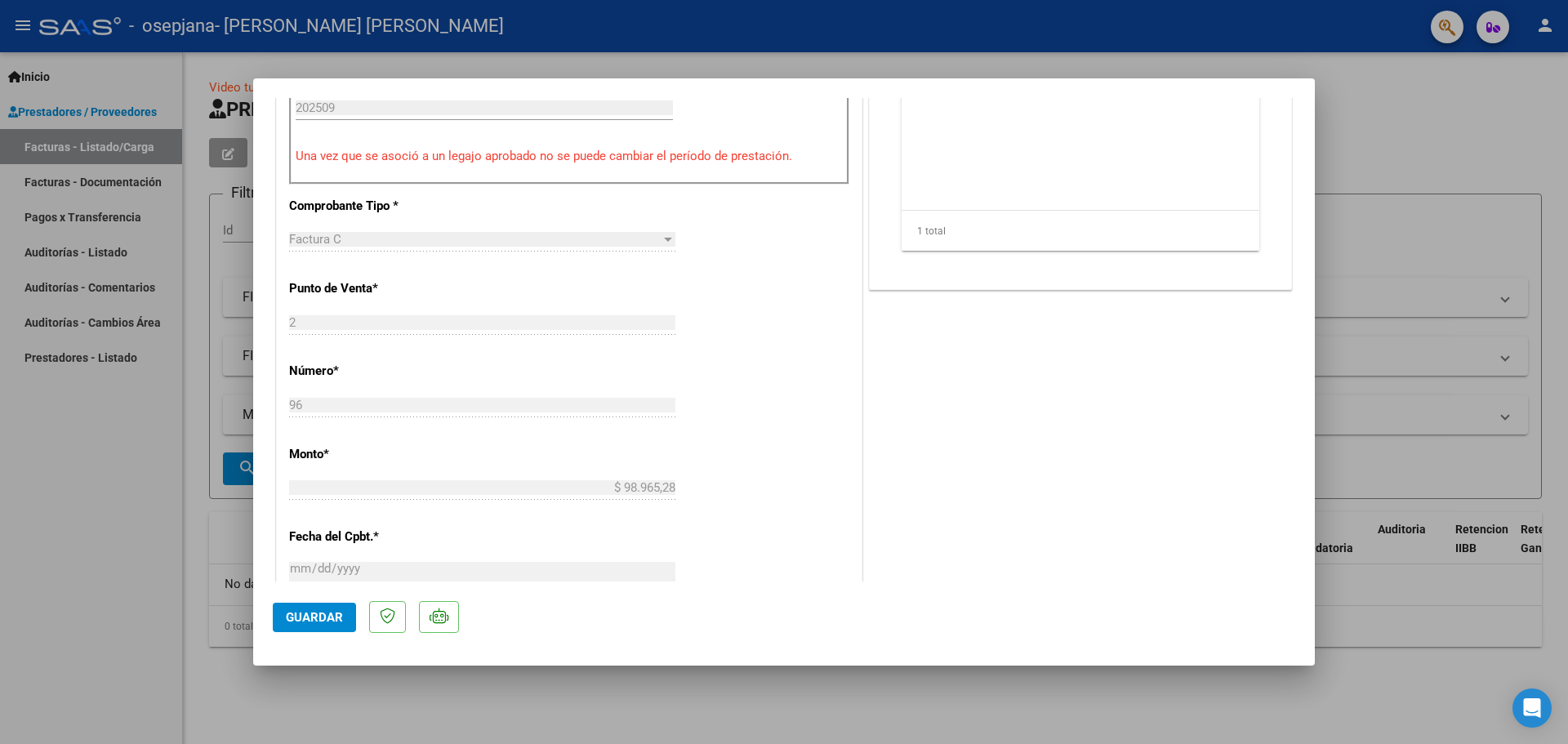
scroll to position [514, 0]
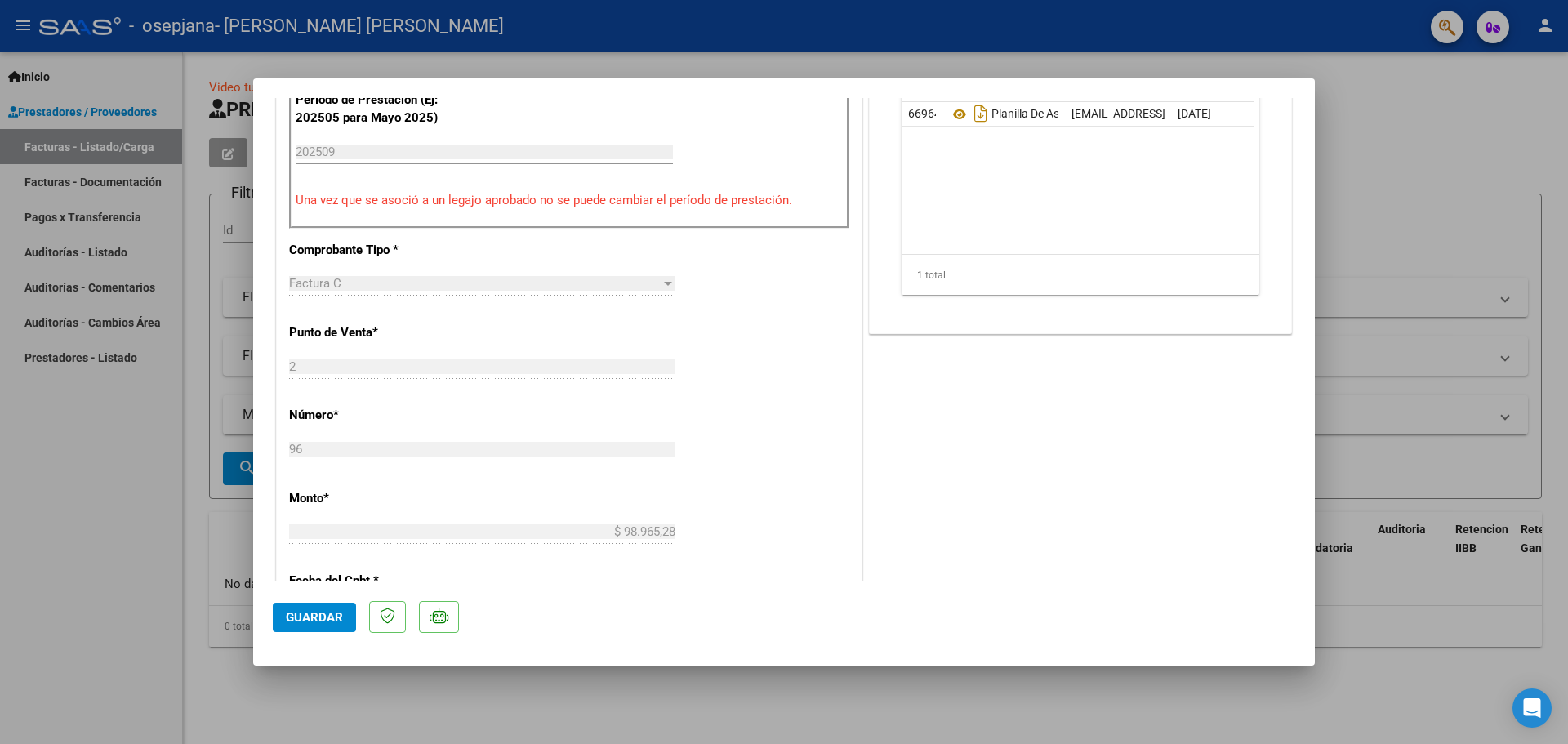
drag, startPoint x: 337, startPoint y: 621, endPoint x: 709, endPoint y: 434, distance: 416.4
click at [709, 434] on mat-dialog-container "COMPROBANTE VER COMPROBANTE ESTADO: Recibida. En proceso de confirmacion/acepta…" at bounding box center [784, 372] width 1062 height 587
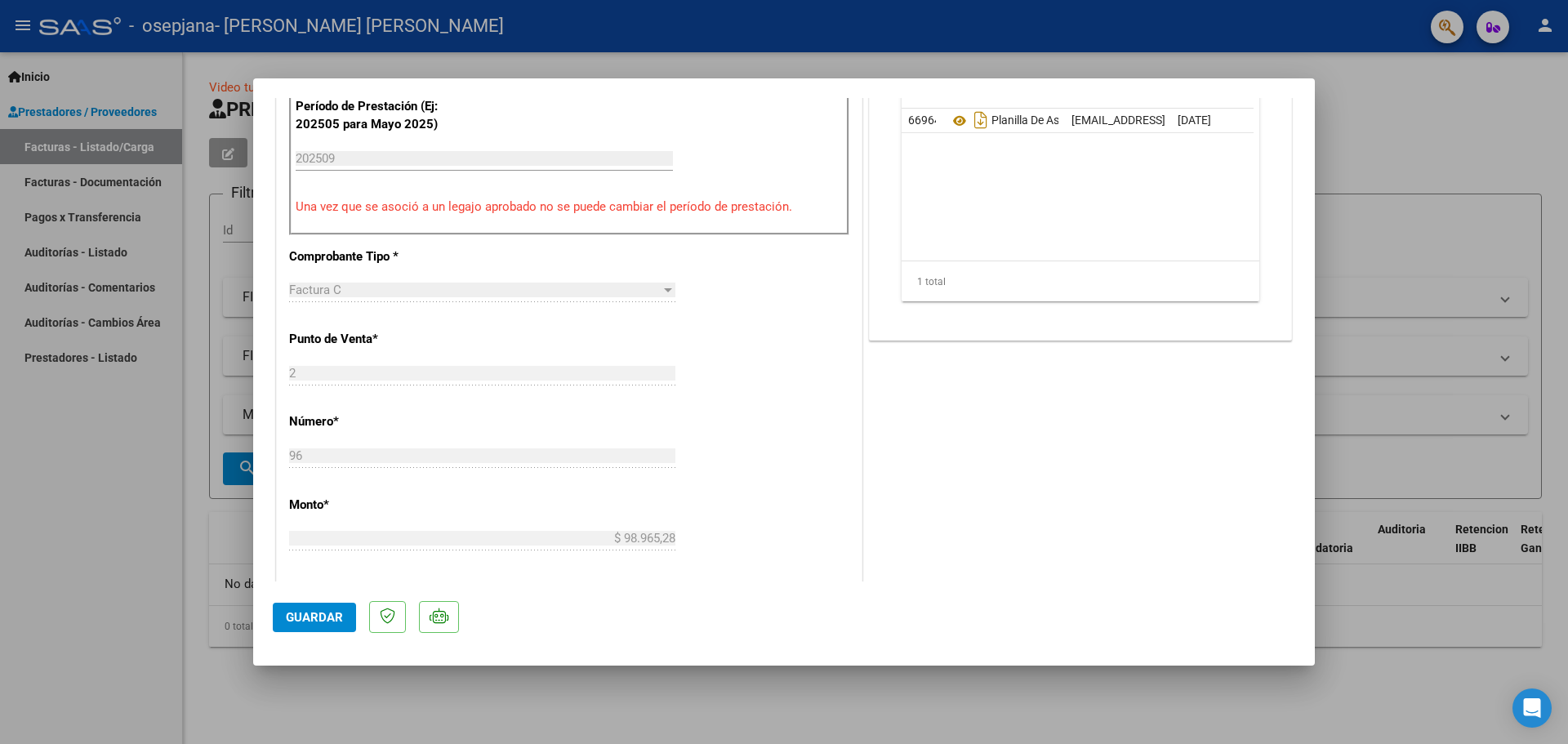
drag, startPoint x: 738, startPoint y: 431, endPoint x: 730, endPoint y: 413, distance: 19.7
click at [730, 413] on div "CUIT * 27-38845417-8 Ingresar CUIT ANALISIS PRESTADOR [PERSON_NAME] [PERSON_NAM…" at bounding box center [569, 438] width 585 height 1222
click at [321, 621] on span "Guardar" at bounding box center [314, 617] width 57 height 15
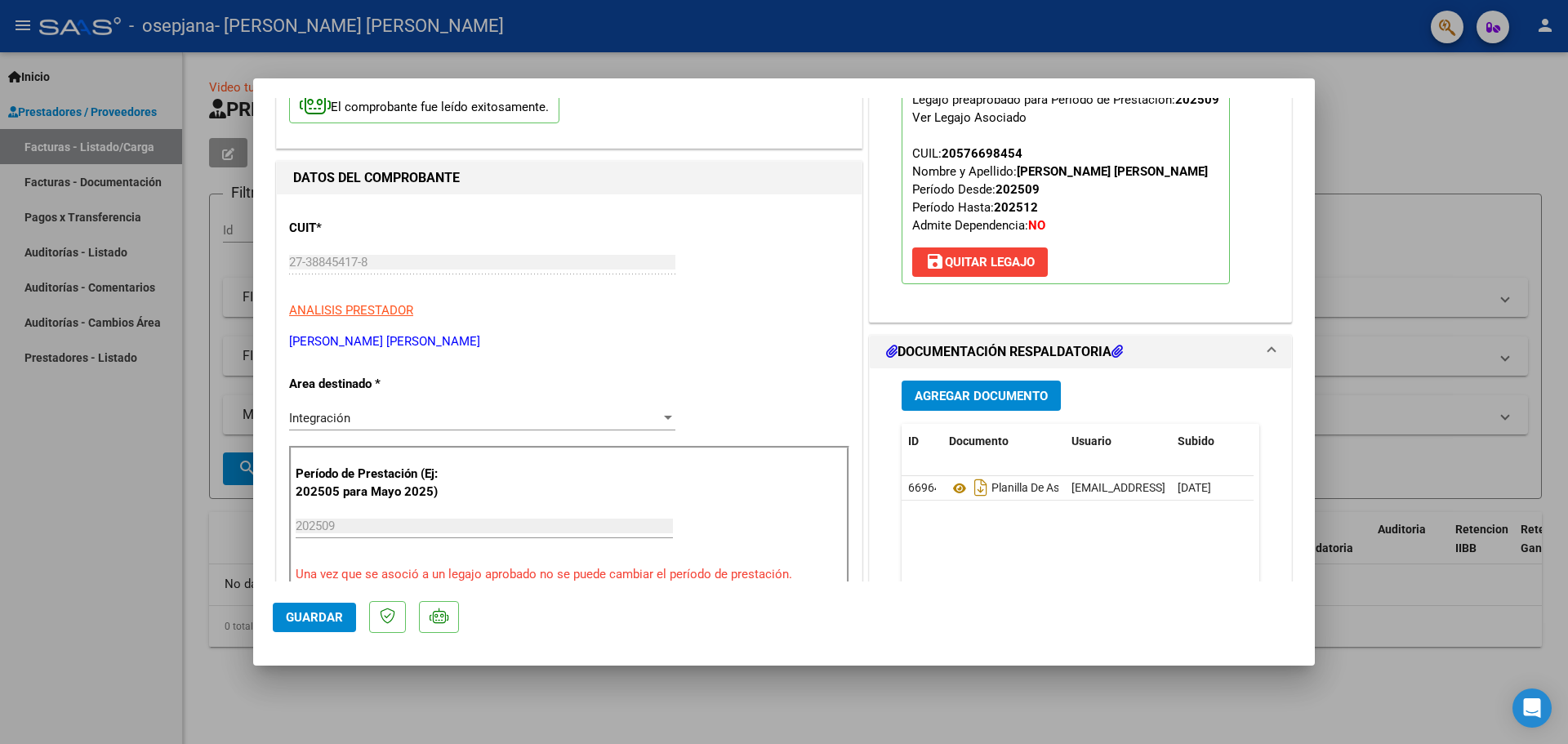
scroll to position [131, 0]
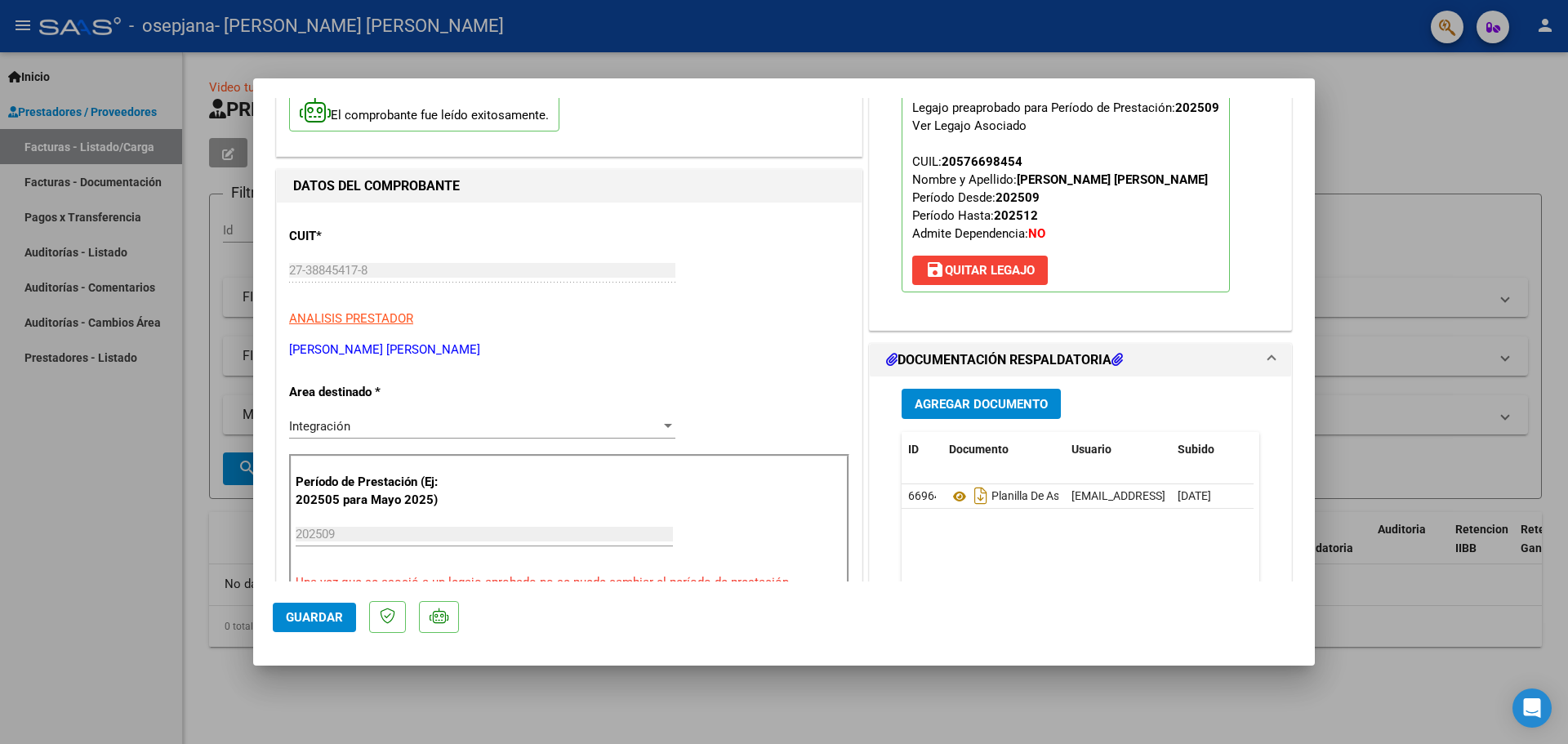
click at [1219, 367] on mat-panel-title "DOCUMENTACIÓN RESPALDATORIA" at bounding box center [1071, 360] width 369 height 19
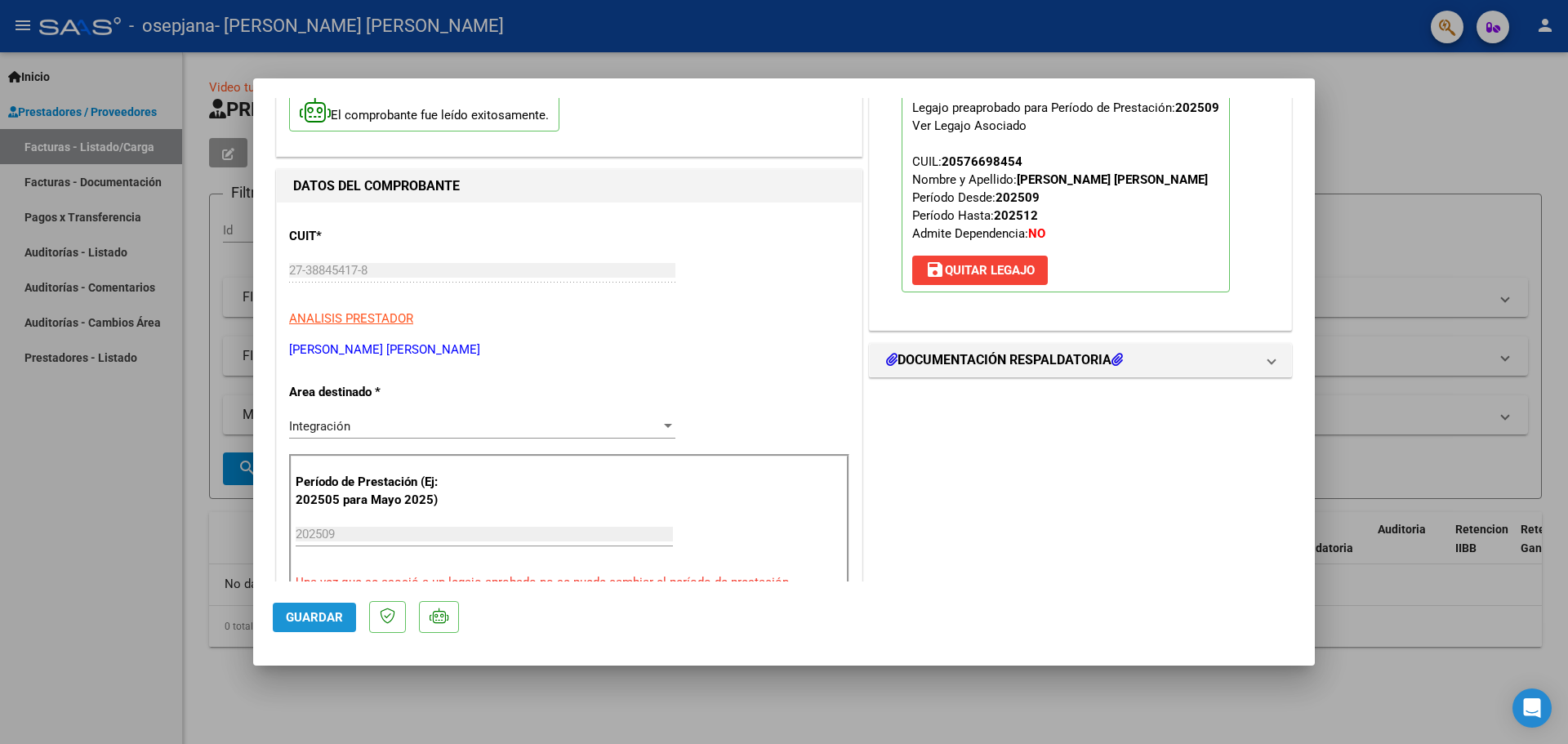
click at [298, 618] on span "Guardar" at bounding box center [314, 617] width 57 height 15
click at [309, 626] on button "Guardar" at bounding box center [315, 617] width 84 height 29
click at [1448, 447] on div at bounding box center [784, 372] width 1568 height 744
type input "$ 0,00"
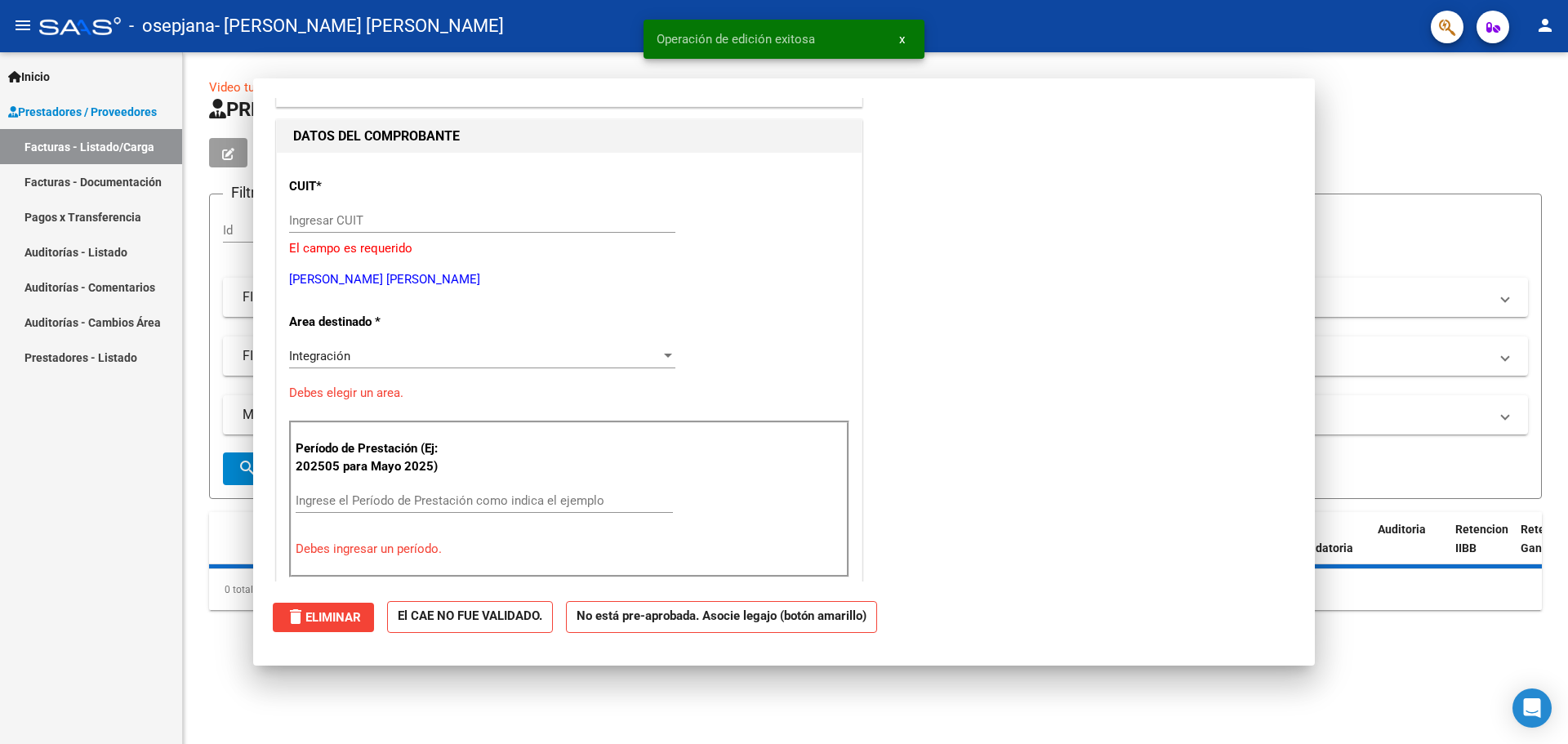
scroll to position [0, 0]
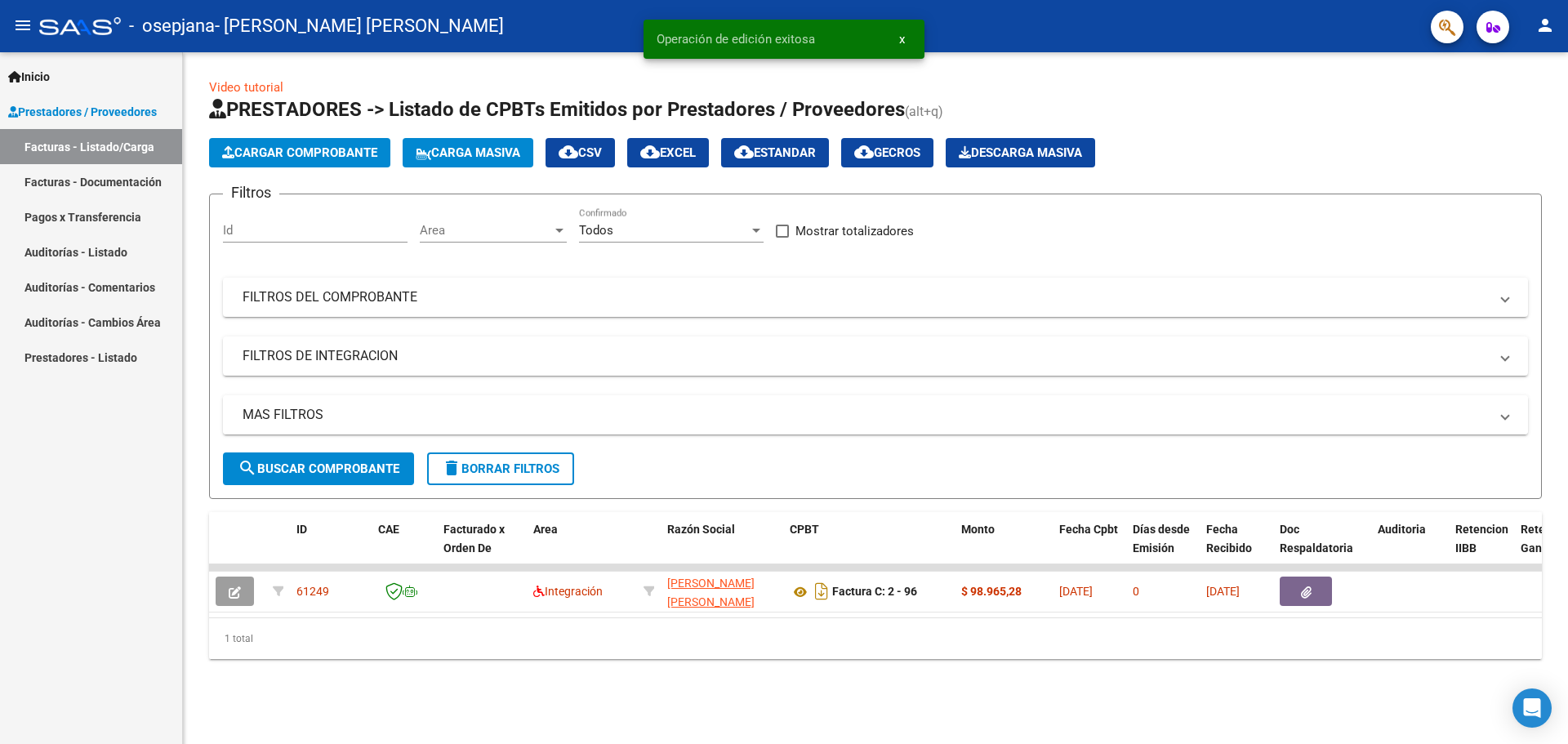
drag, startPoint x: 785, startPoint y: 352, endPoint x: 785, endPoint y: 432, distance: 80.0
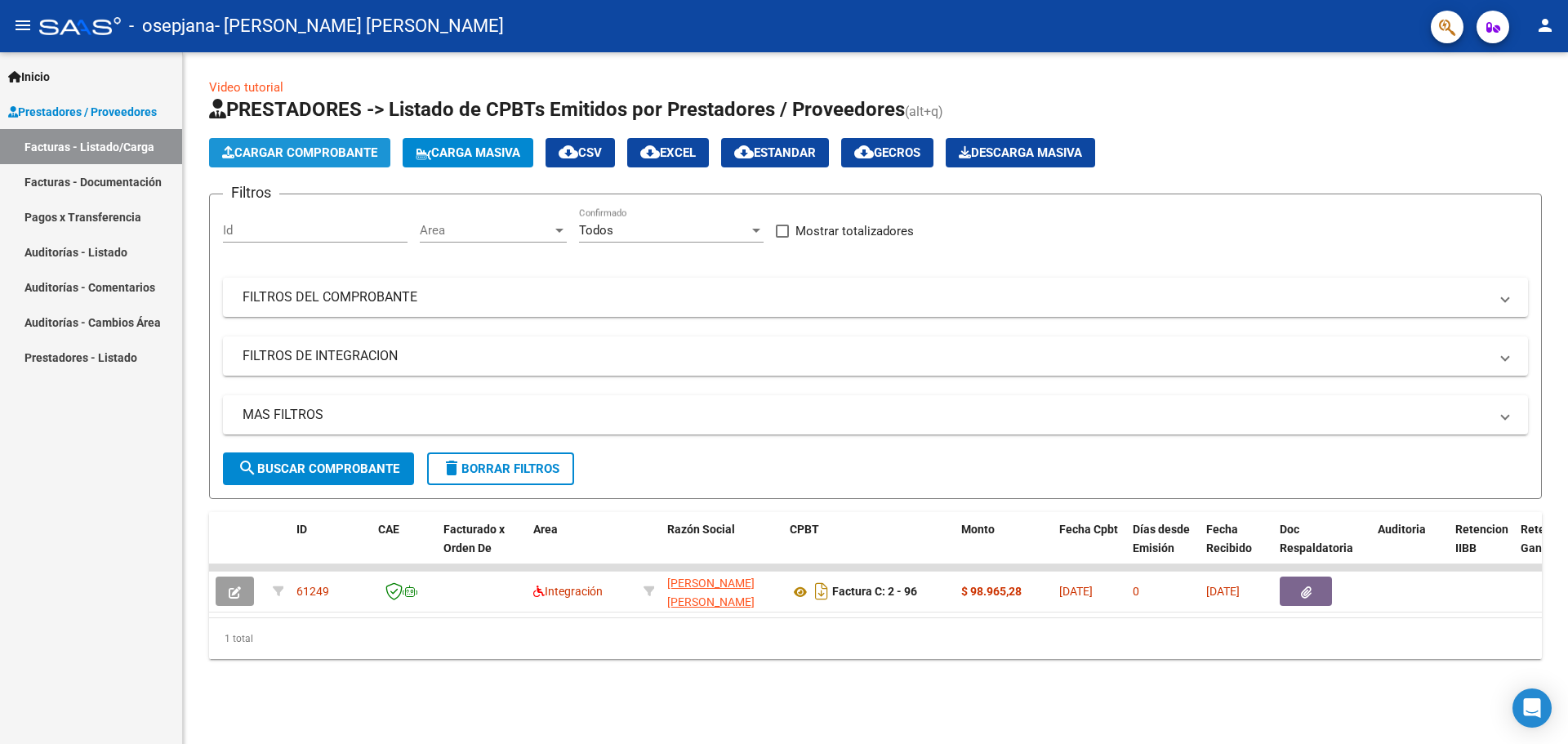
click at [334, 151] on span "Cargar Comprobante" at bounding box center [300, 152] width 155 height 15
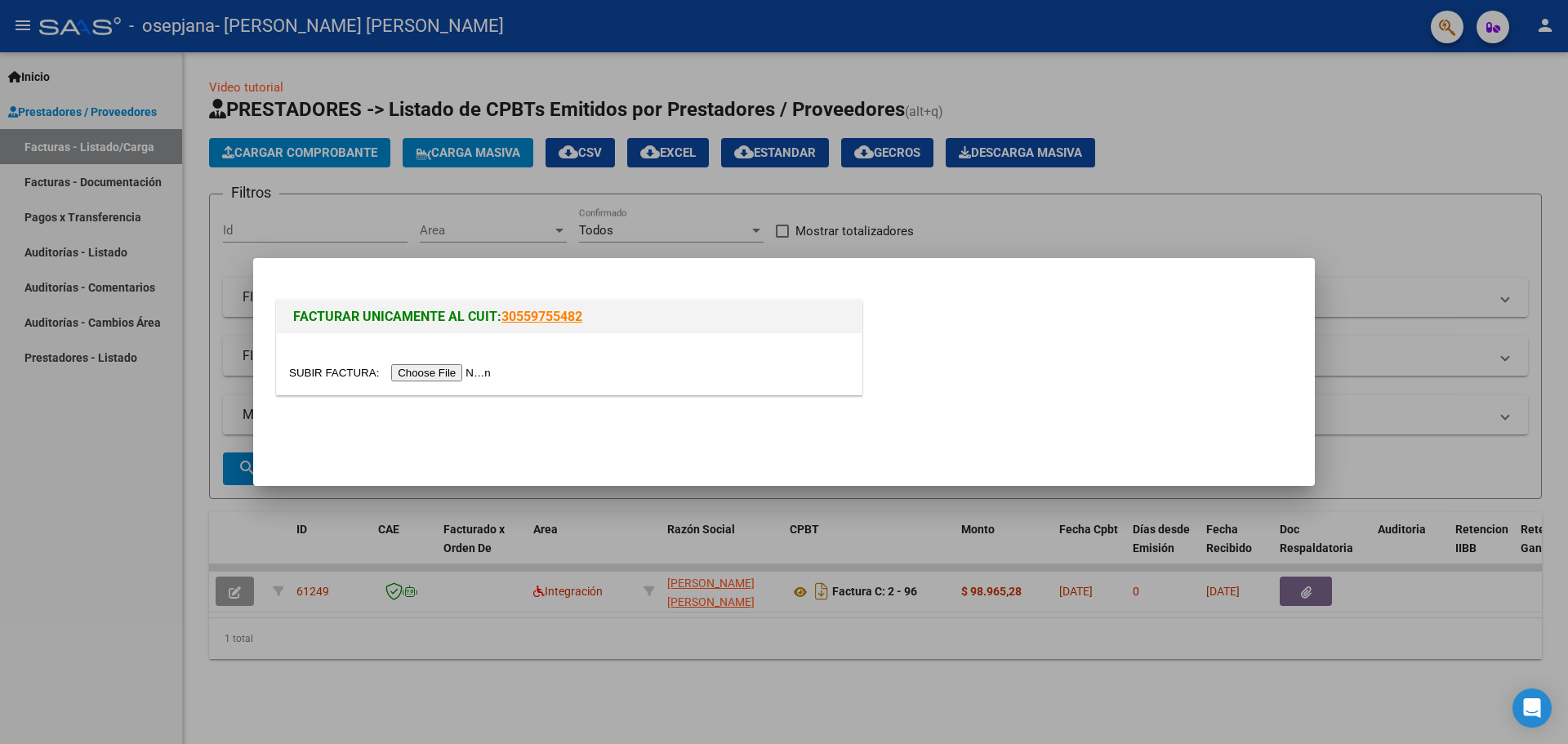
click at [305, 212] on div at bounding box center [784, 372] width 1568 height 744
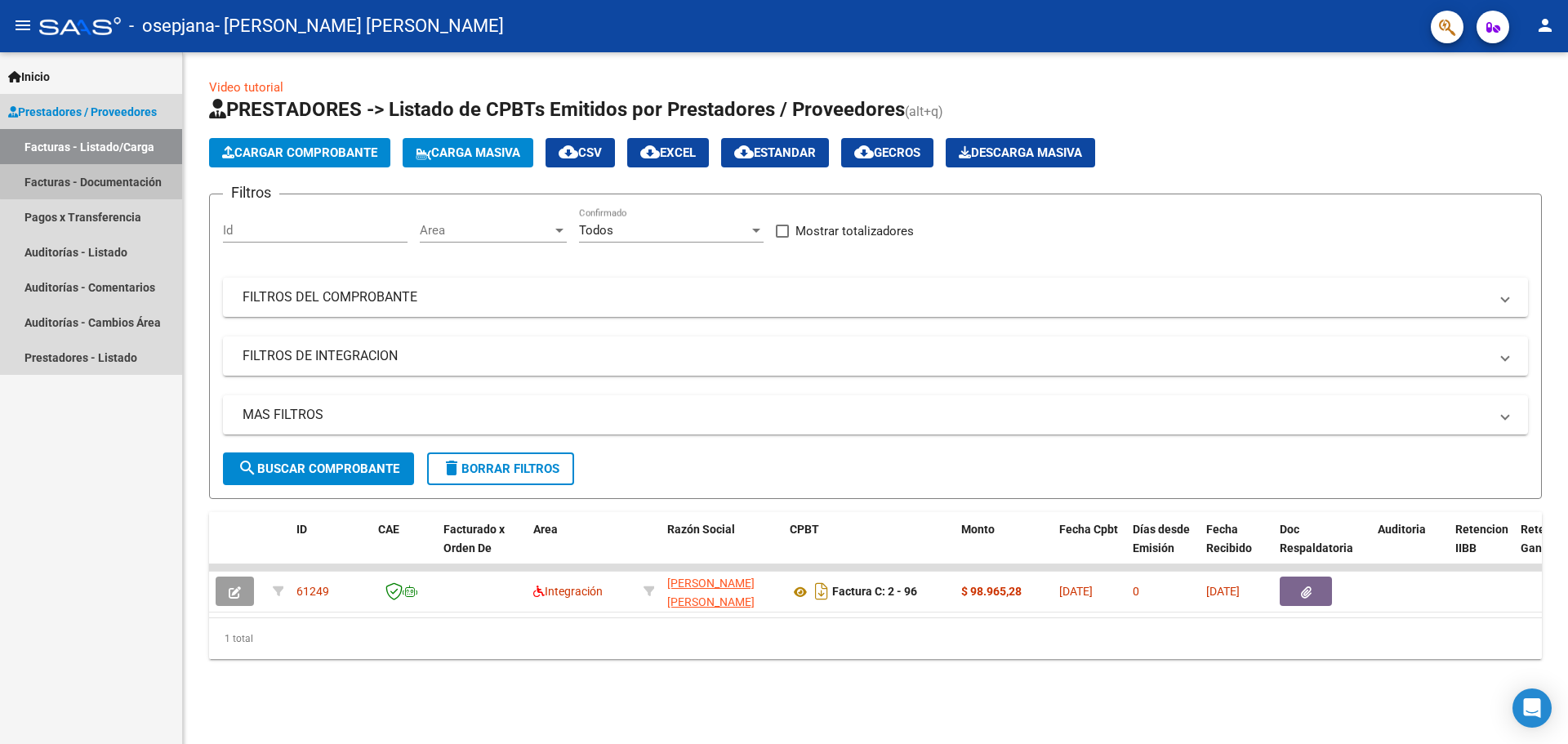
click at [103, 177] on link "Facturas - Documentación" at bounding box center [90, 182] width 182 height 35
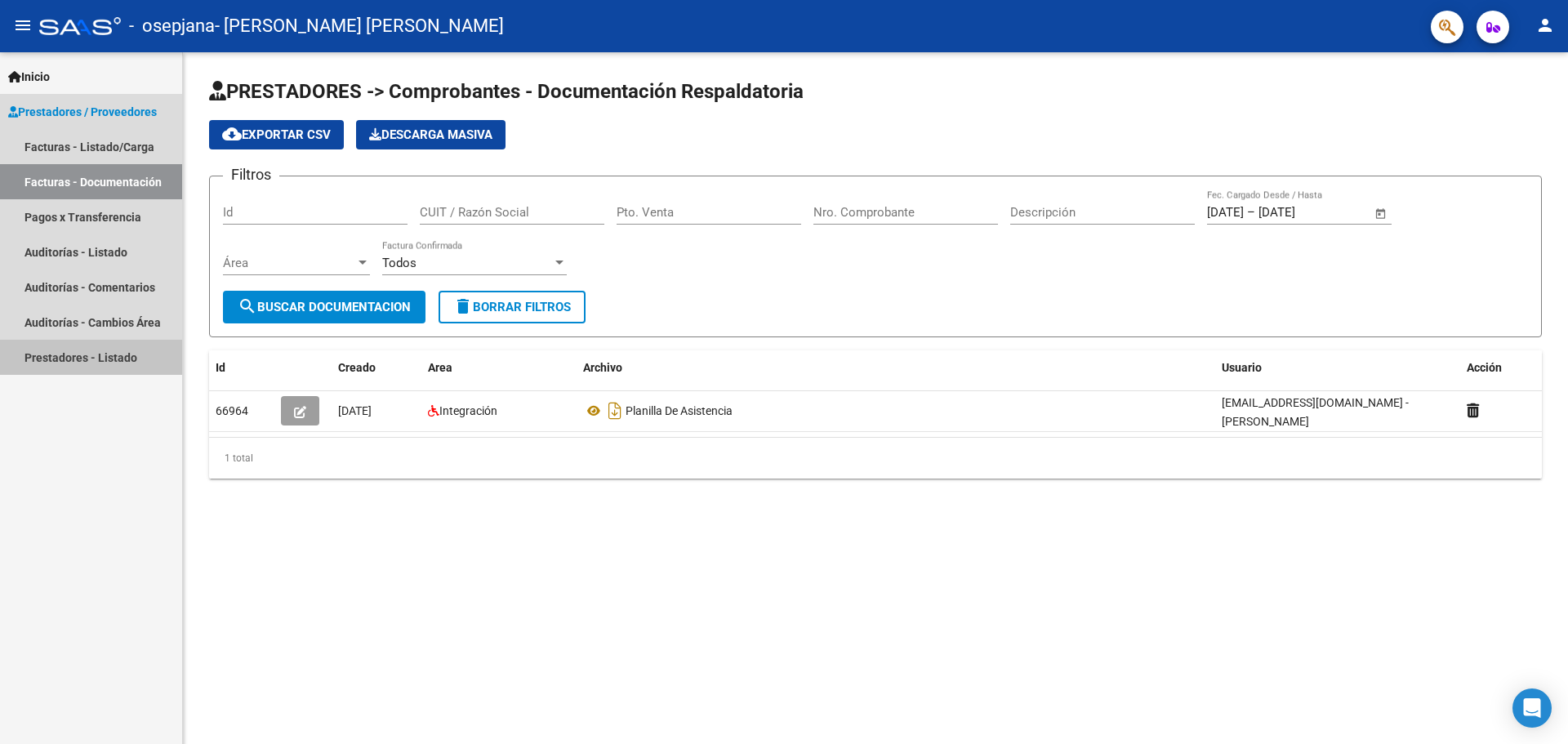
click at [135, 358] on link "Prestadores - Listado" at bounding box center [90, 357] width 182 height 35
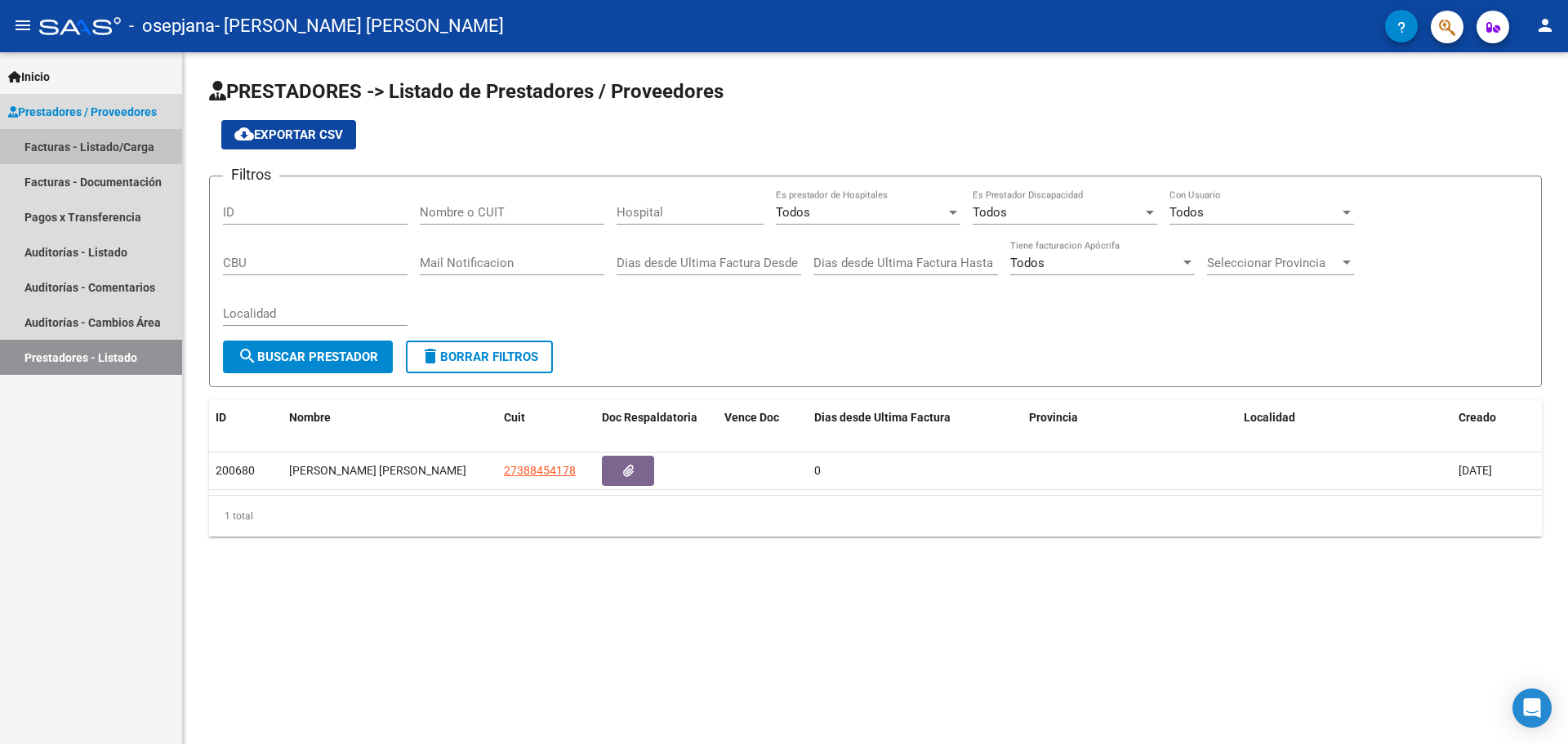
click at [98, 137] on link "Facturas - Listado/Carga" at bounding box center [90, 147] width 182 height 35
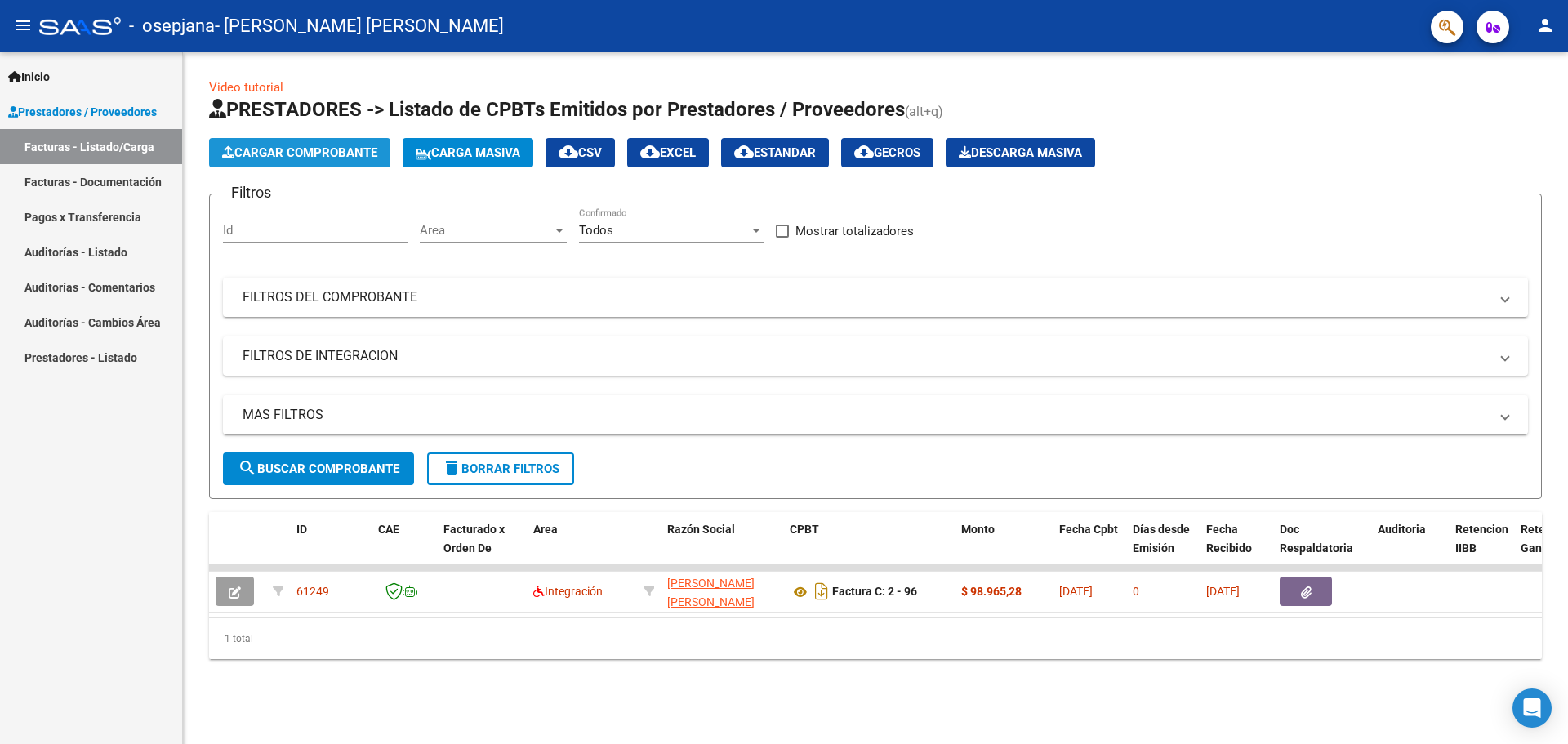
click at [316, 160] on button "Cargar Comprobante" at bounding box center [299, 152] width 182 height 29
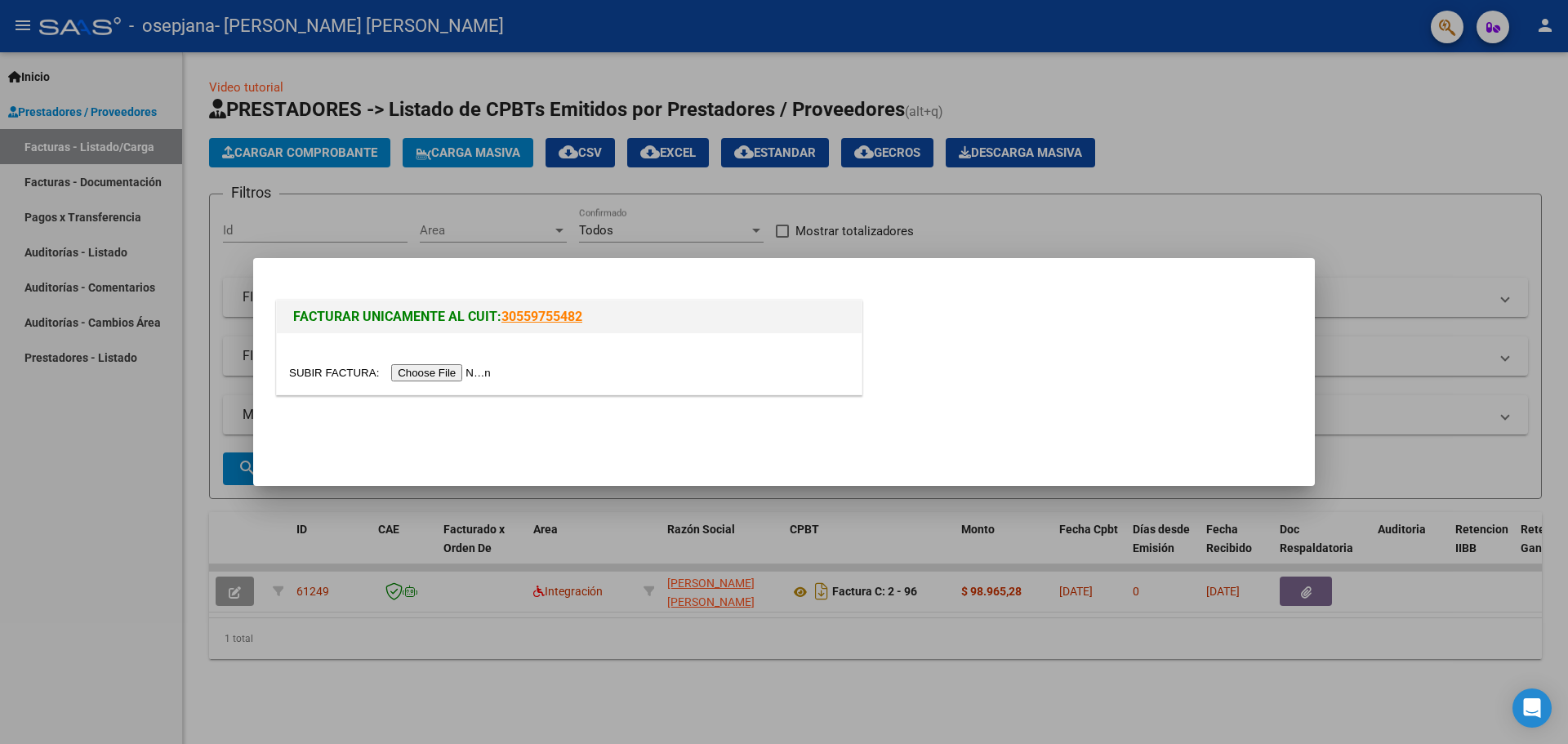
click at [557, 238] on div at bounding box center [784, 372] width 1568 height 744
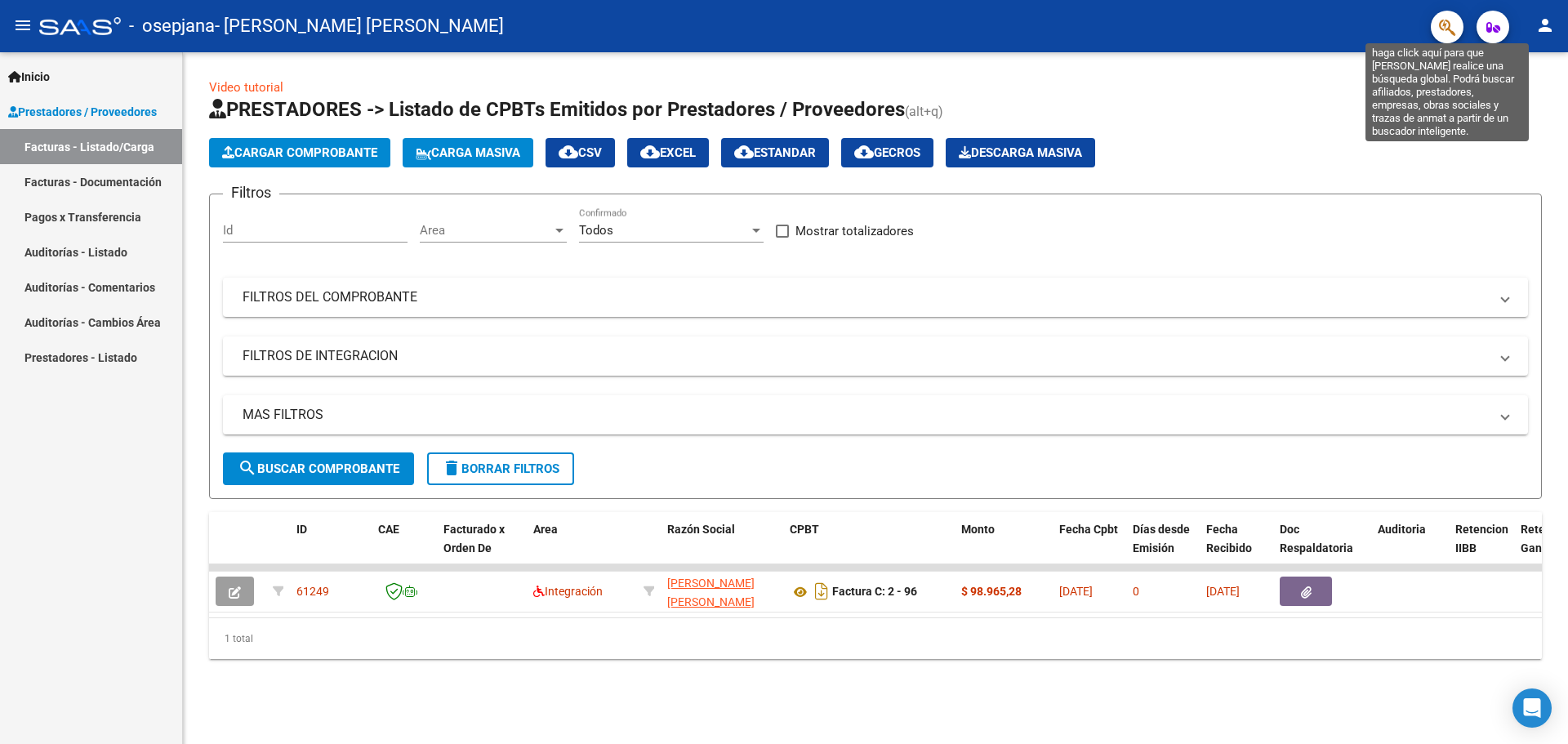
click at [1449, 33] on icon "button" at bounding box center [1447, 26] width 17 height 18
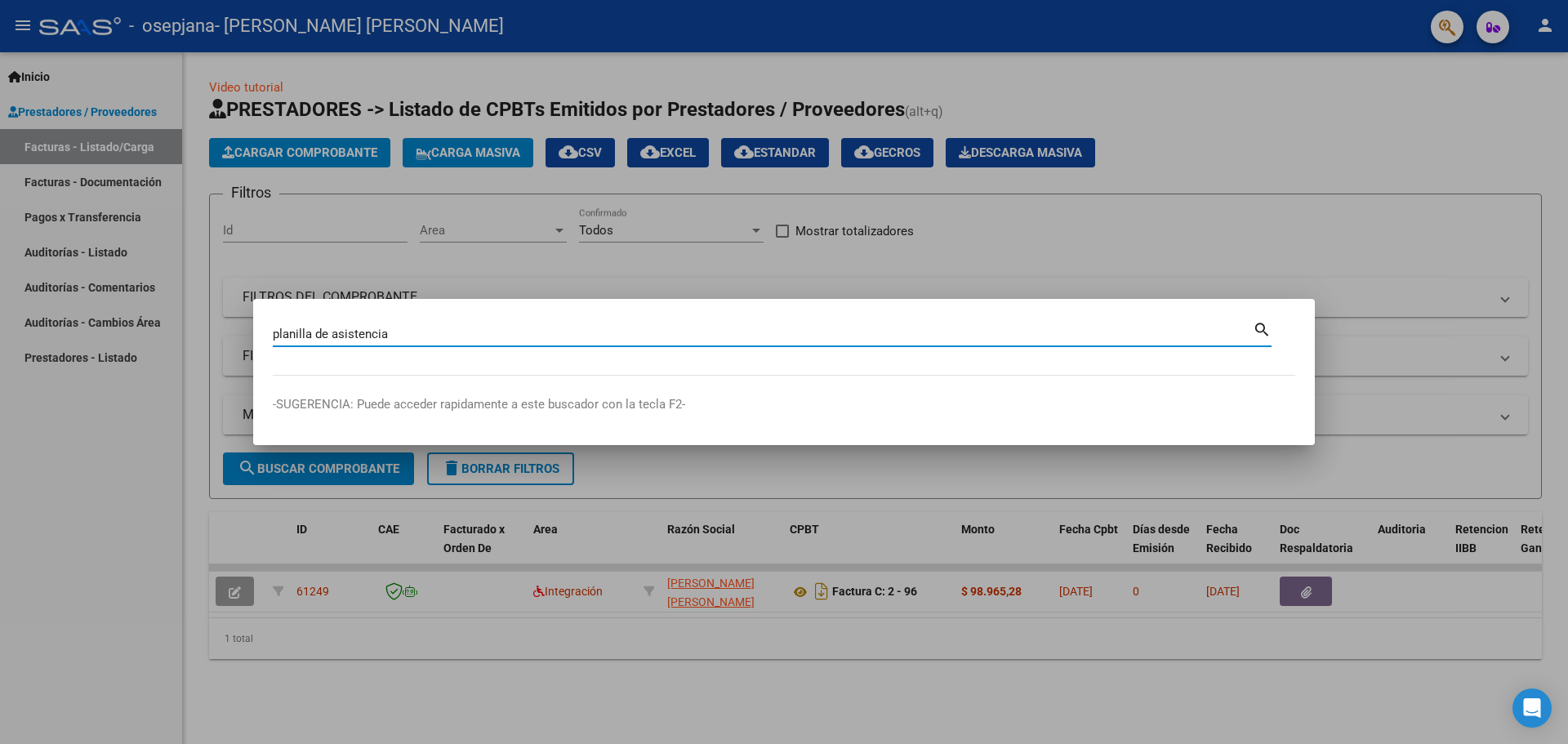
type input "planilla de asistencia"
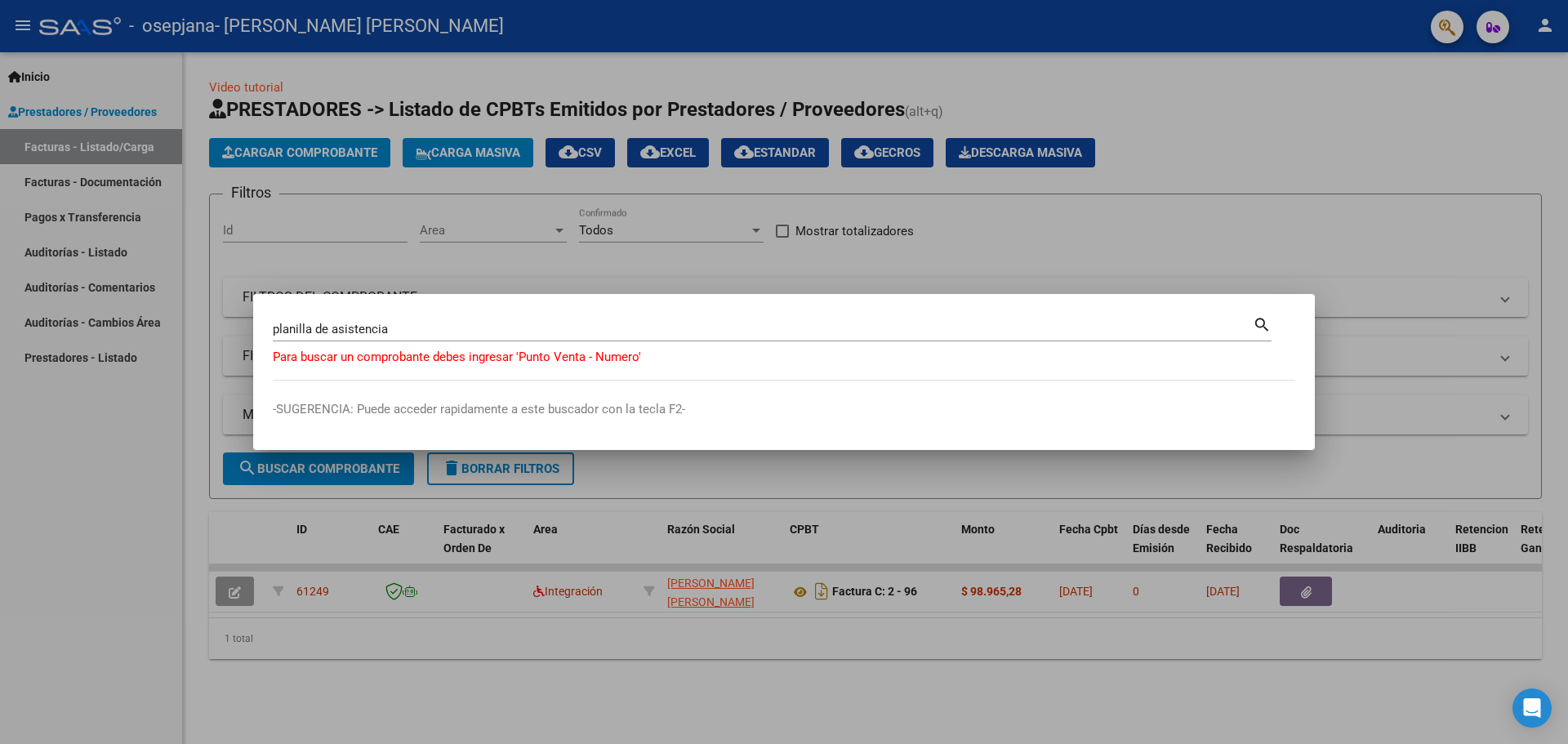
click at [1371, 273] on div at bounding box center [784, 372] width 1568 height 744
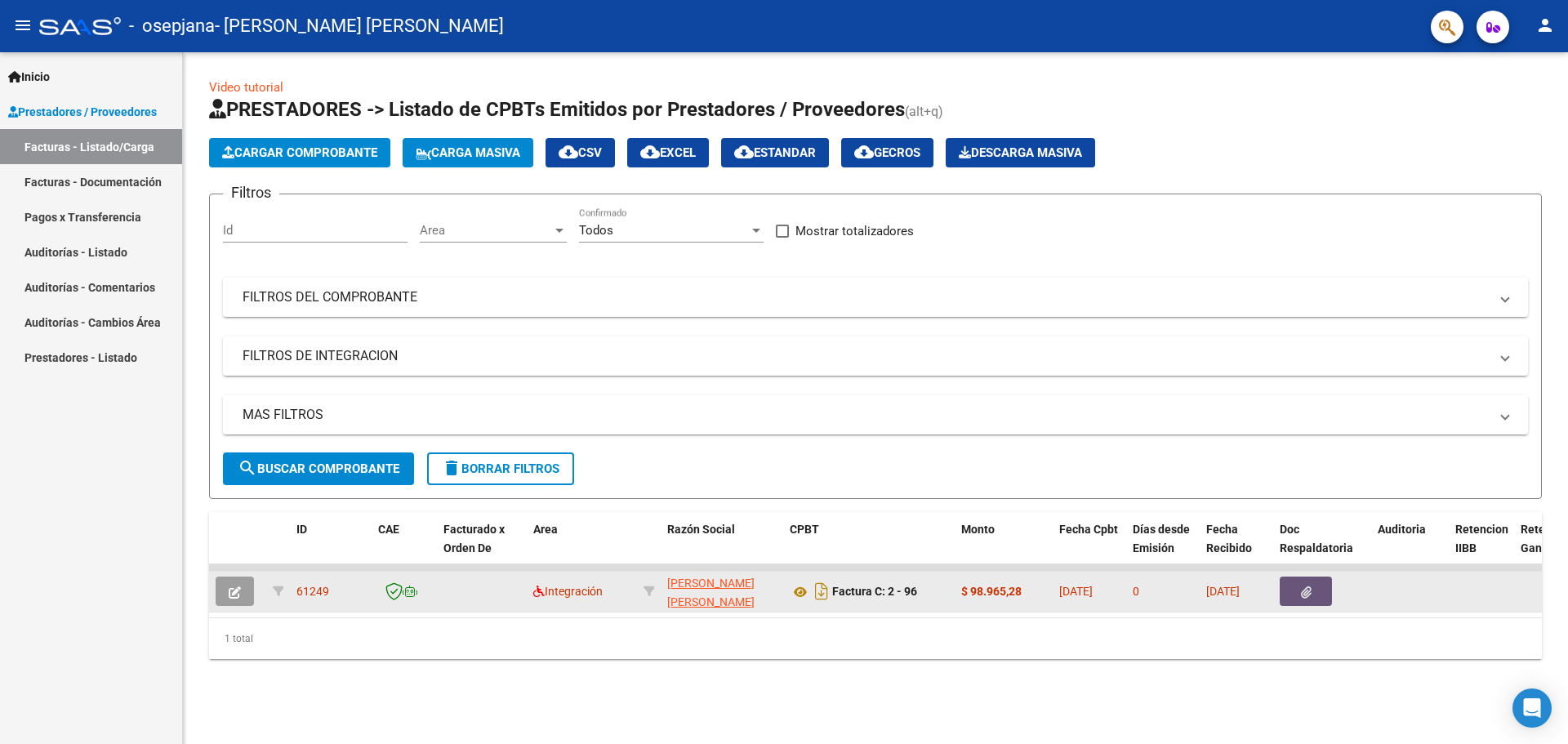
click at [1313, 598] on button "button" at bounding box center [1306, 592] width 52 height 29
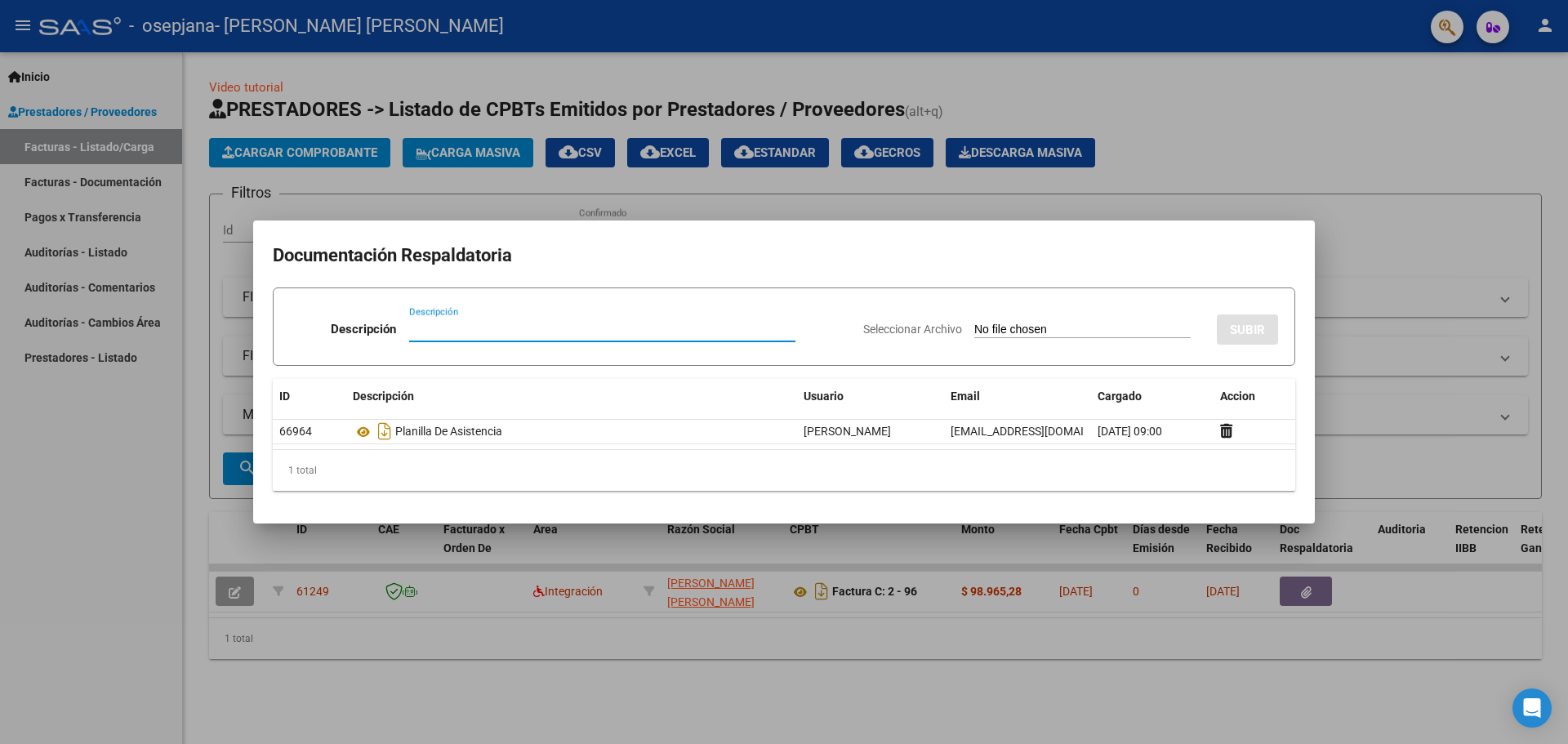
click at [1411, 371] on div at bounding box center [784, 372] width 1568 height 744
